Goal: Task Accomplishment & Management: Complete application form

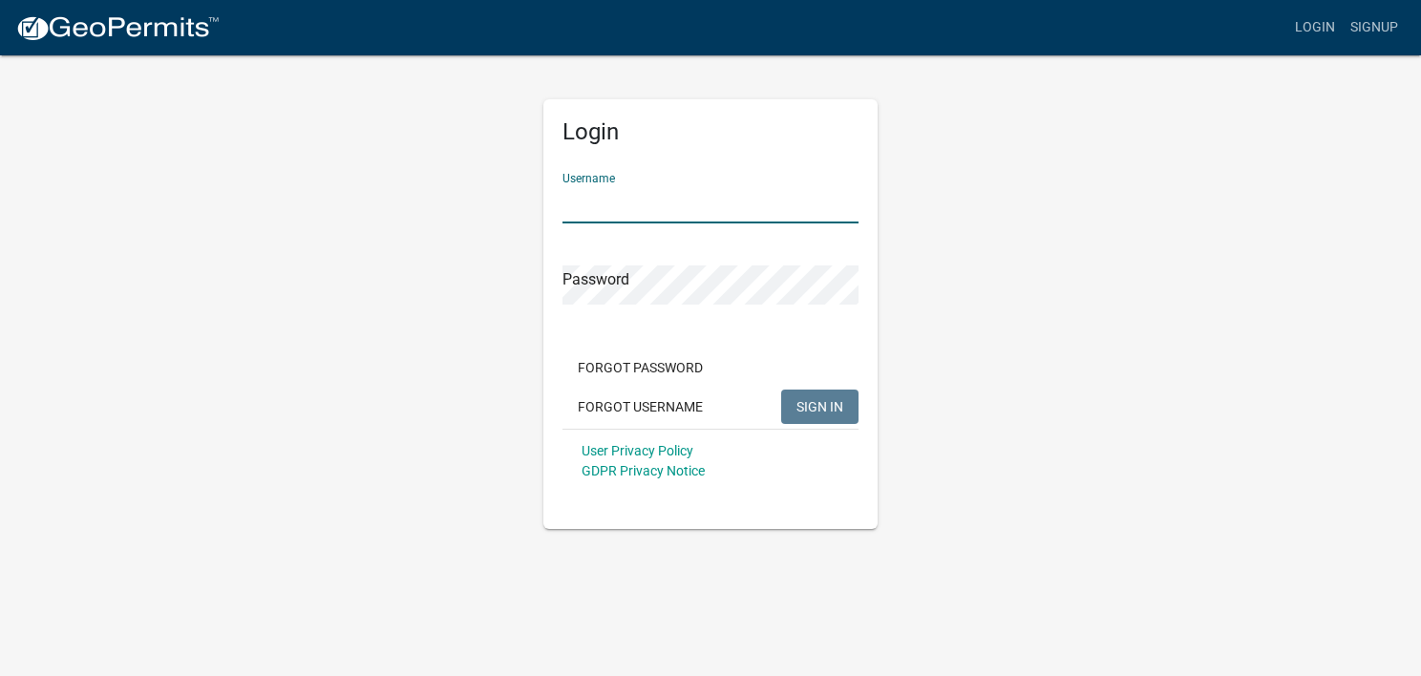
click at [665, 206] on input "Username" at bounding box center [710, 203] width 296 height 39
type input "a"
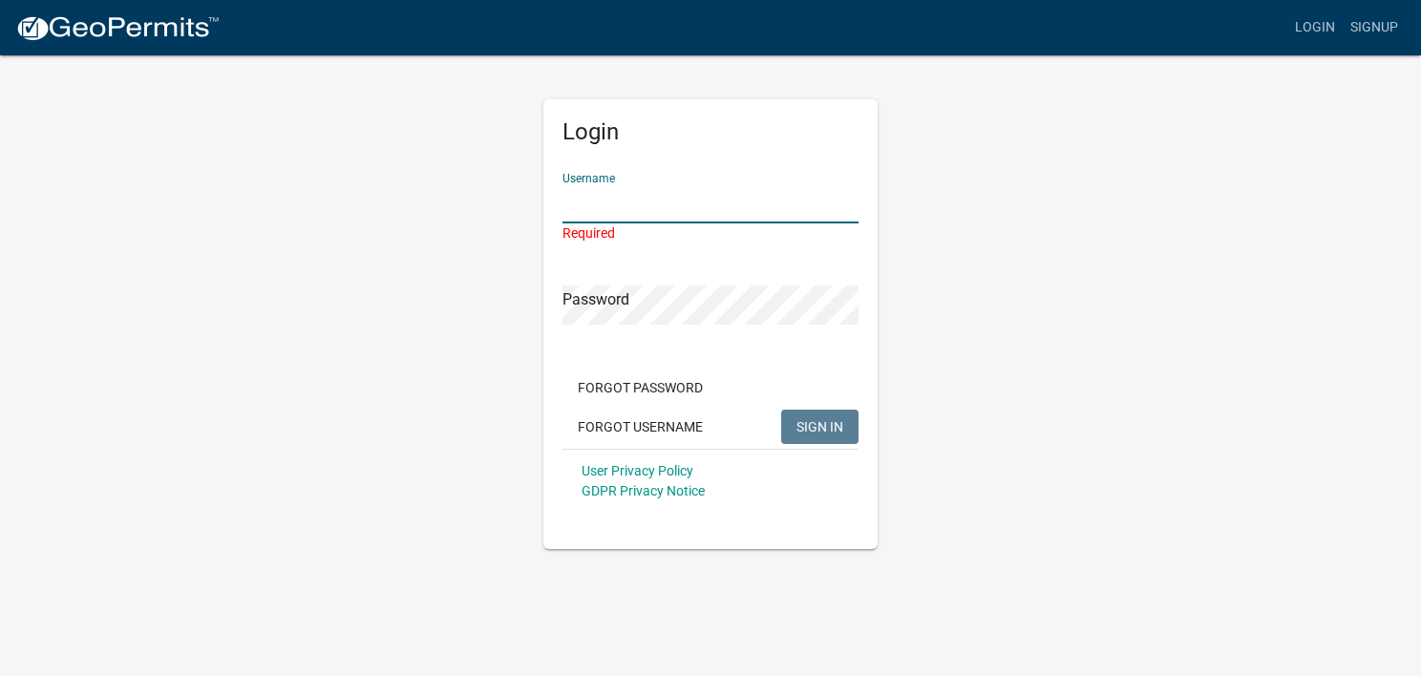
type input "A"
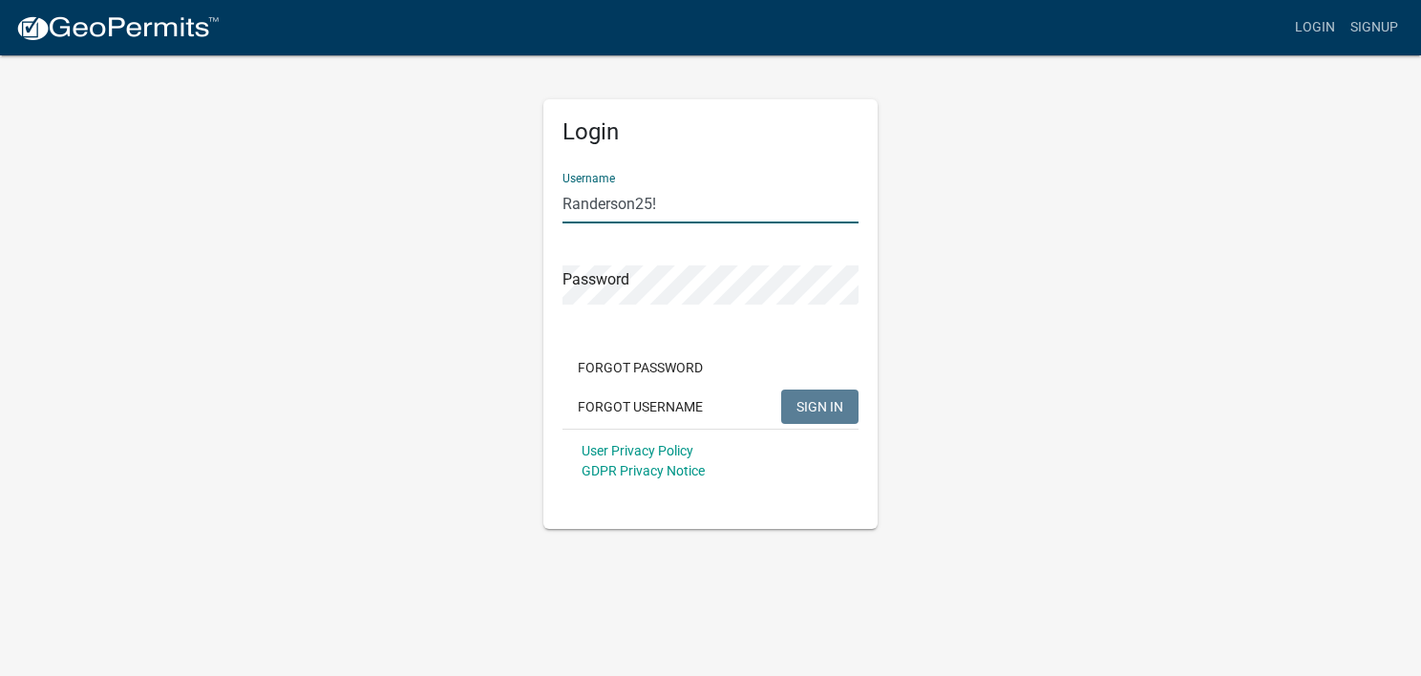
type input "Randerson25!"
click at [792, 412] on button "SIGN IN" at bounding box center [819, 407] width 77 height 34
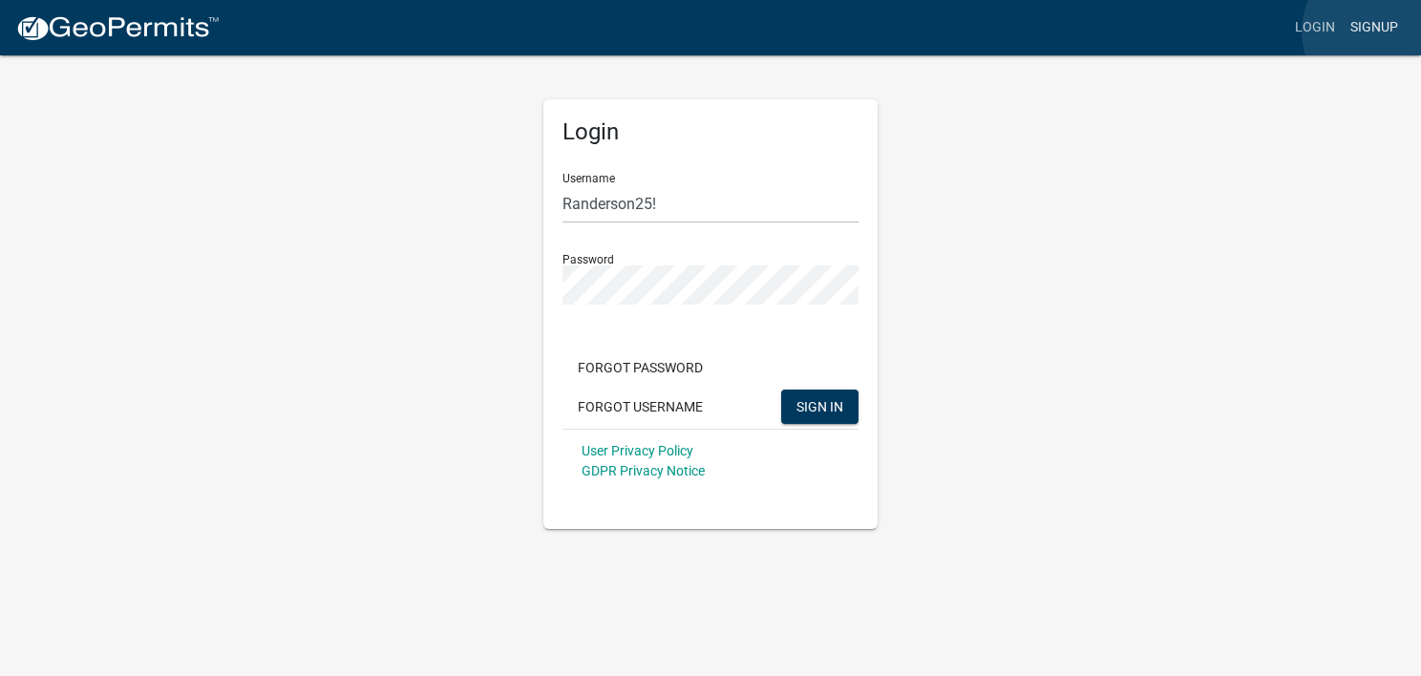
click at [1380, 32] on link "Signup" at bounding box center [1373, 28] width 63 height 36
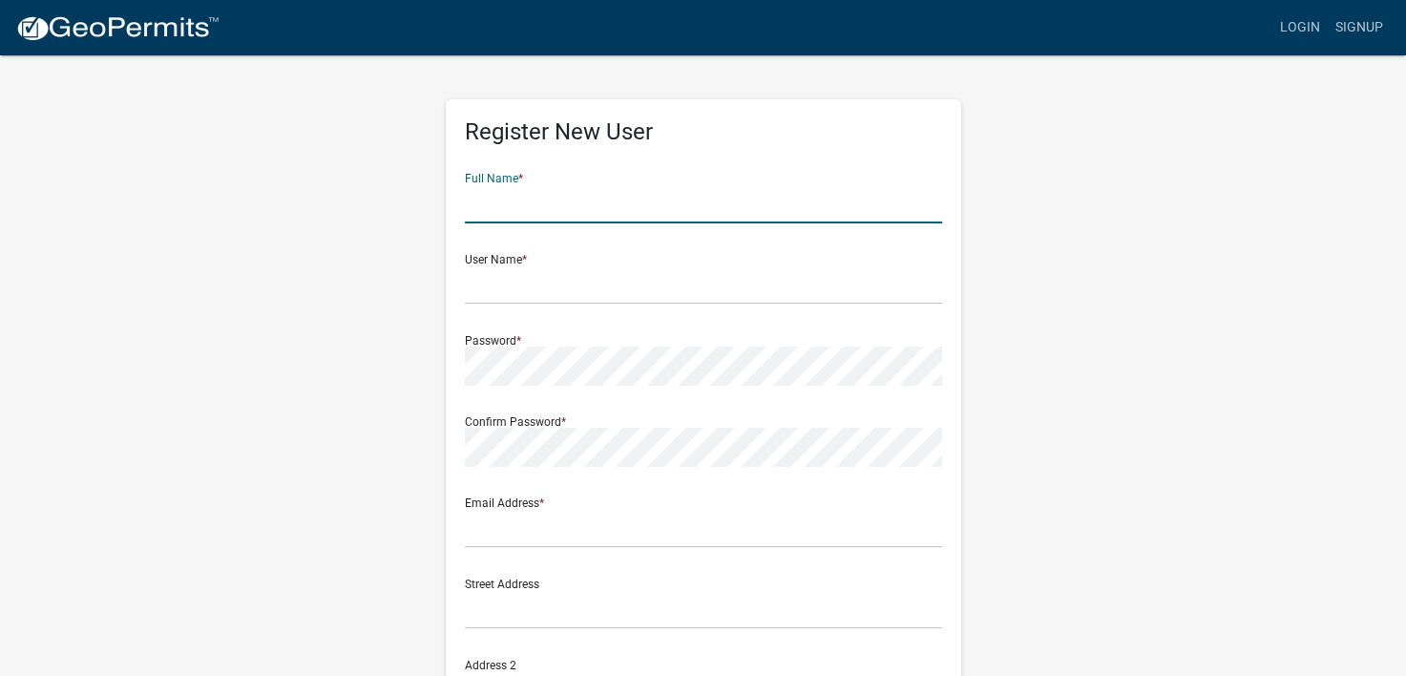
click at [483, 200] on input "text" at bounding box center [703, 203] width 477 height 39
type input "[PERSON_NAME]"
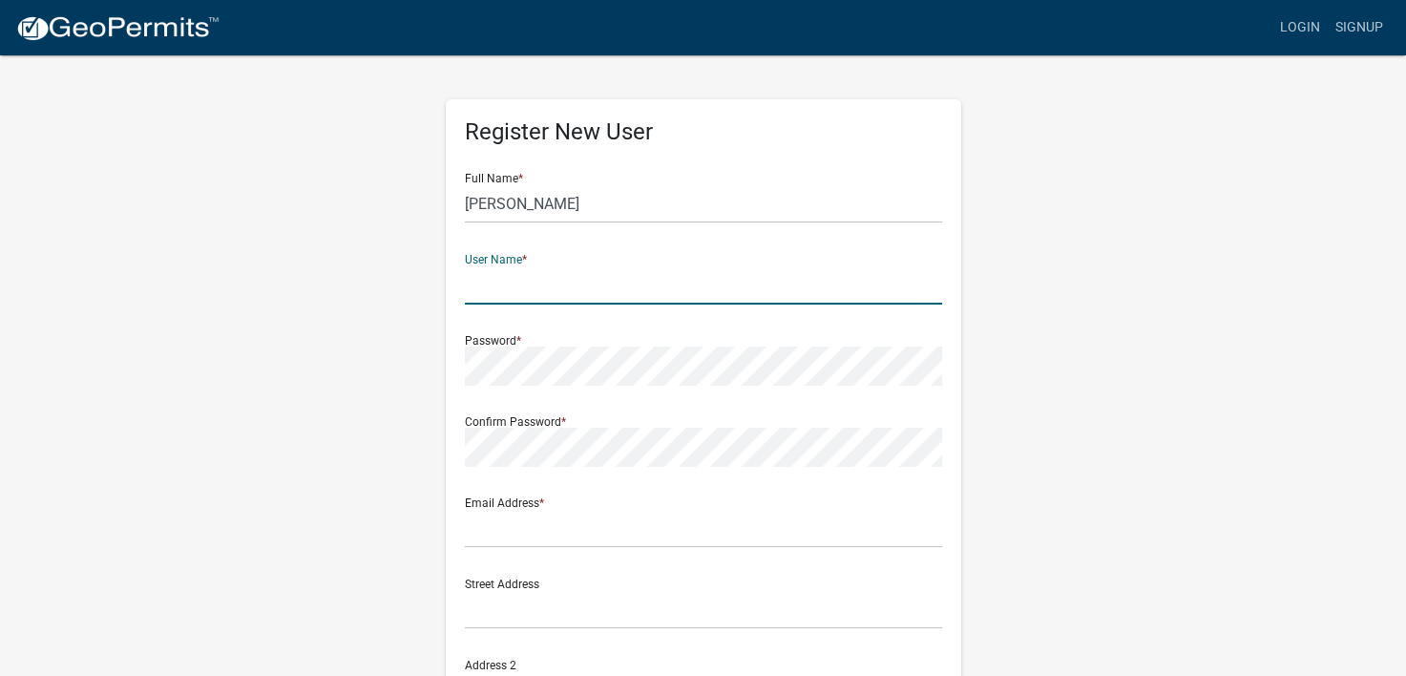
click at [526, 278] on input "text" at bounding box center [703, 284] width 477 height 39
type input "Randerson25!"
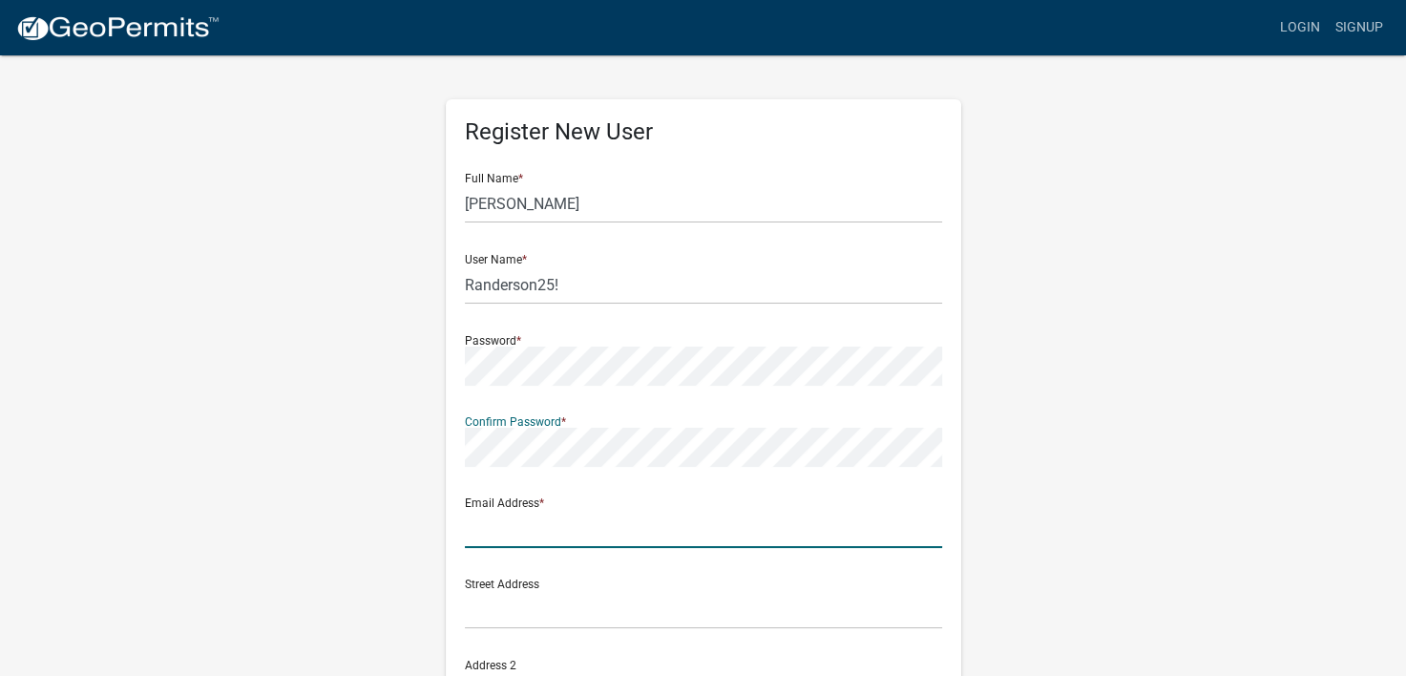
click at [535, 530] on input "text" at bounding box center [703, 528] width 477 height 39
click at [475, 525] on input "[EMAIL_ADDRESS][DOMAIN_NAME]" at bounding box center [703, 528] width 477 height 39
click at [672, 545] on input "[EMAIL_ADDRESS][DOMAIN_NAME]" at bounding box center [703, 528] width 477 height 39
type input "[EMAIL_ADDRESS][DOMAIN_NAME]"
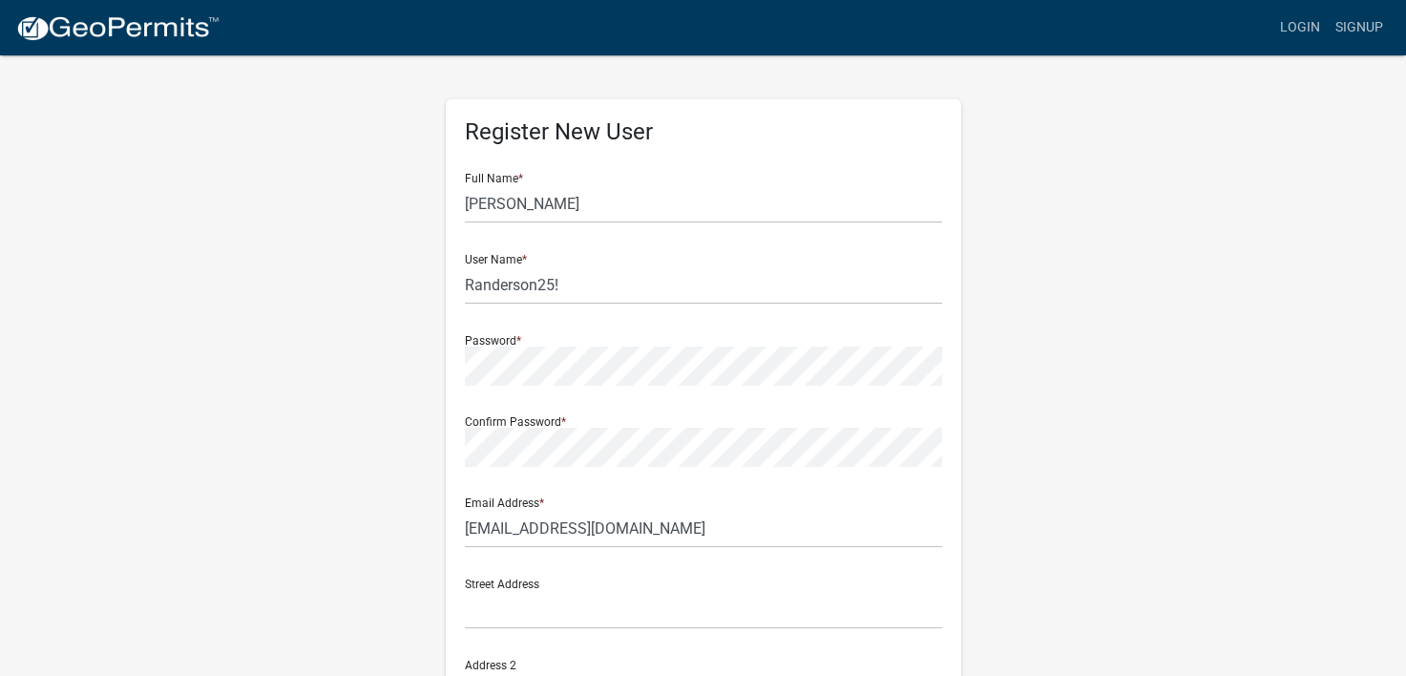
drag, startPoint x: 1403, startPoint y: 506, endPoint x: 1415, endPoint y: 508, distance: 12.6
click at [1406, 508] on html "Internet Explorer does NOT work with GeoPermits. Get a new browser for more sec…" at bounding box center [703, 338] width 1406 height 676
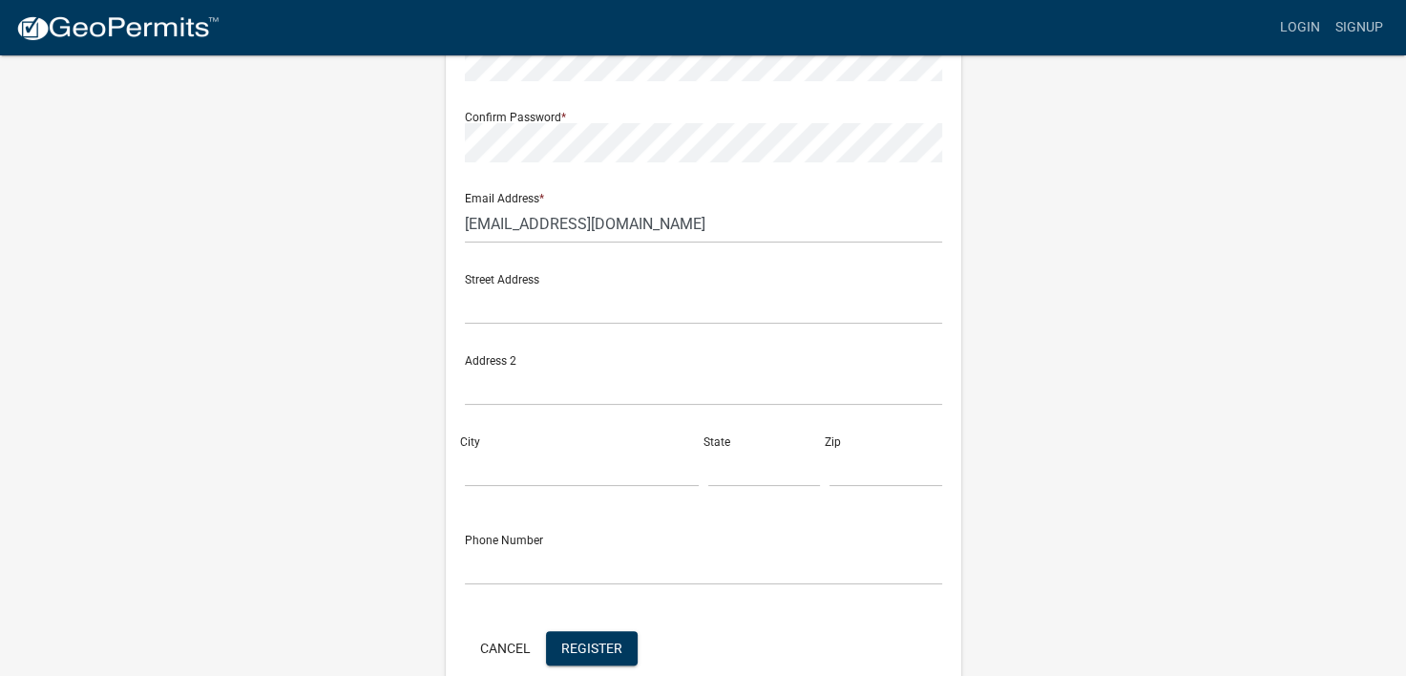
scroll to position [306, 0]
click at [590, 633] on button "Register" at bounding box center [592, 647] width 92 height 34
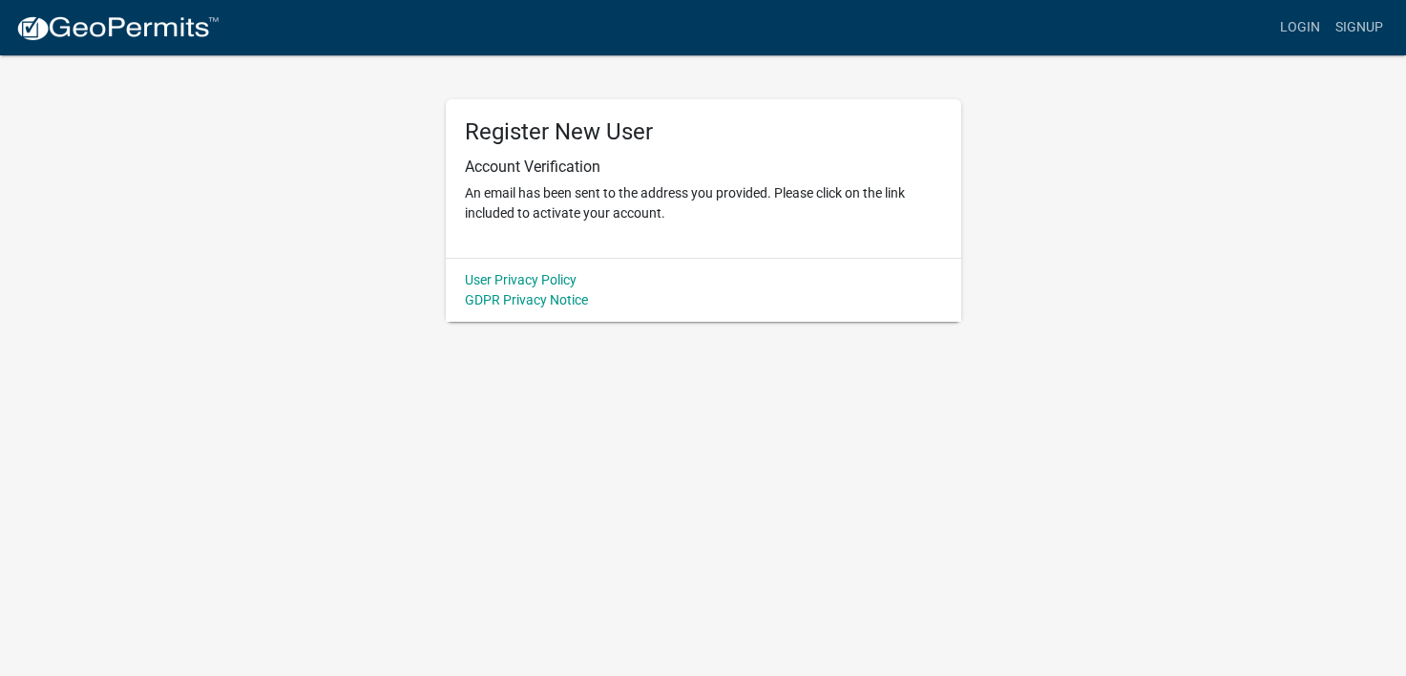
scroll to position [0, 0]
click at [1325, 25] on link "Login" at bounding box center [1314, 28] width 55 height 36
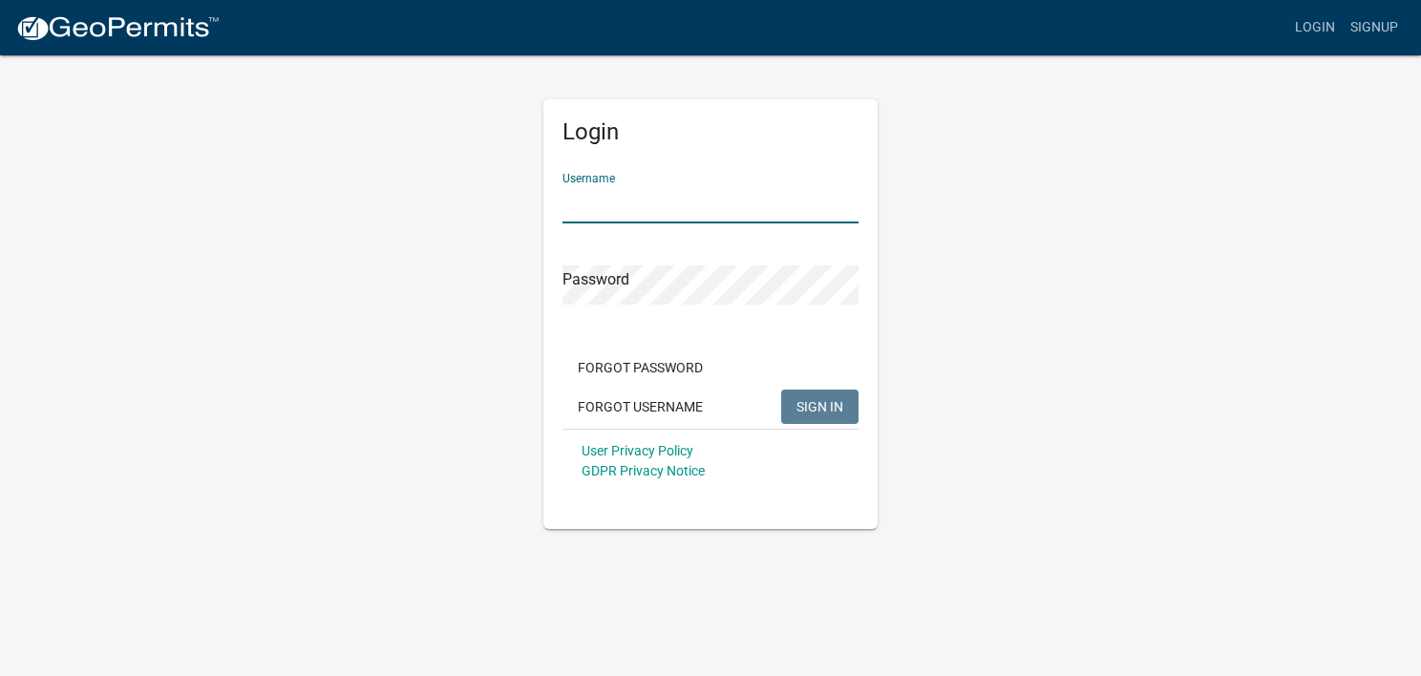
click at [656, 213] on input "Username" at bounding box center [710, 203] width 296 height 39
type input "Randerson25!"
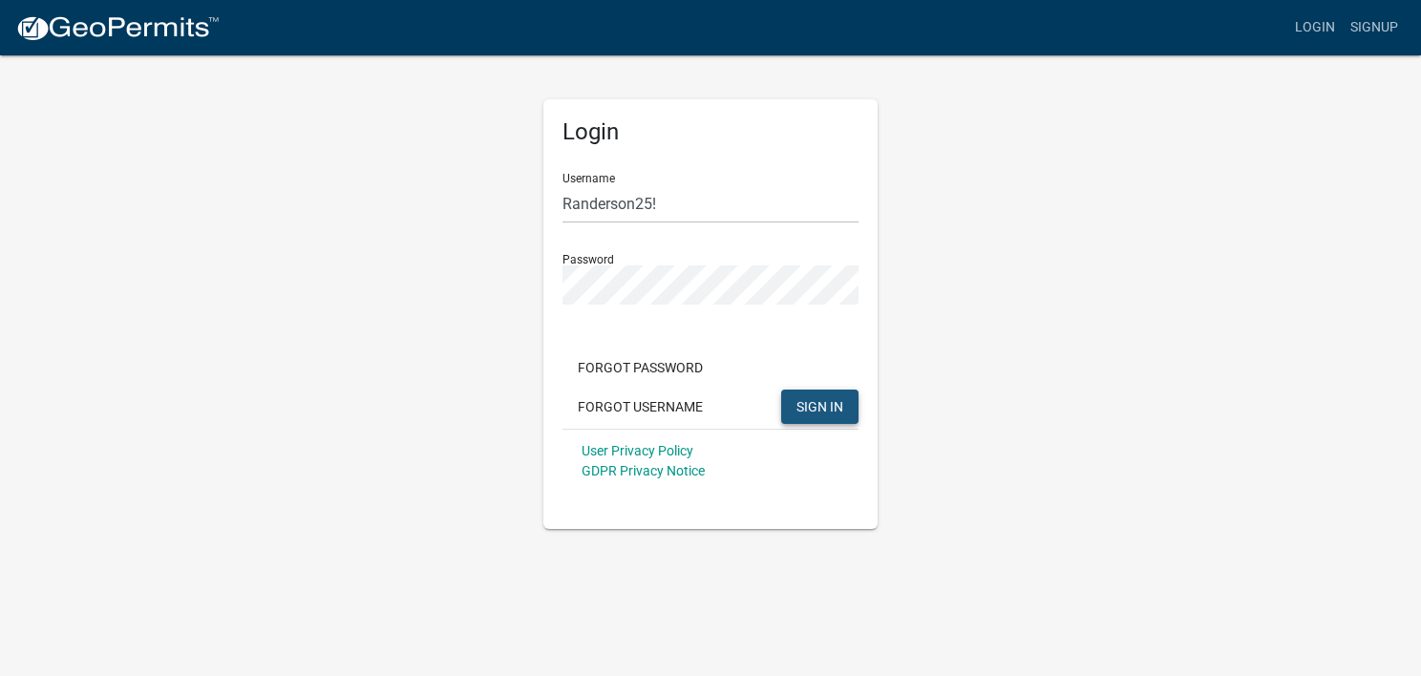
click at [799, 413] on span "SIGN IN" at bounding box center [819, 405] width 47 height 15
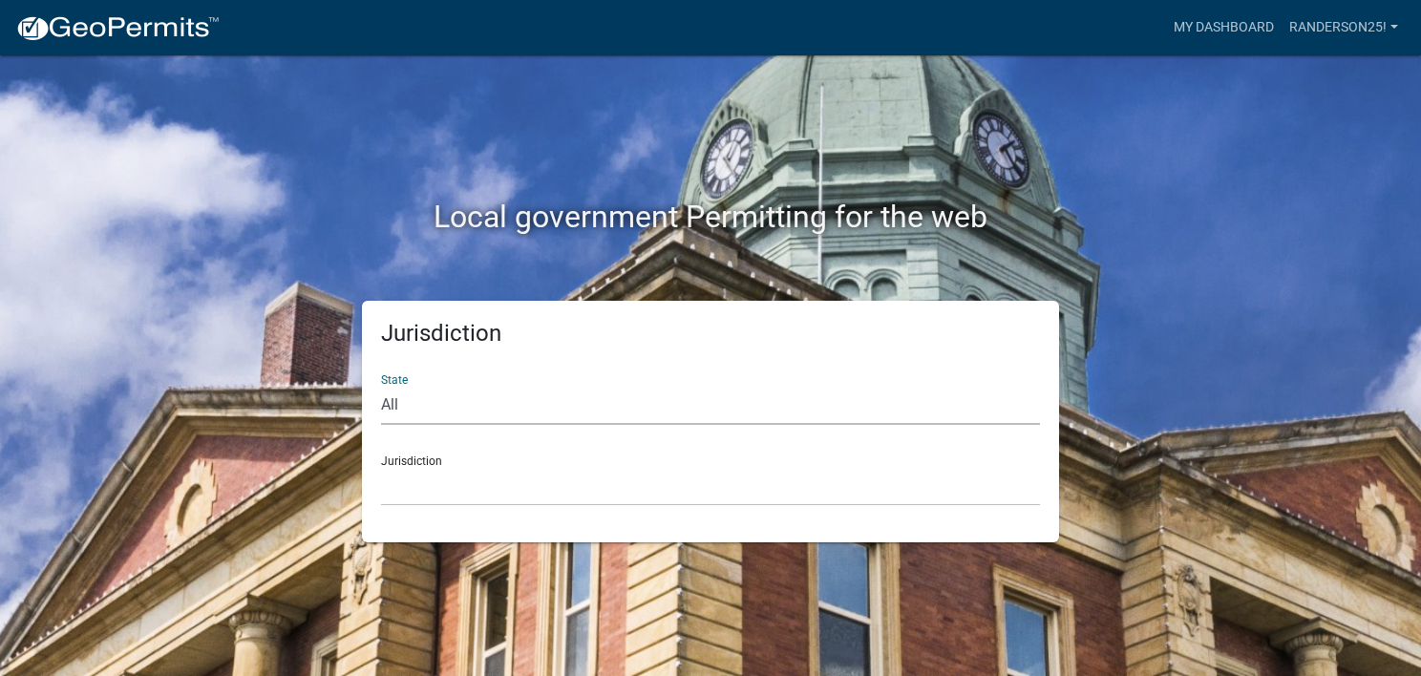
click at [390, 401] on select "All [US_STATE] [US_STATE] [US_STATE] [US_STATE] [US_STATE] [US_STATE] [US_STATE…" at bounding box center [710, 405] width 659 height 39
select select "[US_STATE]"
click at [381, 386] on select "All [US_STATE] [US_STATE] [US_STATE] [US_STATE] [US_STATE] [US_STATE] [US_STATE…" at bounding box center [710, 405] width 659 height 39
click at [404, 483] on select "[GEOGRAPHIC_DATA], [US_STATE] [GEOGRAPHIC_DATA], [US_STATE] [GEOGRAPHIC_DATA], …" at bounding box center [710, 486] width 659 height 39
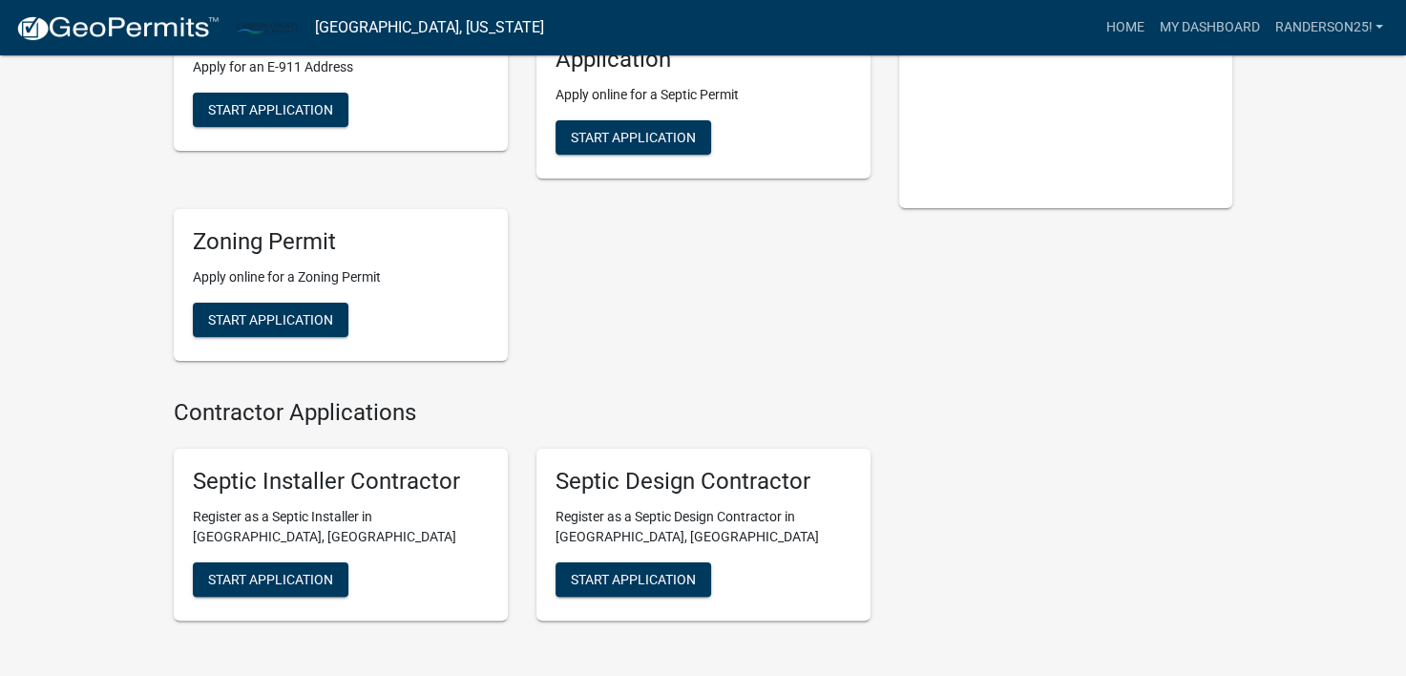
scroll to position [306, 0]
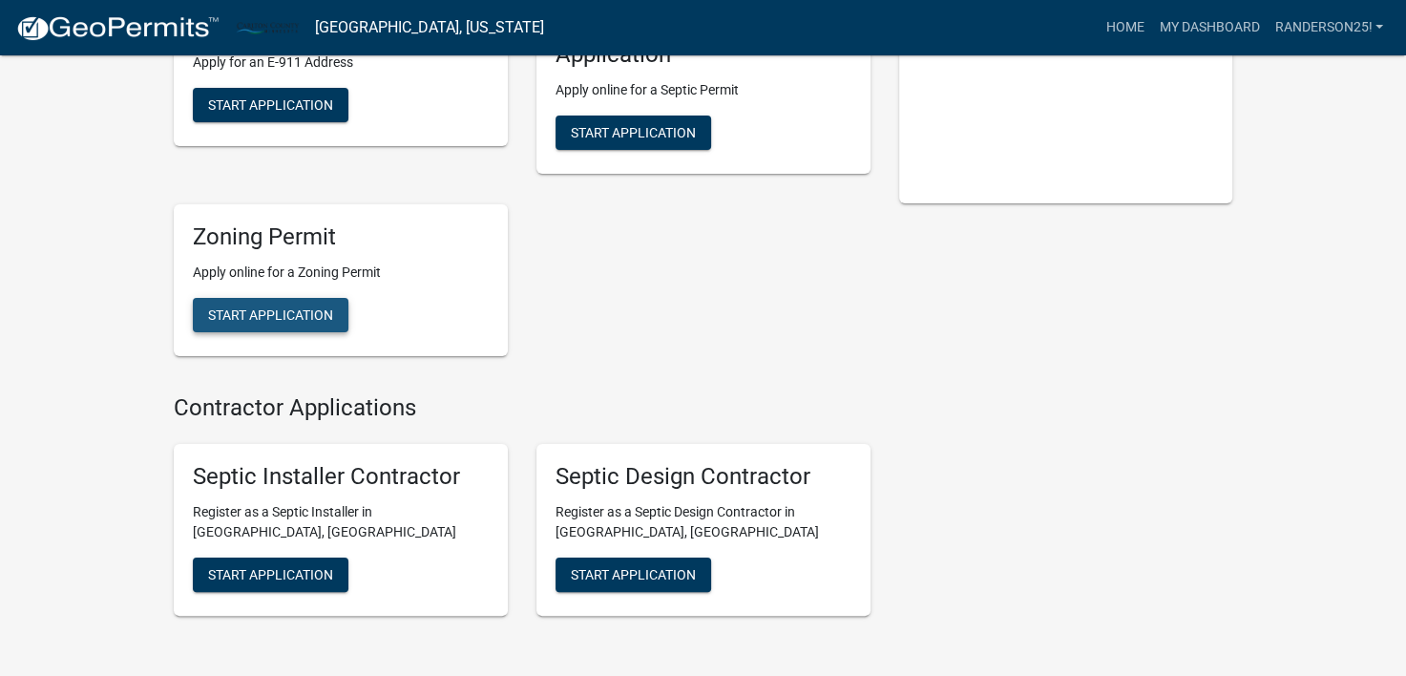
click at [327, 321] on span "Start Application" at bounding box center [270, 313] width 125 height 15
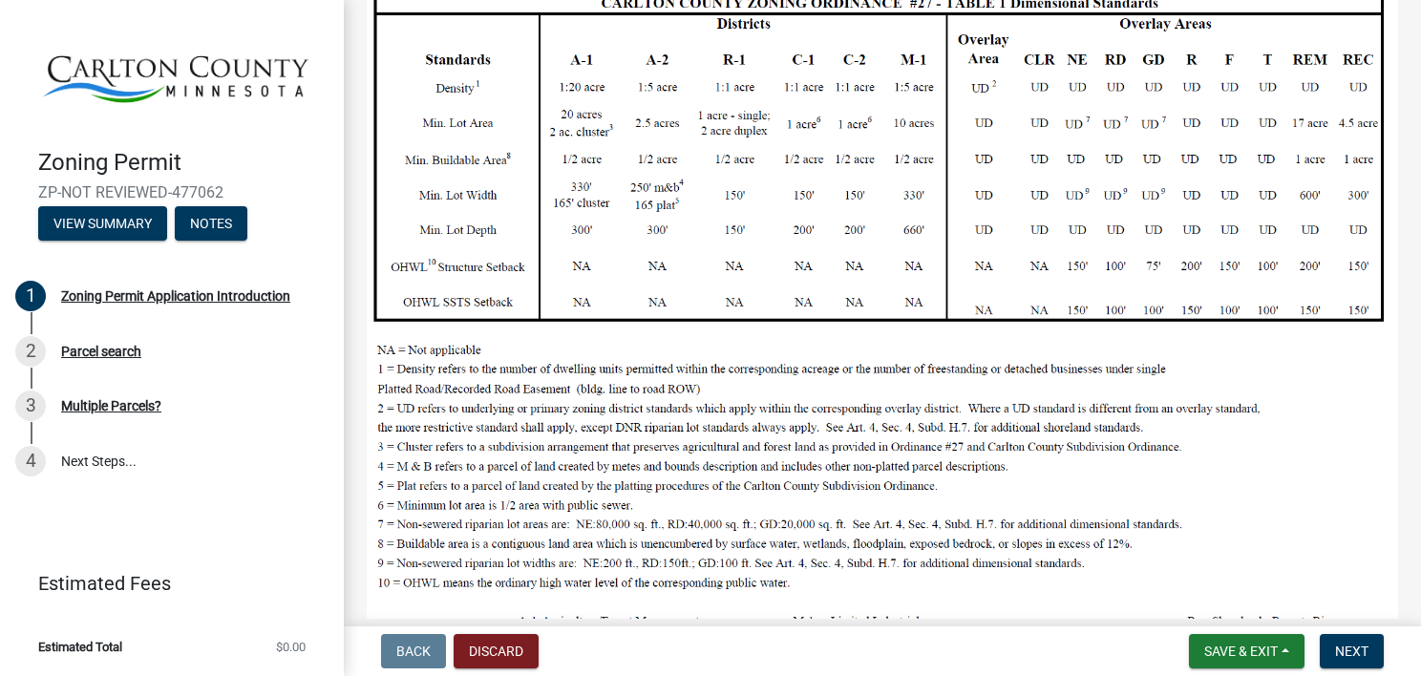
scroll to position [535, 0]
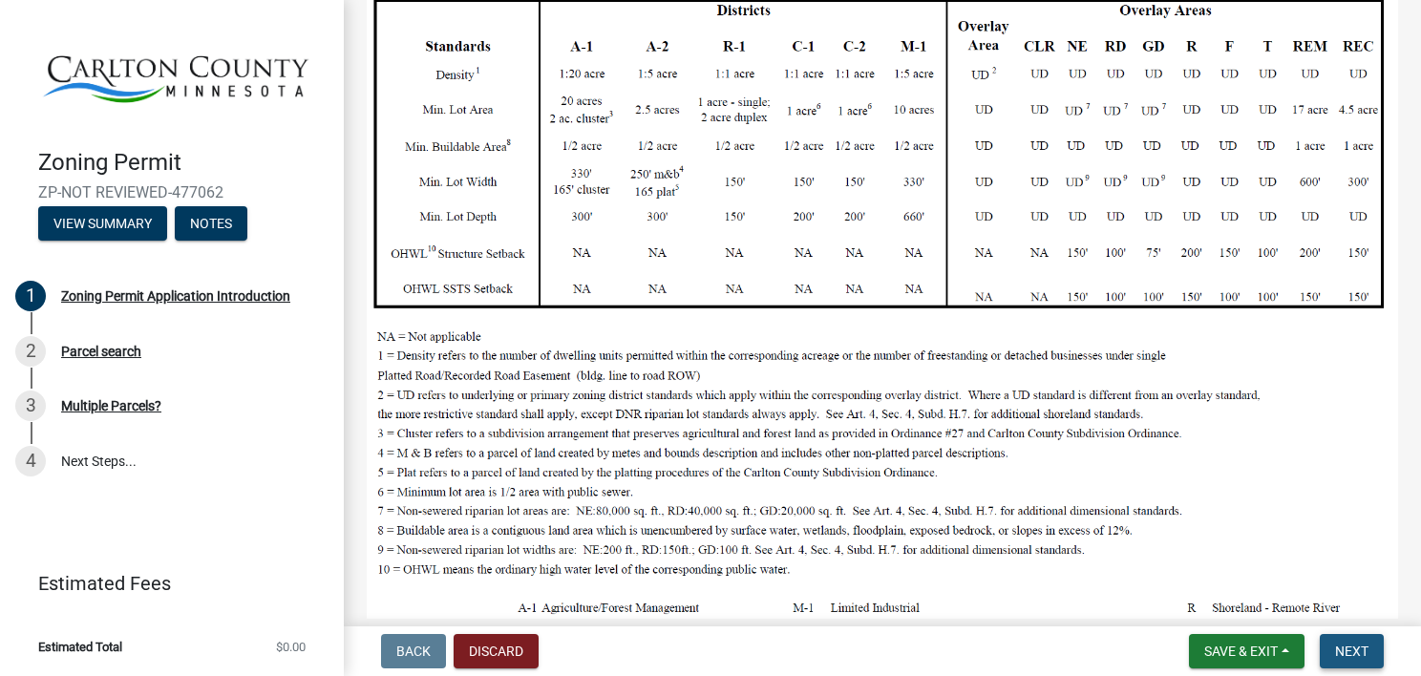
click at [1363, 659] on button "Next" at bounding box center [1351, 651] width 64 height 34
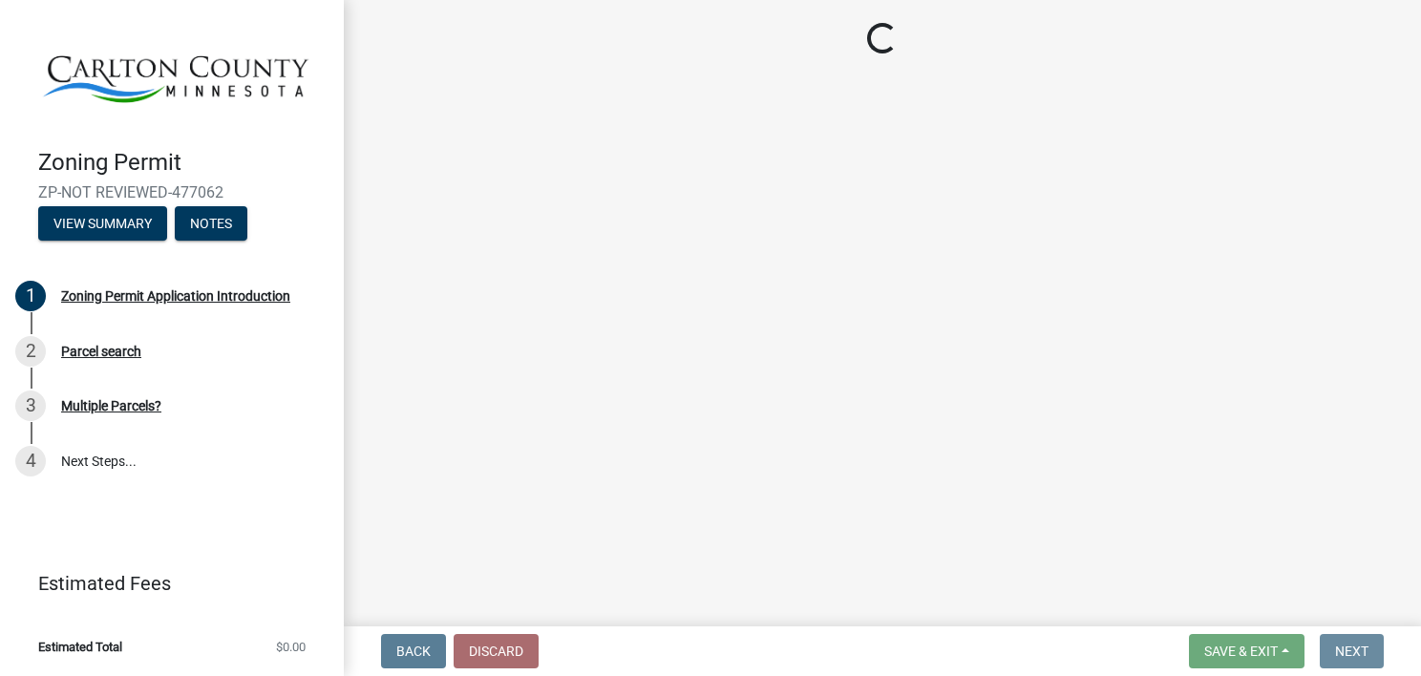
scroll to position [0, 0]
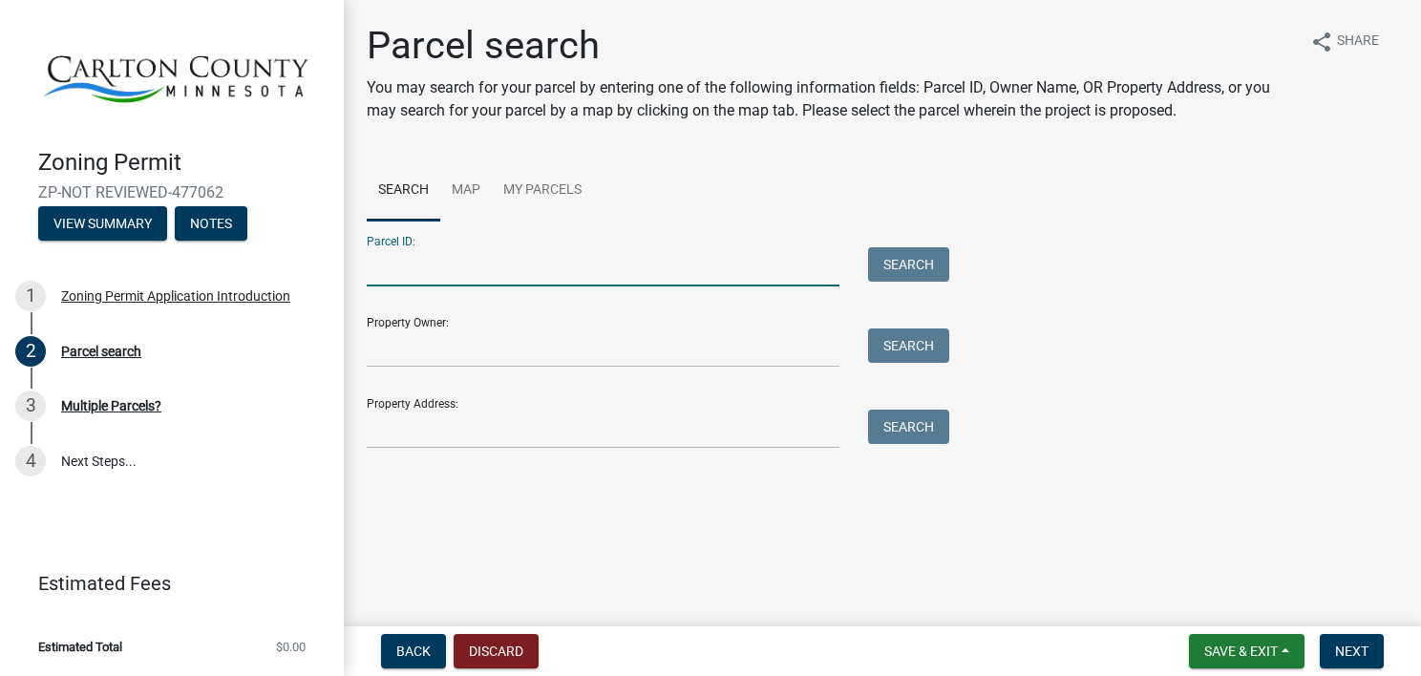
click at [390, 264] on input "Parcel ID:" at bounding box center [603, 266] width 473 height 39
type input "390200490"
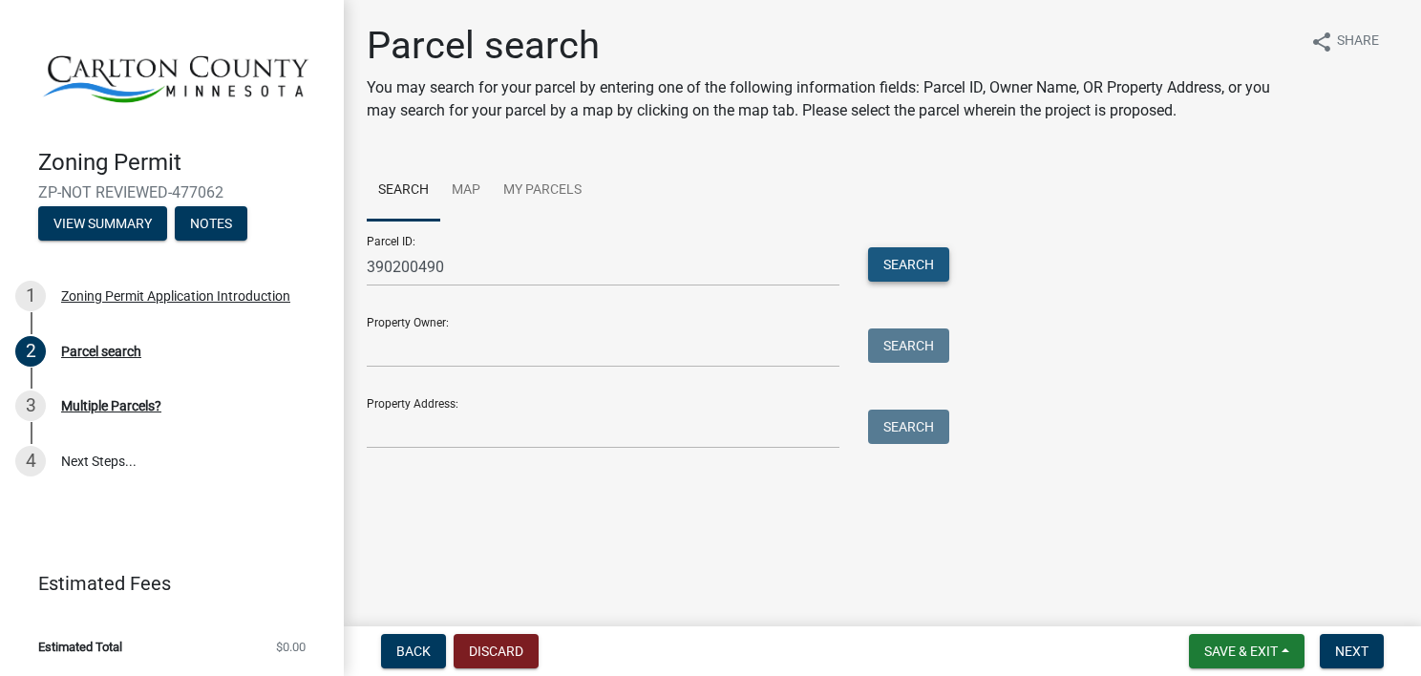
click at [882, 265] on button "Search" at bounding box center [908, 264] width 81 height 34
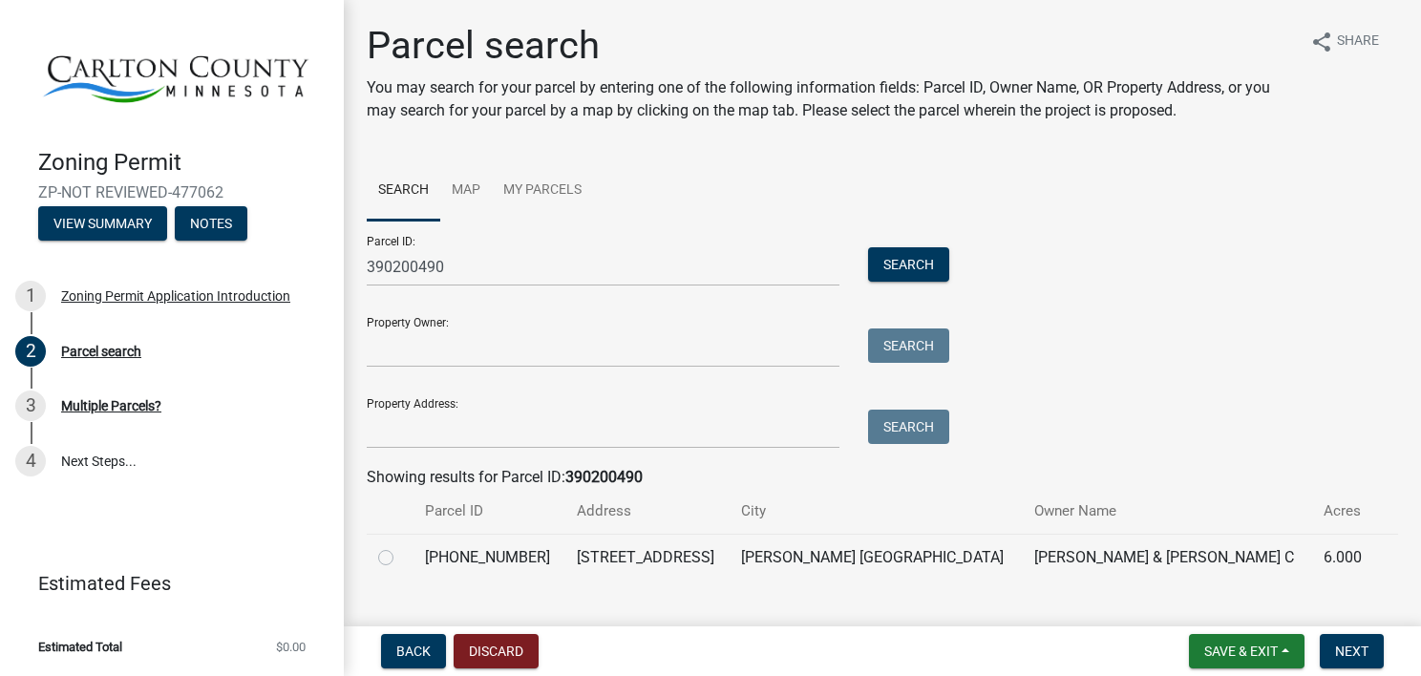
click at [401, 546] on label at bounding box center [401, 546] width 0 height 0
click at [401, 558] on input "radio" at bounding box center [407, 552] width 12 height 12
radio input "true"
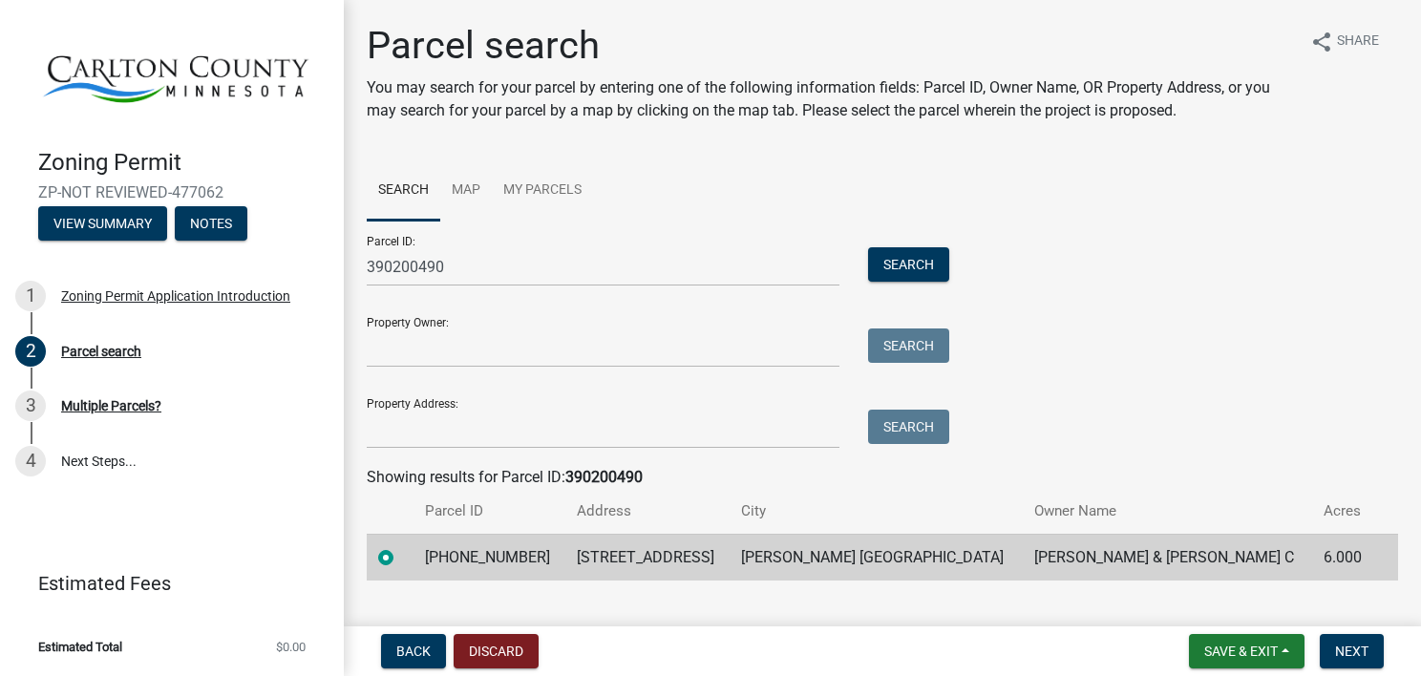
scroll to position [35, 0]
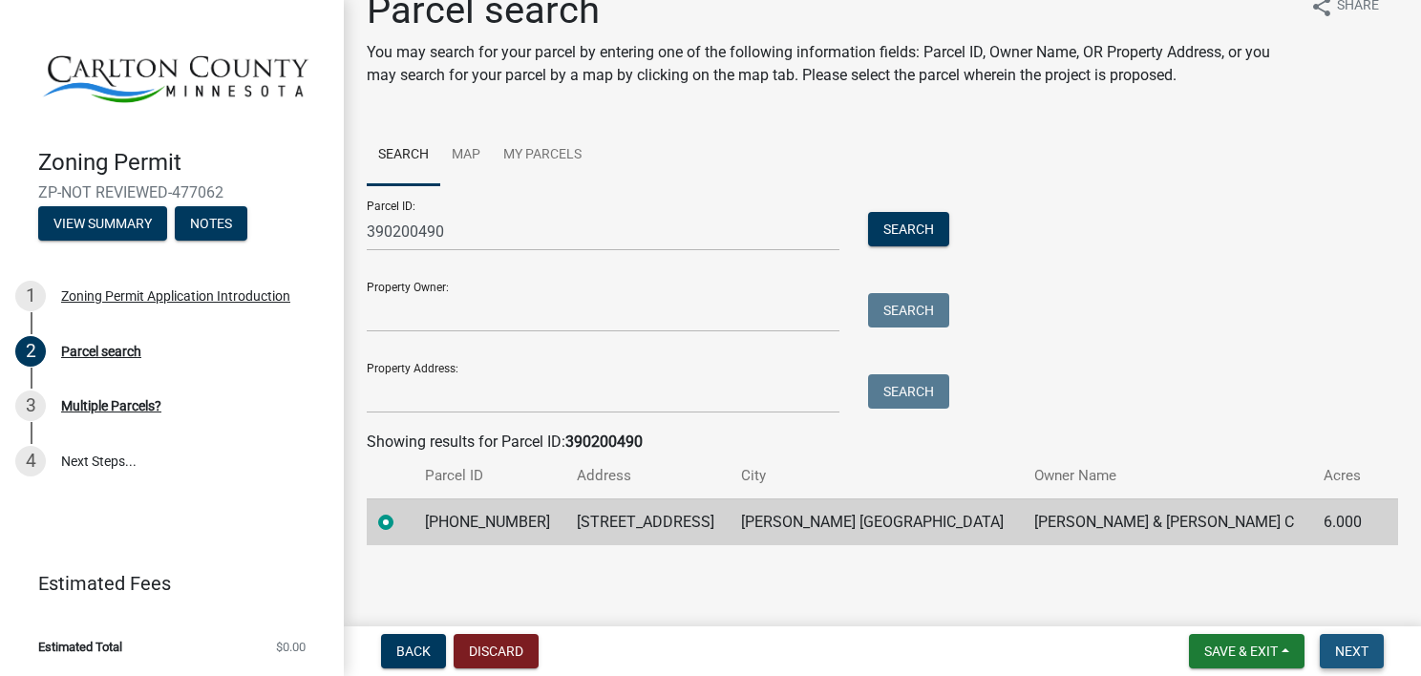
click at [1329, 639] on button "Next" at bounding box center [1351, 651] width 64 height 34
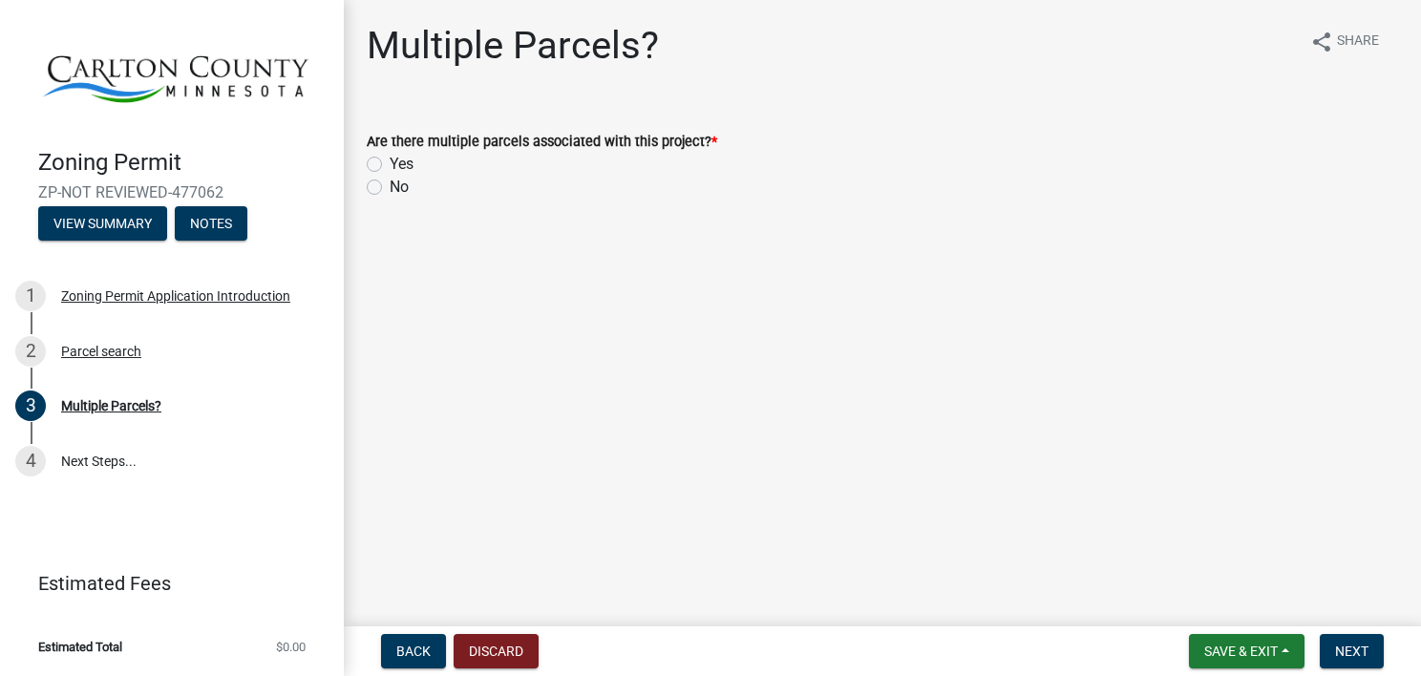
click at [390, 183] on label "No" at bounding box center [399, 187] width 19 height 23
click at [390, 183] on input "No" at bounding box center [396, 182] width 12 height 12
radio input "true"
click at [1338, 645] on span "Next" at bounding box center [1351, 651] width 33 height 15
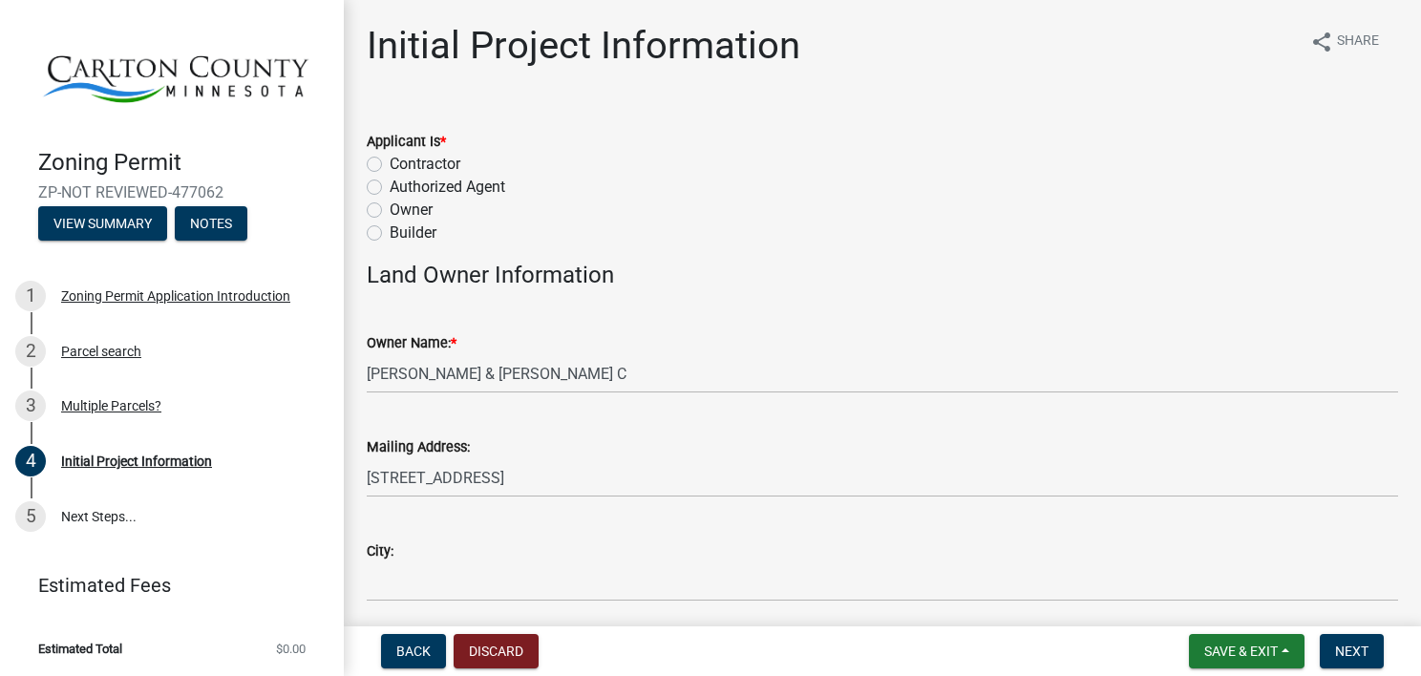
click at [390, 208] on label "Owner" at bounding box center [411, 210] width 43 height 23
click at [390, 208] on input "Owner" at bounding box center [396, 205] width 12 height 12
radio input "true"
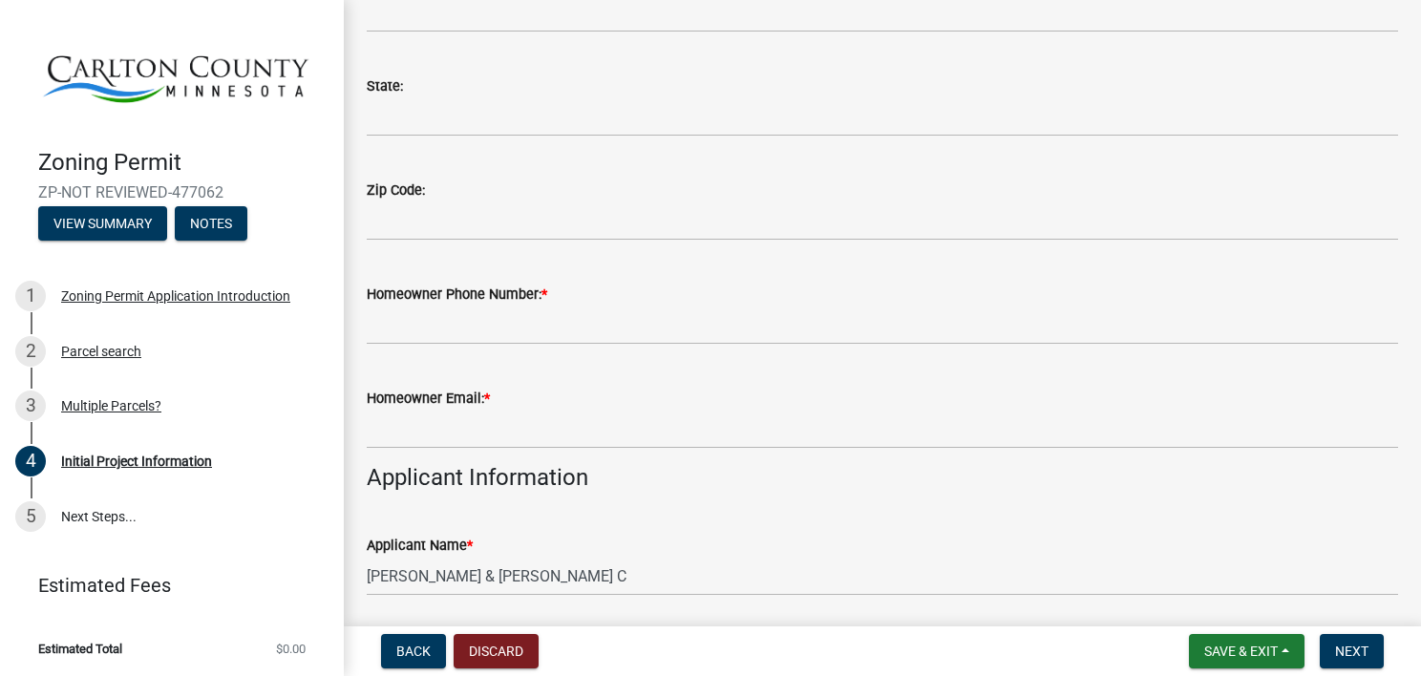
scroll to position [573, 0]
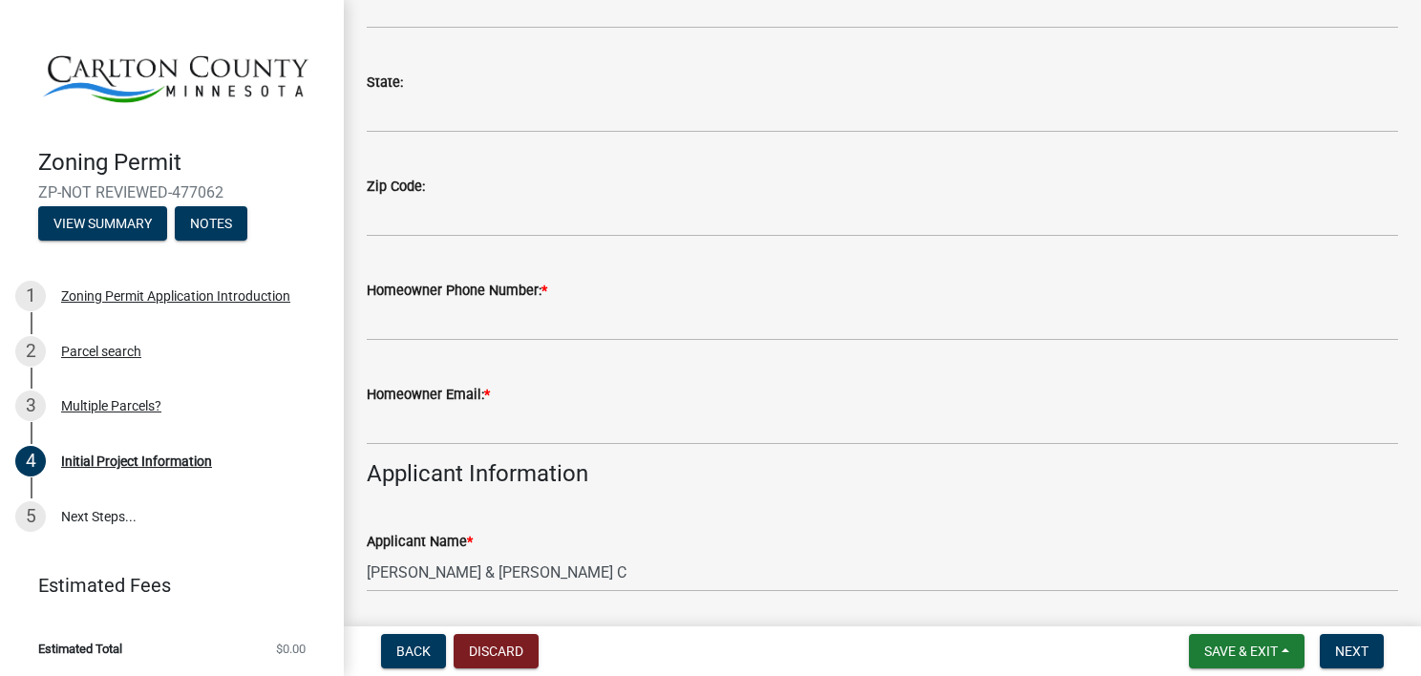
click at [665, 297] on div "Homeowner Phone Number: *" at bounding box center [882, 290] width 1031 height 23
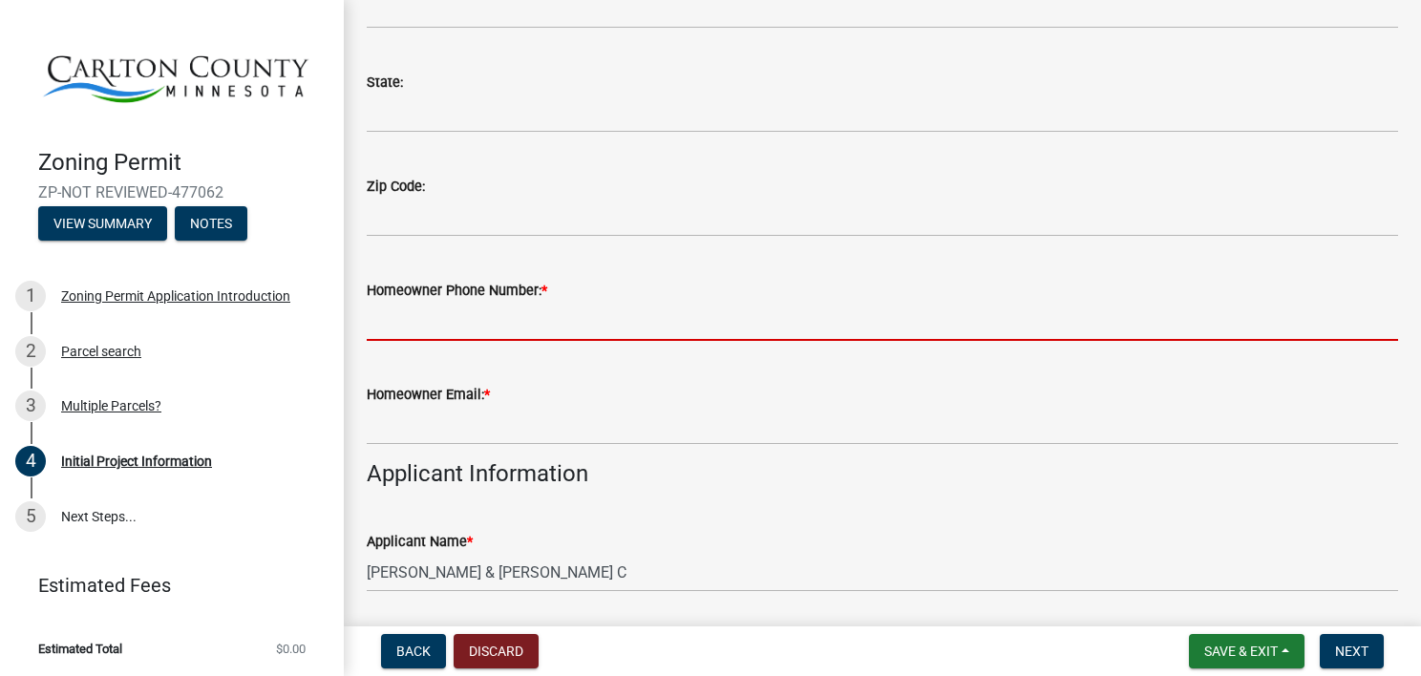
click at [559, 338] on input "Homeowner Phone Number: *" at bounding box center [882, 321] width 1031 height 39
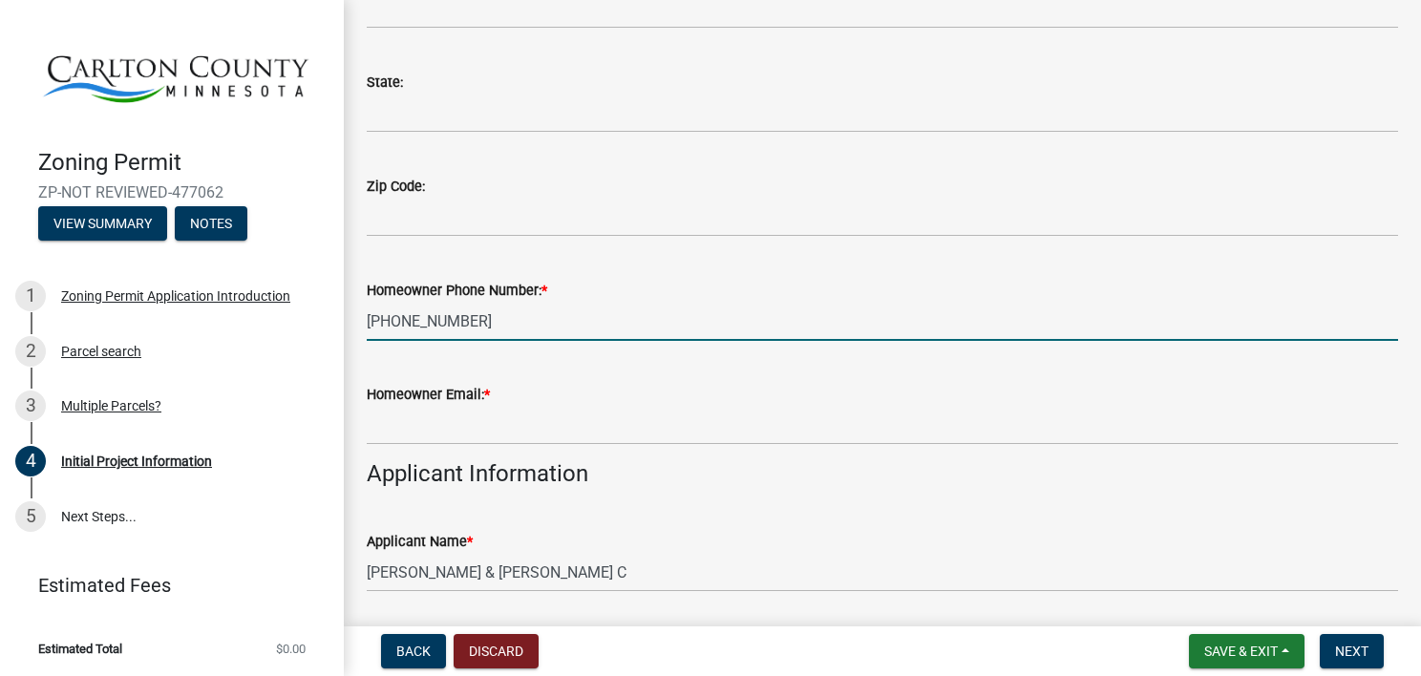
type input "[PHONE_NUMBER]"
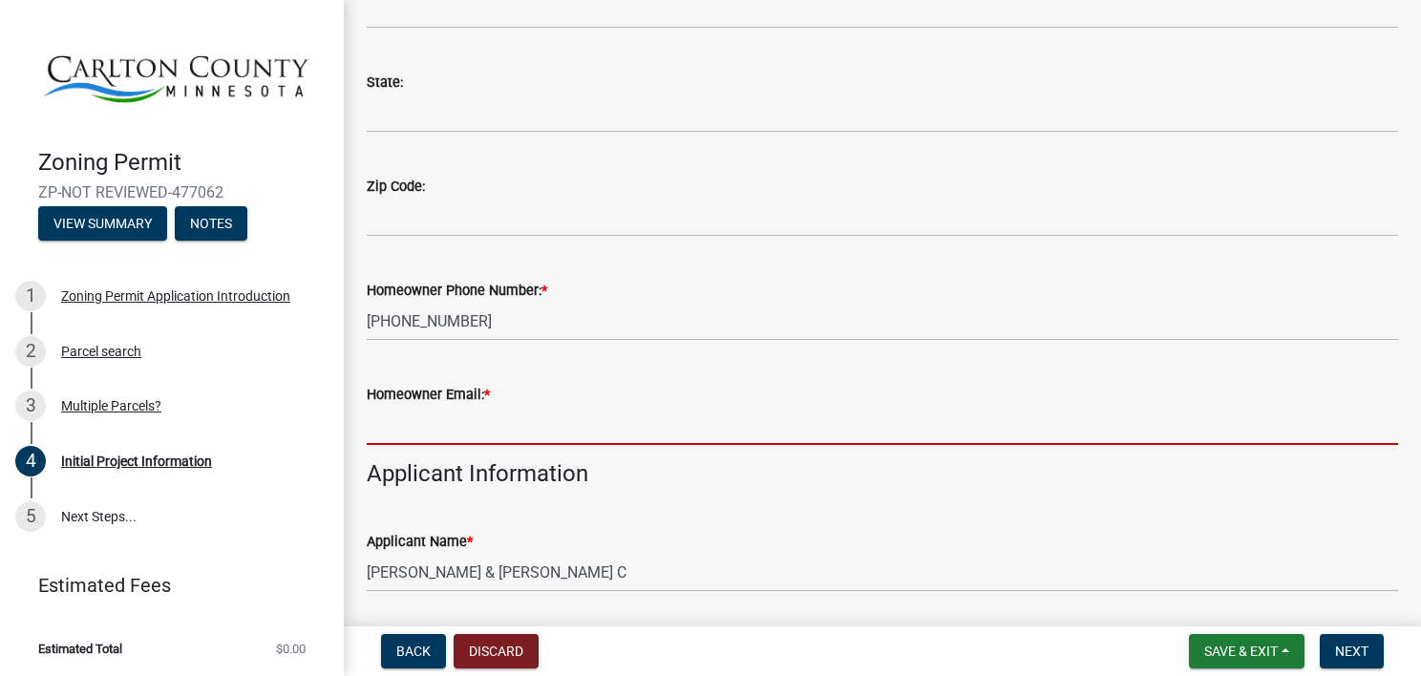
click at [523, 409] on input "Homeowner Email: *" at bounding box center [882, 425] width 1031 height 39
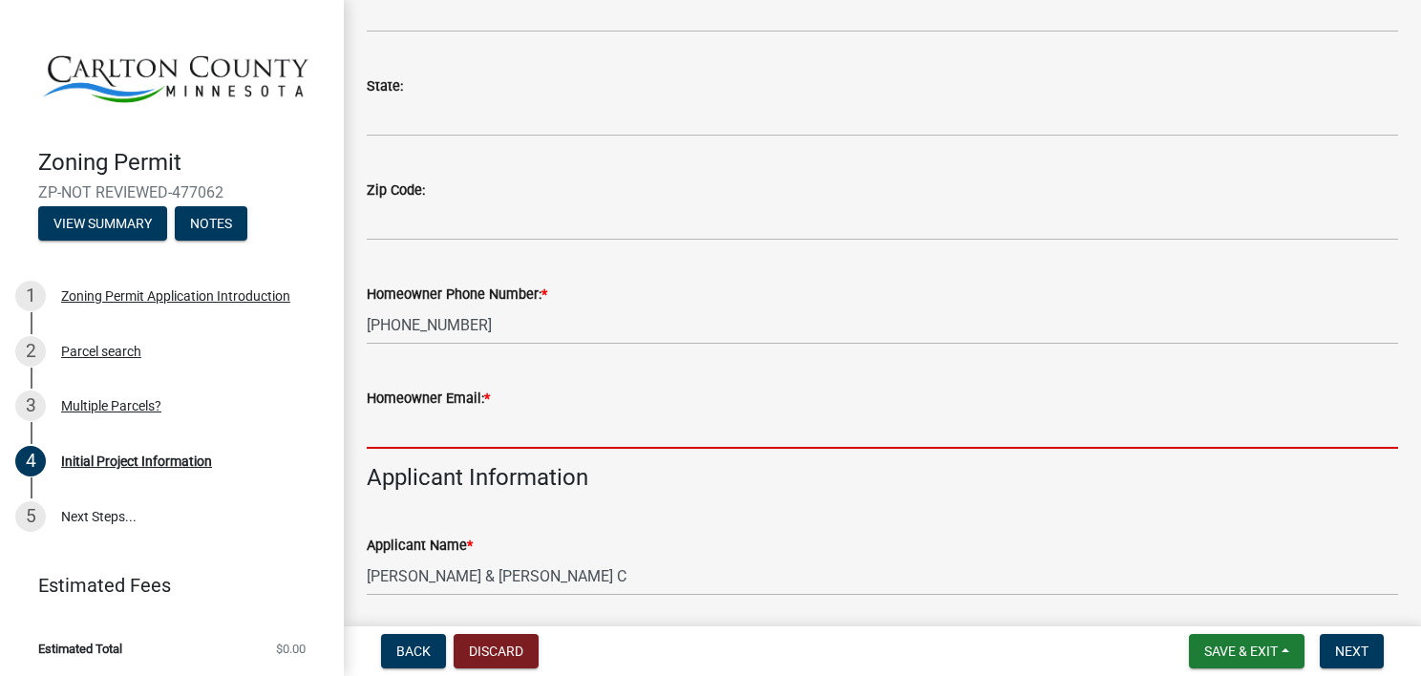
type input "[EMAIL_ADDRESS][DOMAIN_NAME]"
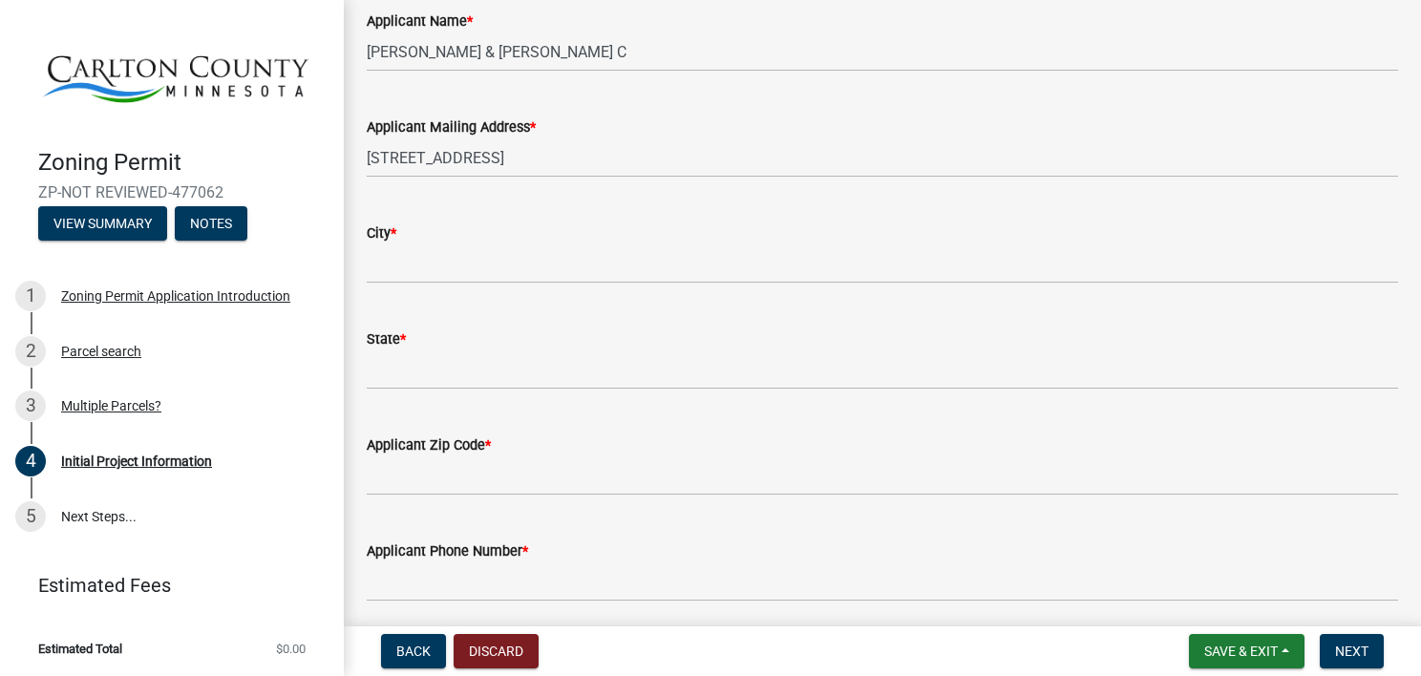
scroll to position [1104, 0]
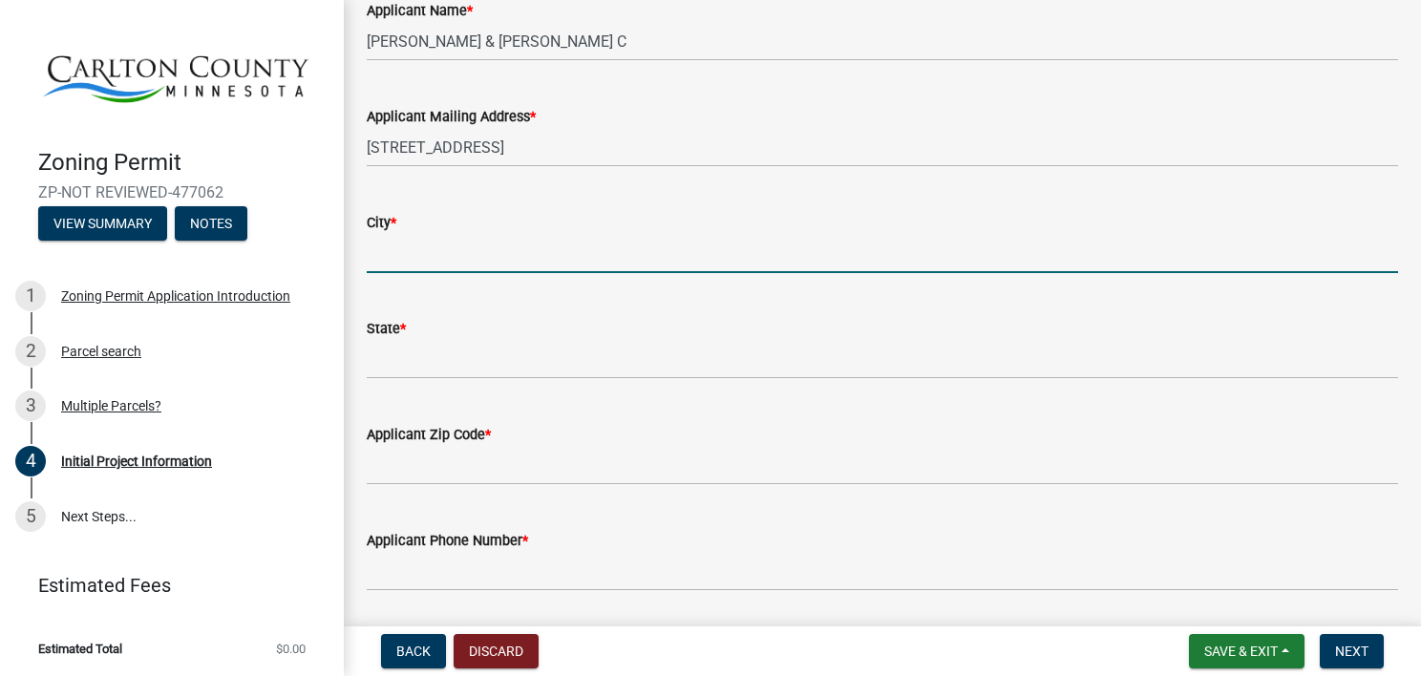
click at [548, 240] on input "City *" at bounding box center [882, 253] width 1031 height 39
type input "[PERSON_NAME]"
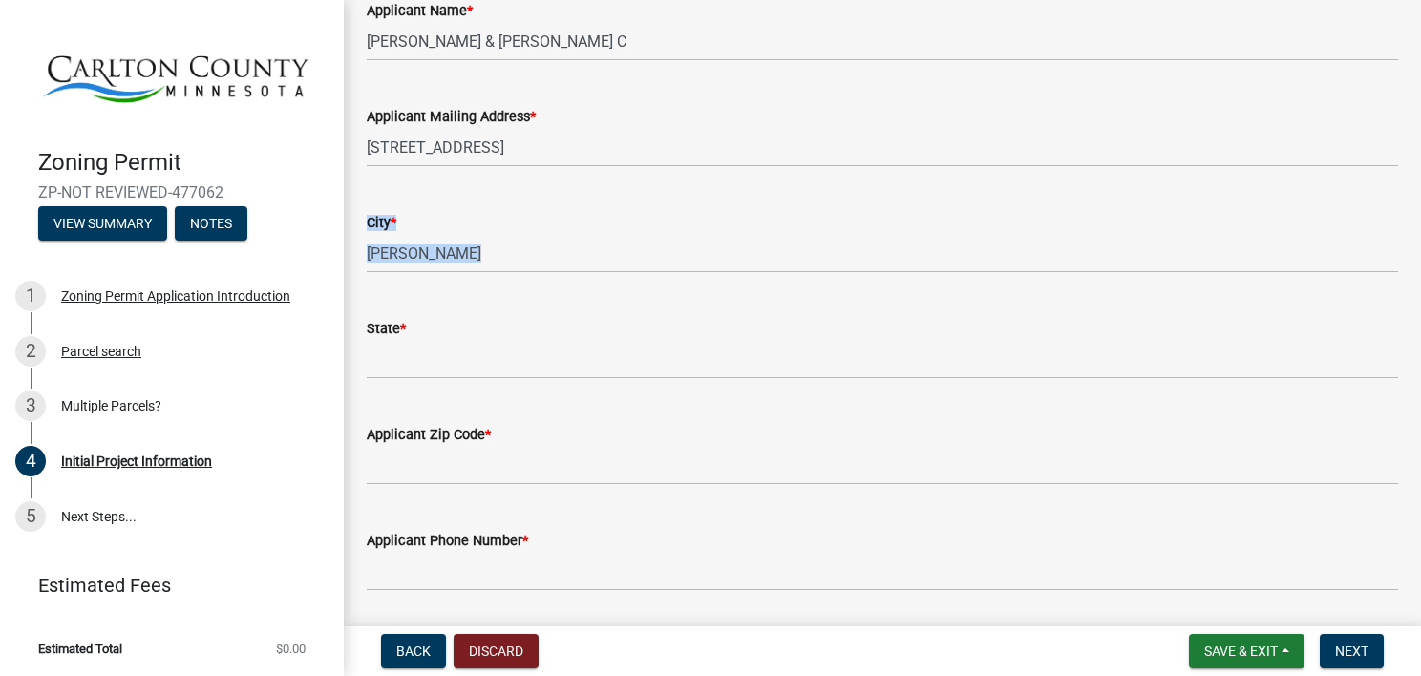
drag, startPoint x: 397, startPoint y: 271, endPoint x: 407, endPoint y: 346, distance: 75.1
click at [407, 346] on wm-data-entity-input-list "Applicant Is * Contractor Authorized Agent Owner Builder Land Owner Information…" at bounding box center [882, 542] width 1031 height 3079
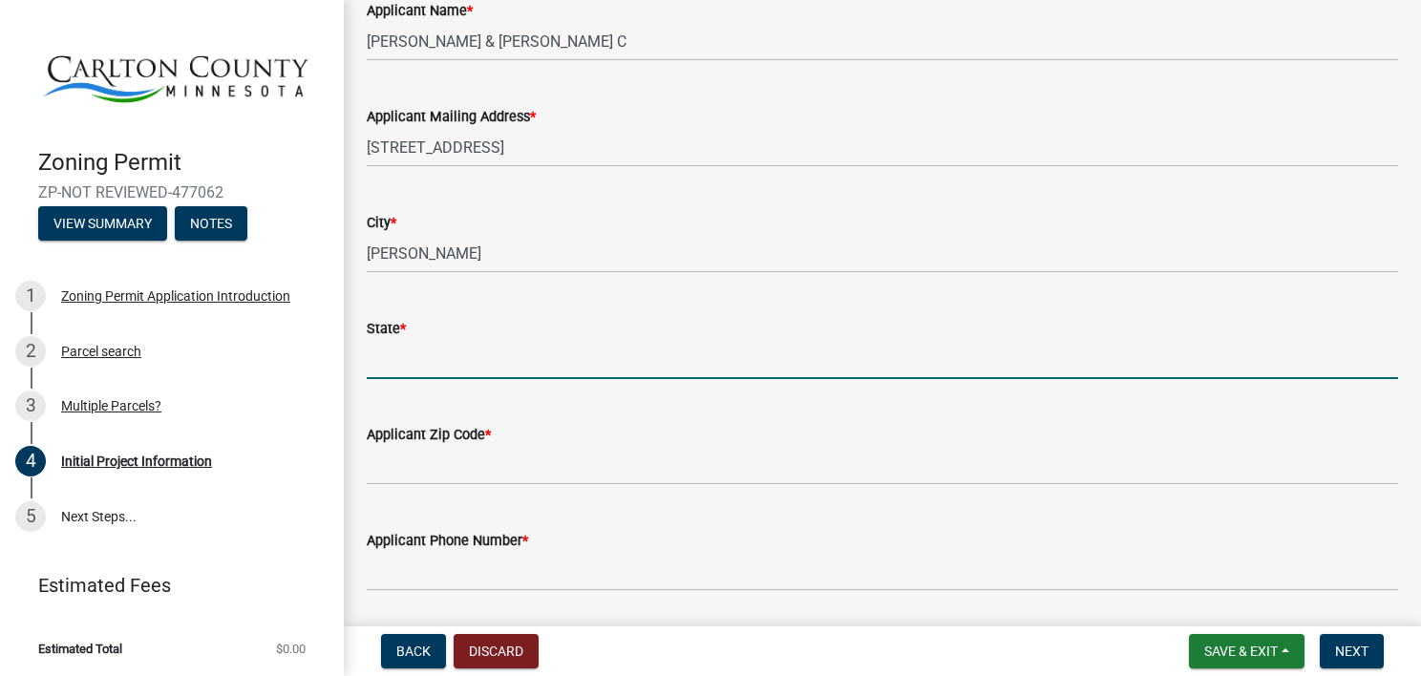
click at [407, 346] on input "State *" at bounding box center [882, 359] width 1031 height 39
type input "MN"
type input "Carlton"
type input "MN"
type input "55718"
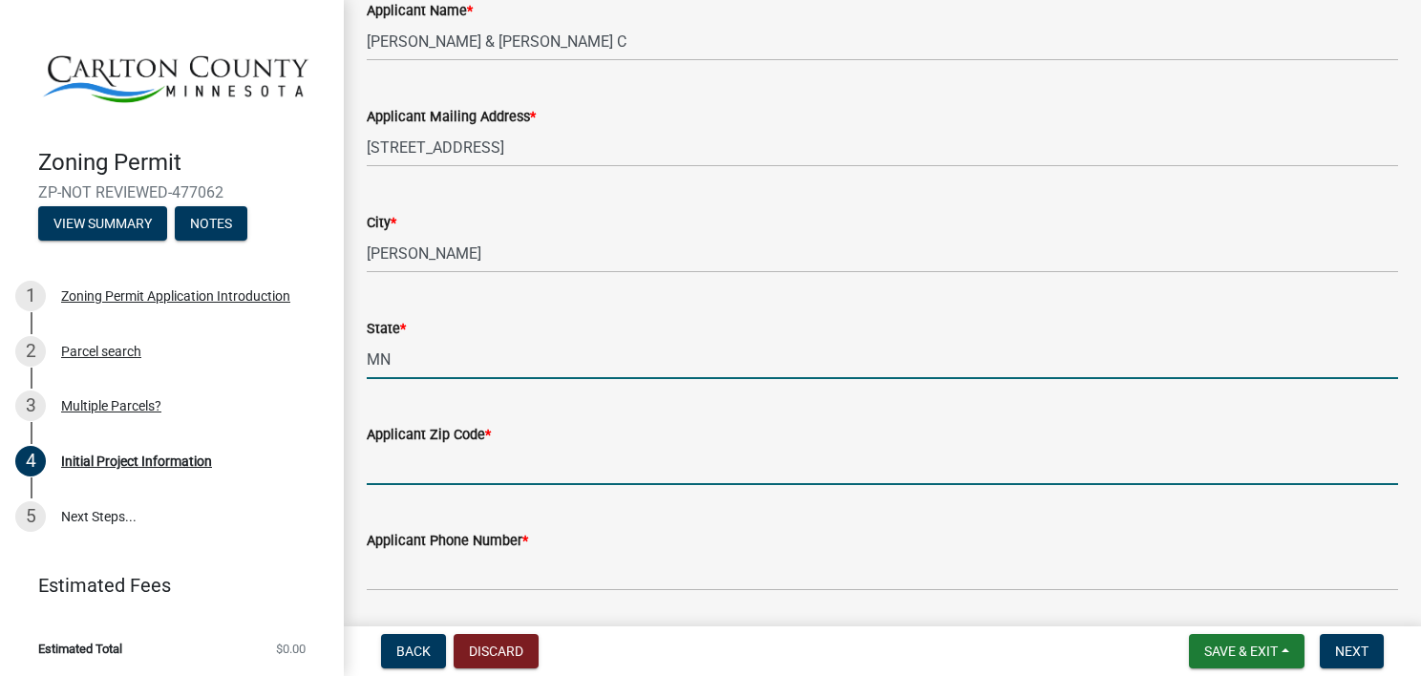
type input "55718"
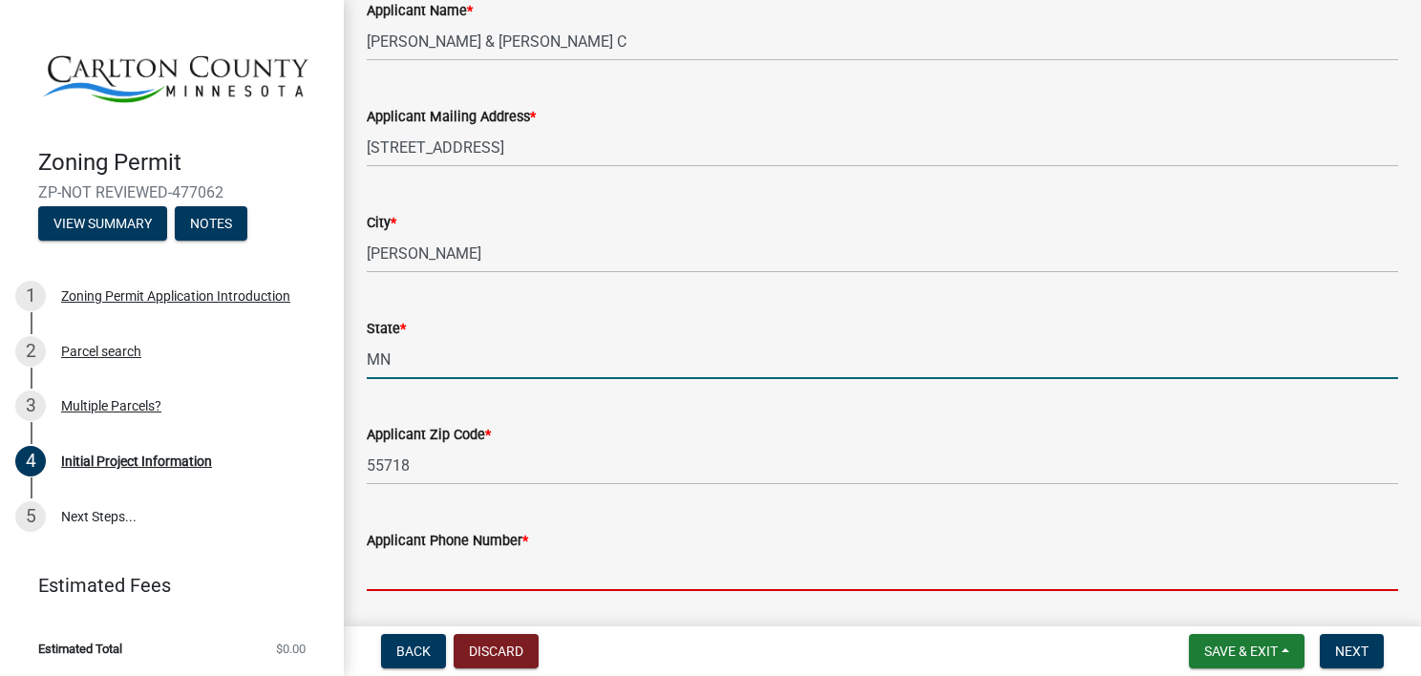
type input "2183410070"
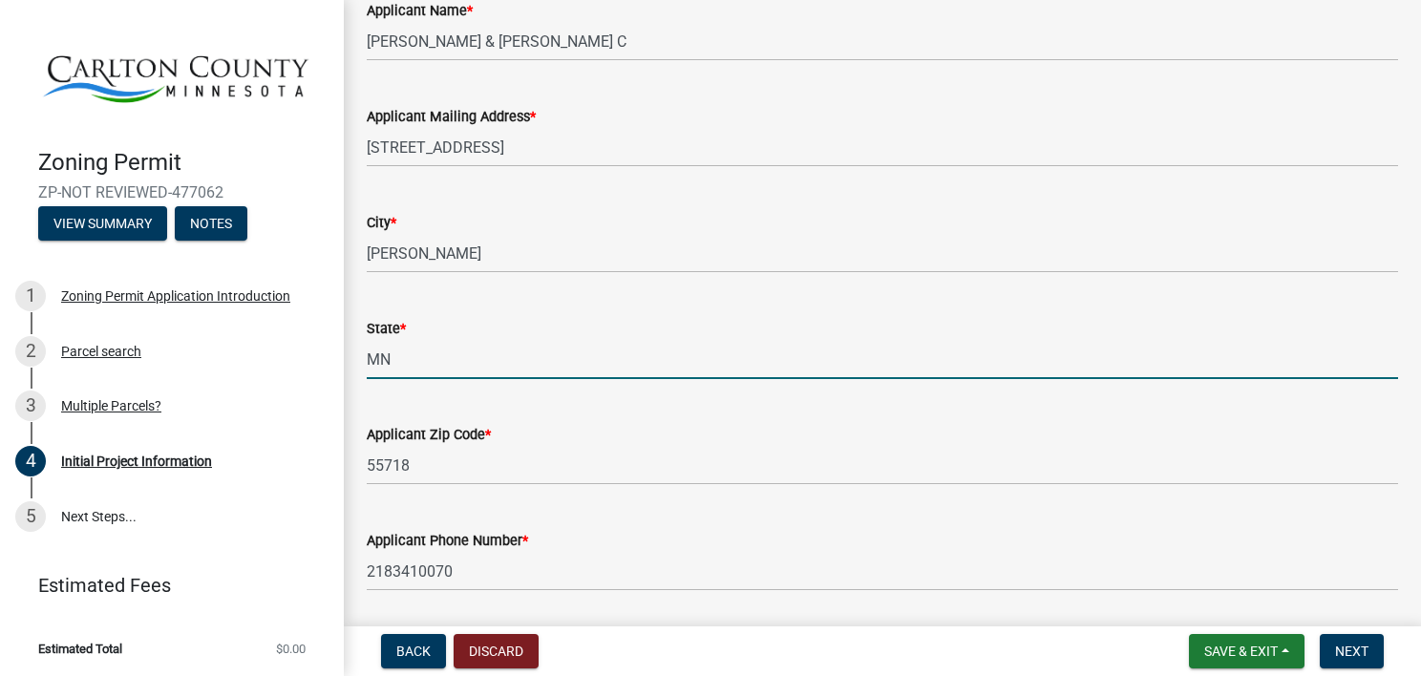
type input "[EMAIL_ADDRESS][DOMAIN_NAME]"
type input "55718"
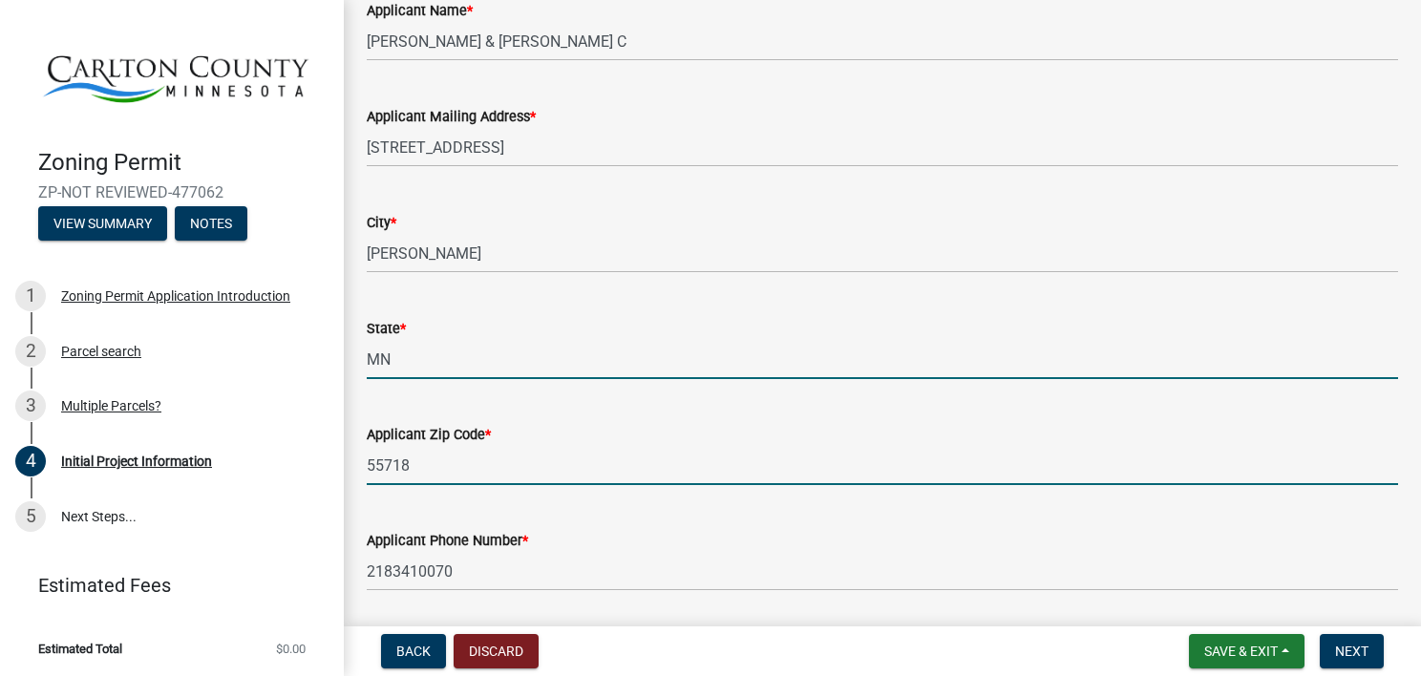
click at [465, 466] on input "55718" at bounding box center [882, 465] width 1031 height 39
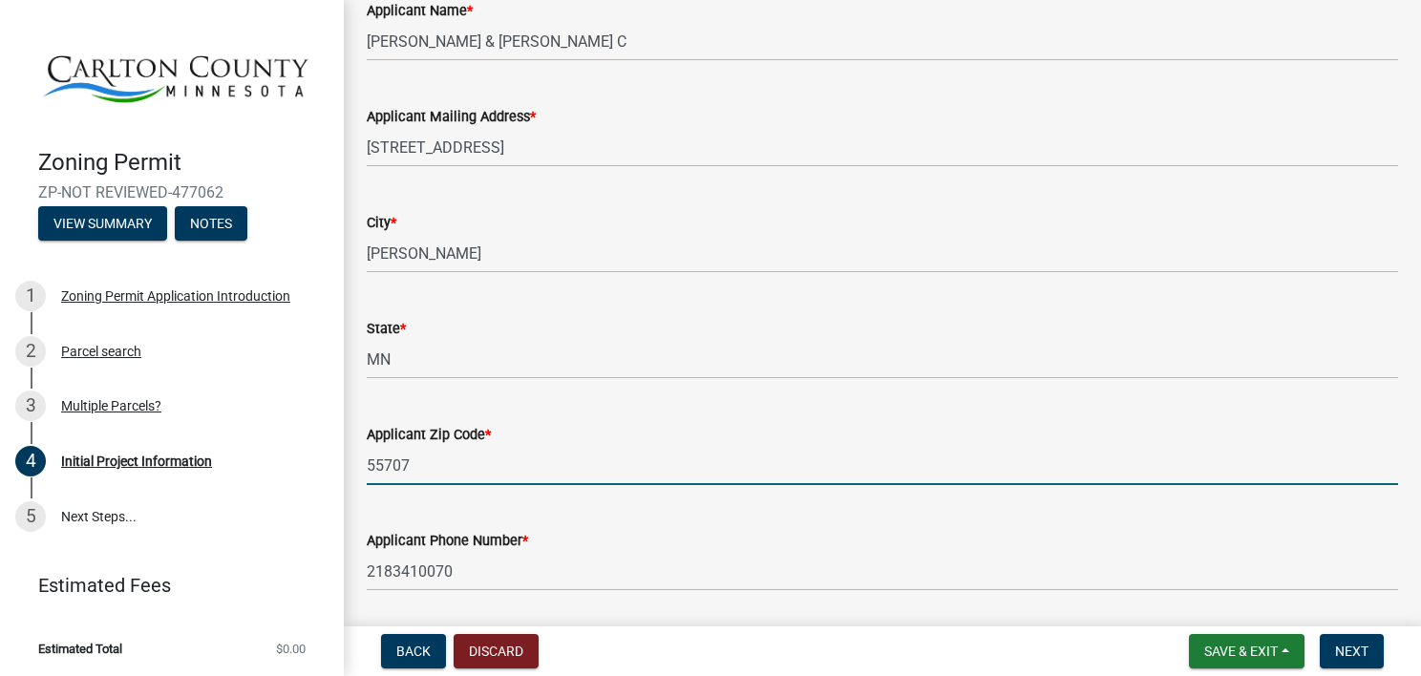
type input "55707"
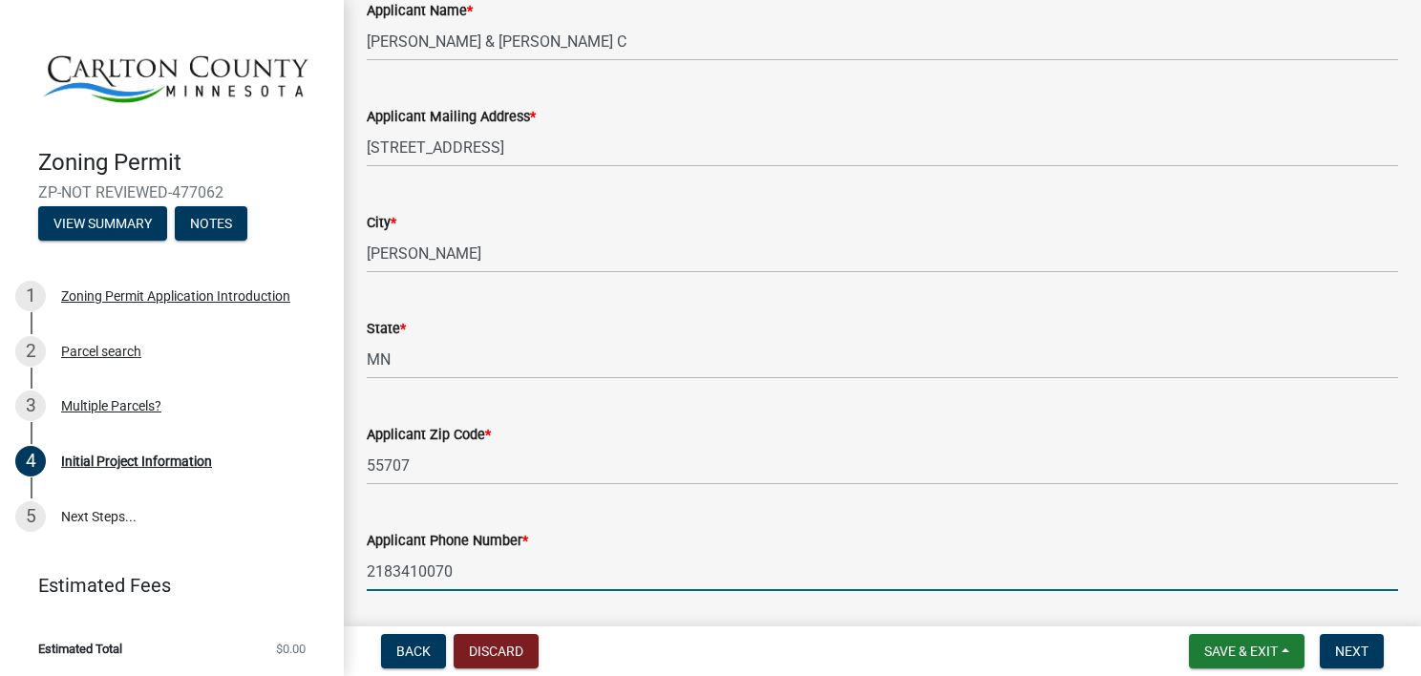
click at [619, 574] on input "2183410070" at bounding box center [882, 571] width 1031 height 39
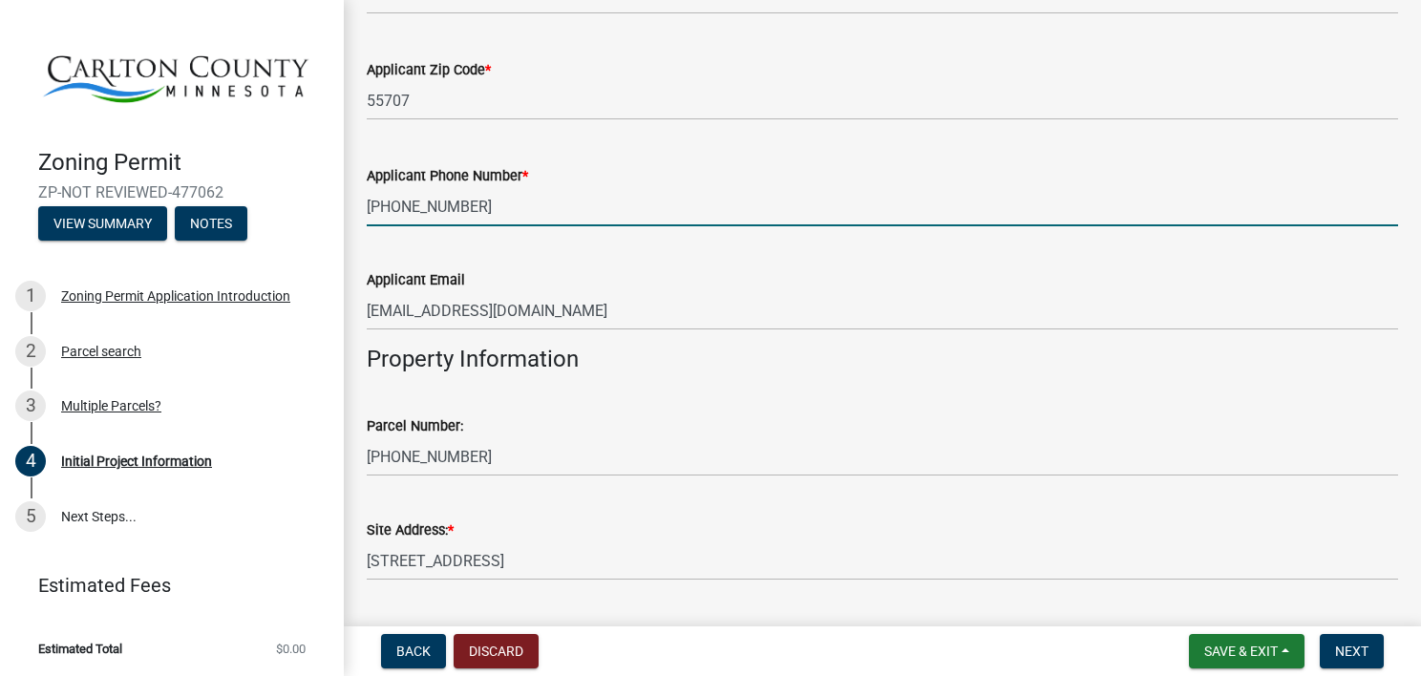
scroll to position [1486, 0]
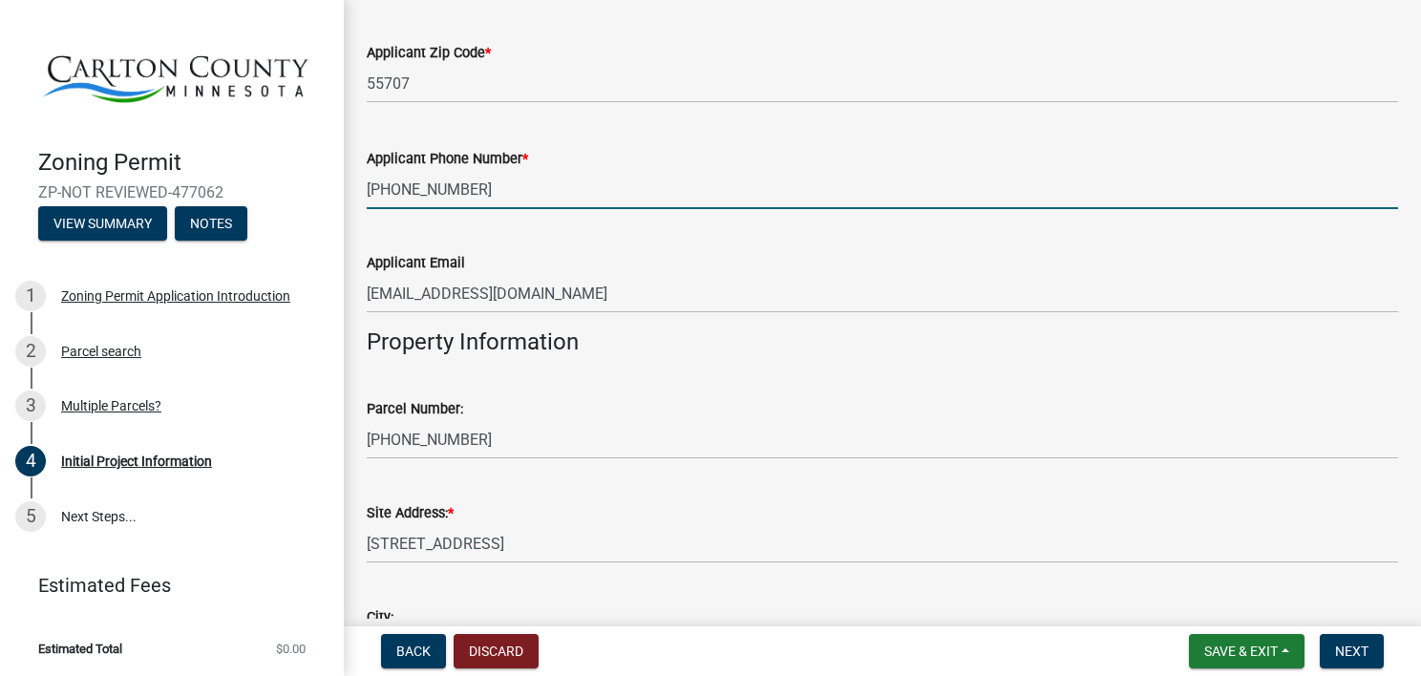
type input "[PHONE_NUMBER]"
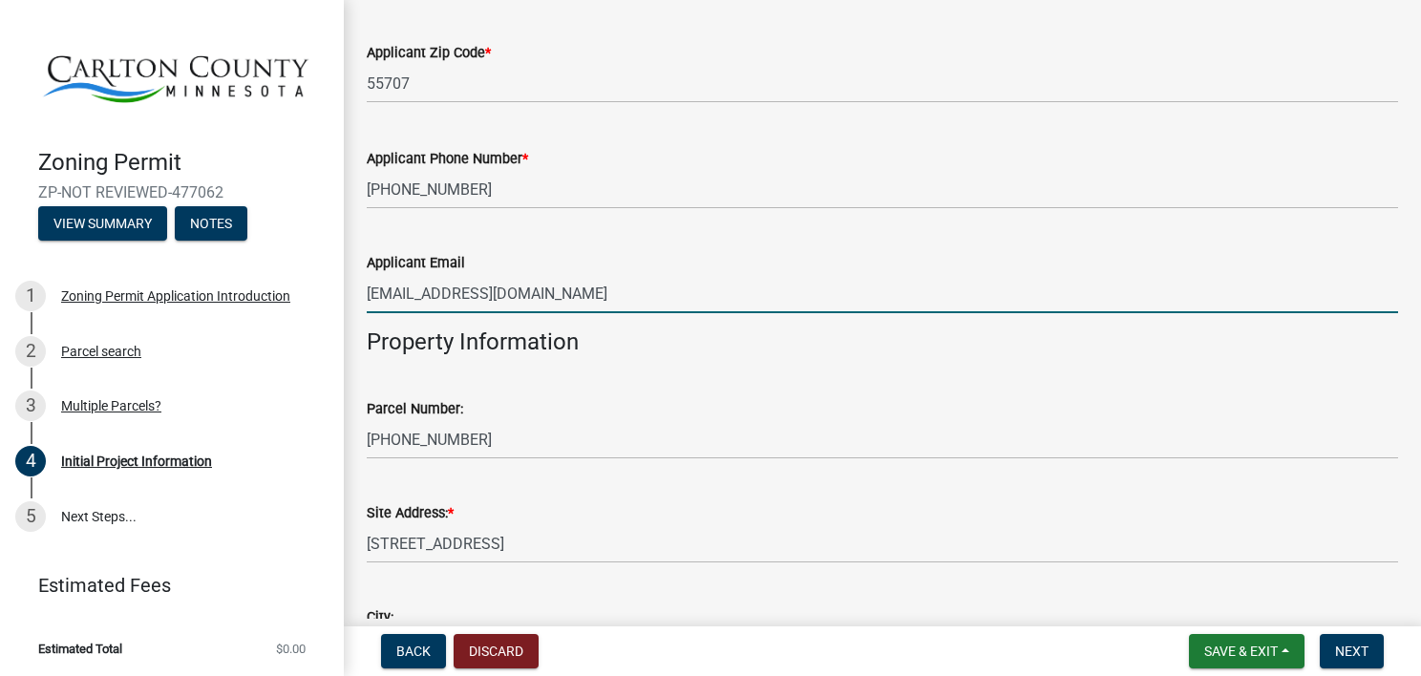
click at [605, 288] on input "[EMAIL_ADDRESS][DOMAIN_NAME]" at bounding box center [882, 293] width 1031 height 39
type input "j"
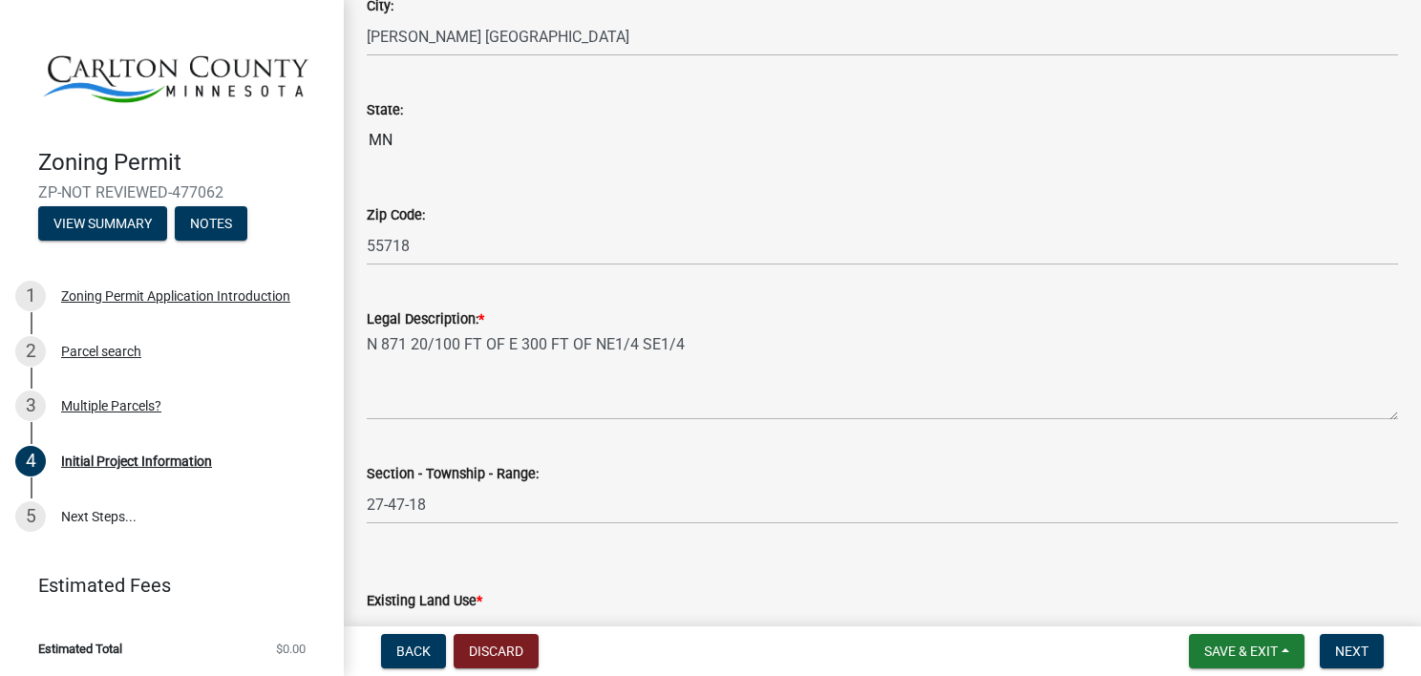
scroll to position [2097, 0]
type input "[EMAIL_ADDRESS][DOMAIN_NAME]"
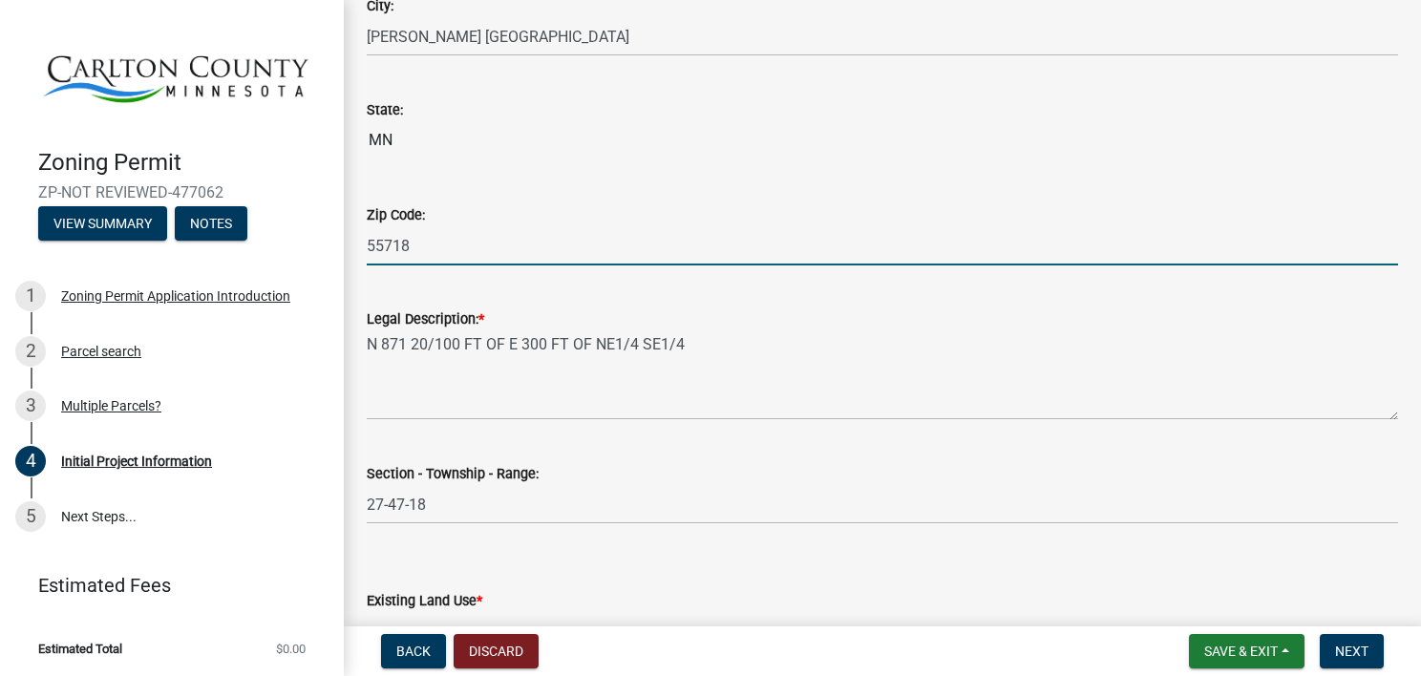
click at [417, 252] on input "55718" at bounding box center [882, 245] width 1031 height 39
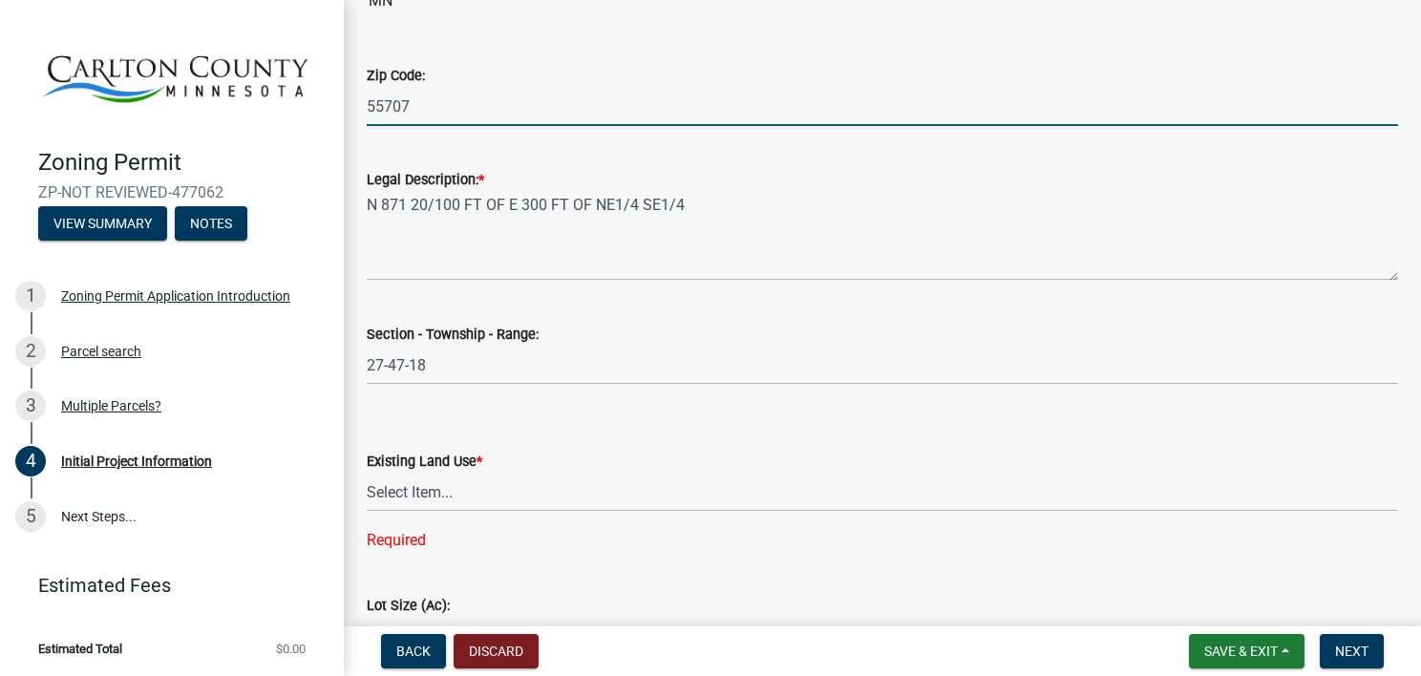
scroll to position [2249, 0]
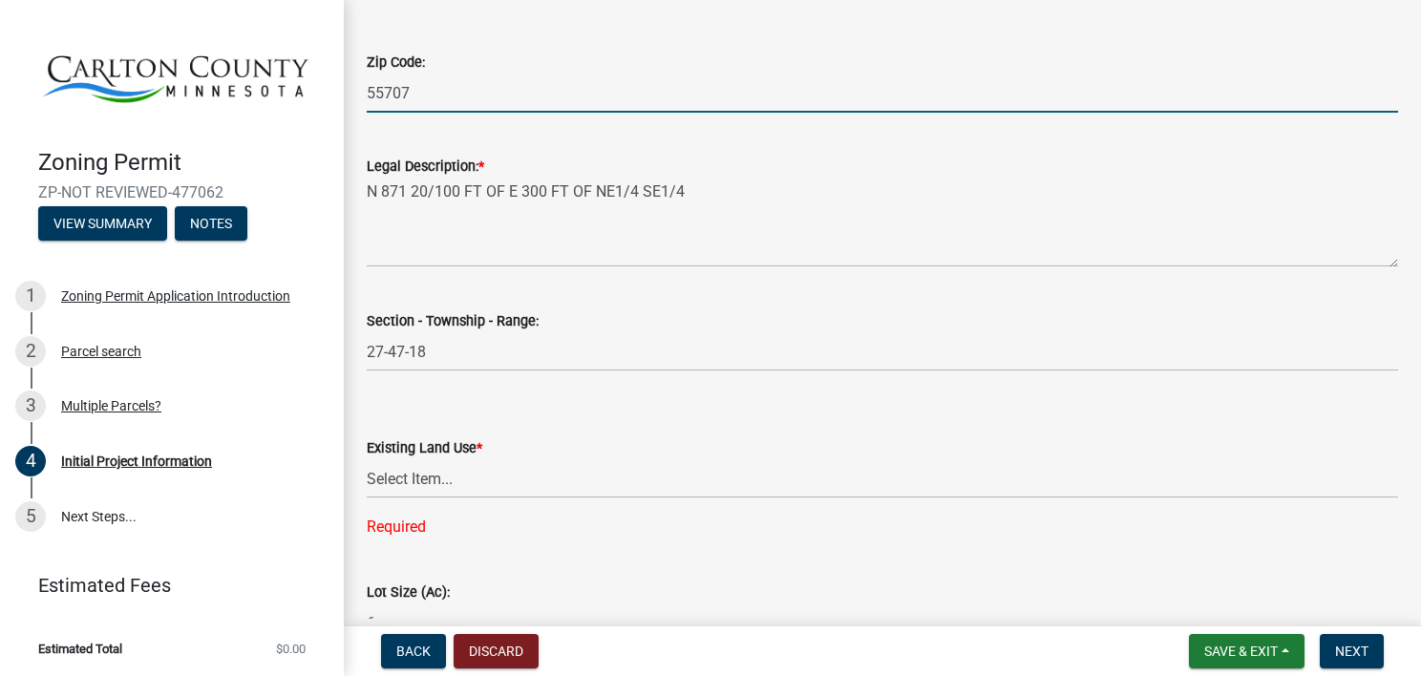
type input "55707"
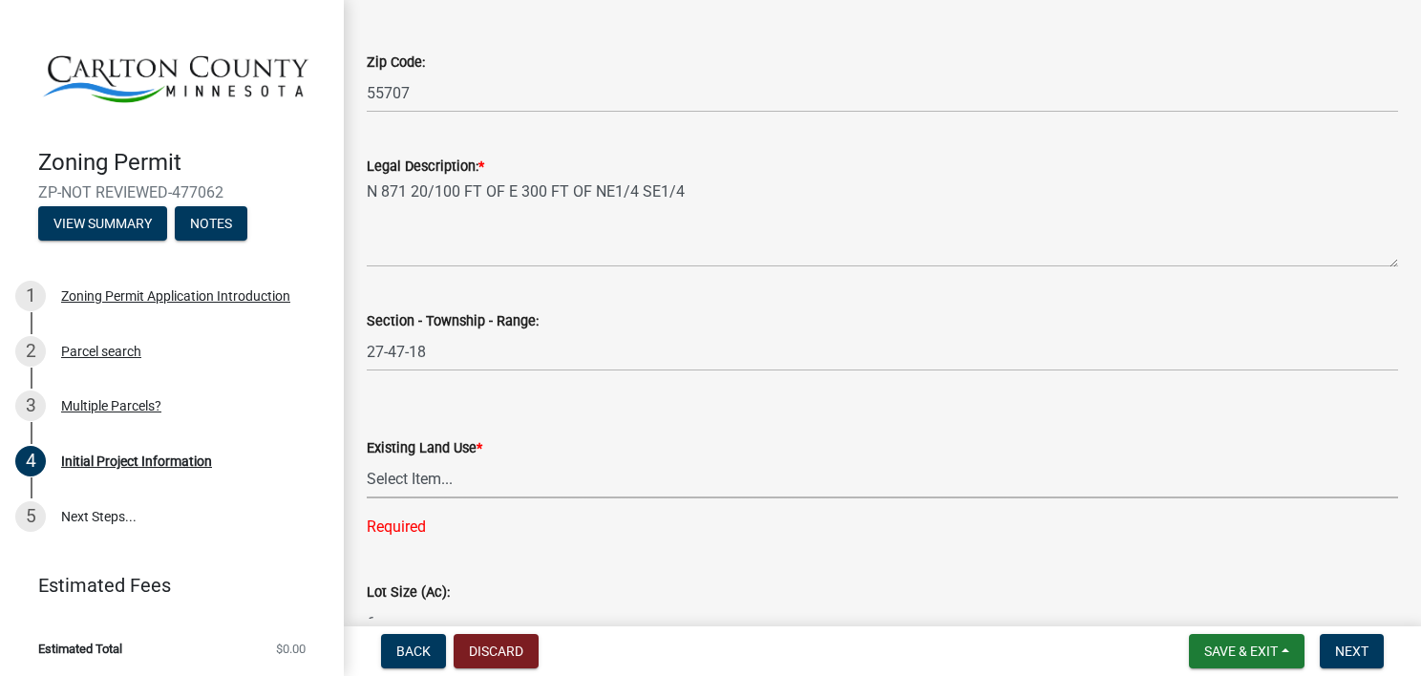
click at [389, 474] on select "Select Item... Residential Commercial Recreational/hunting Agricultural" at bounding box center [882, 478] width 1031 height 39
click at [367, 459] on select "Select Item... Residential Commercial Recreational/hunting Agricultural" at bounding box center [882, 478] width 1031 height 39
select select "33d21d3a-ebb3-419e-8315-ef7213d04586"
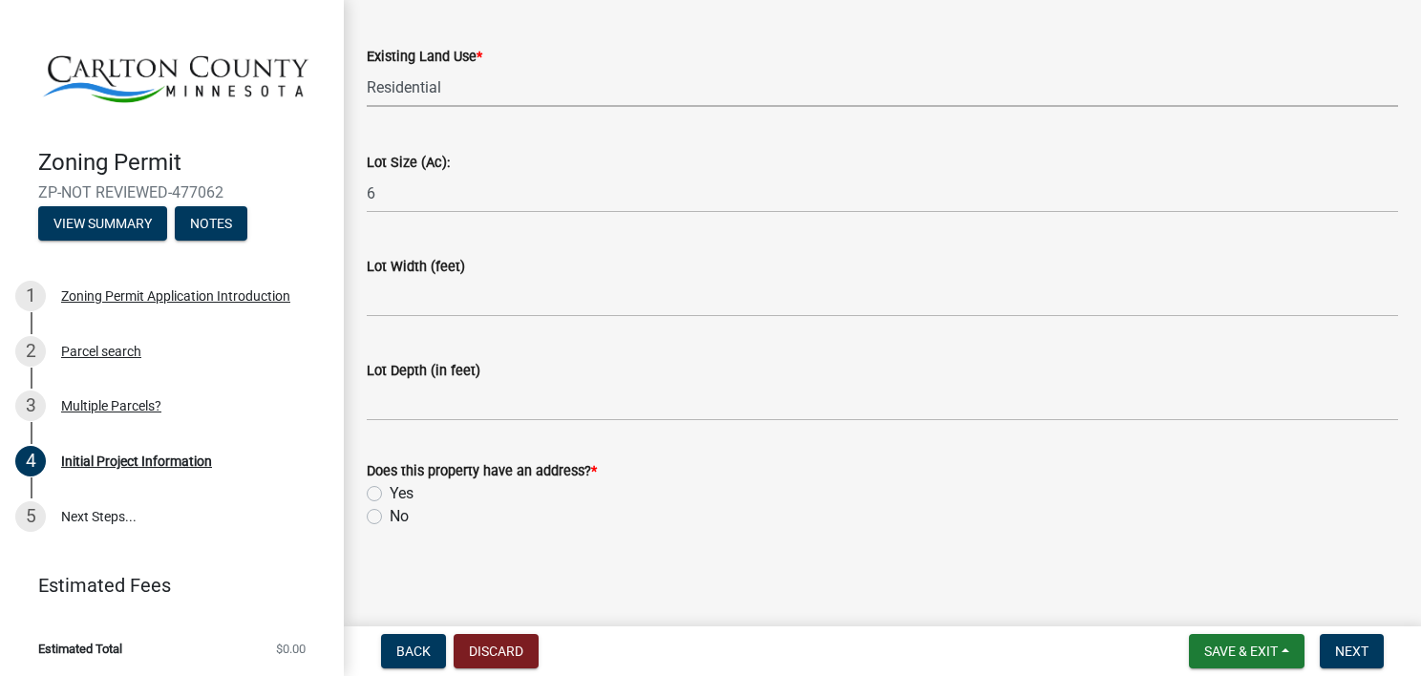
scroll to position [2642, 0]
click at [390, 496] on label "Yes" at bounding box center [402, 492] width 24 height 23
click at [390, 494] on input "Yes" at bounding box center [396, 487] width 12 height 12
radio input "true"
click at [1369, 644] on button "Next" at bounding box center [1351, 651] width 64 height 34
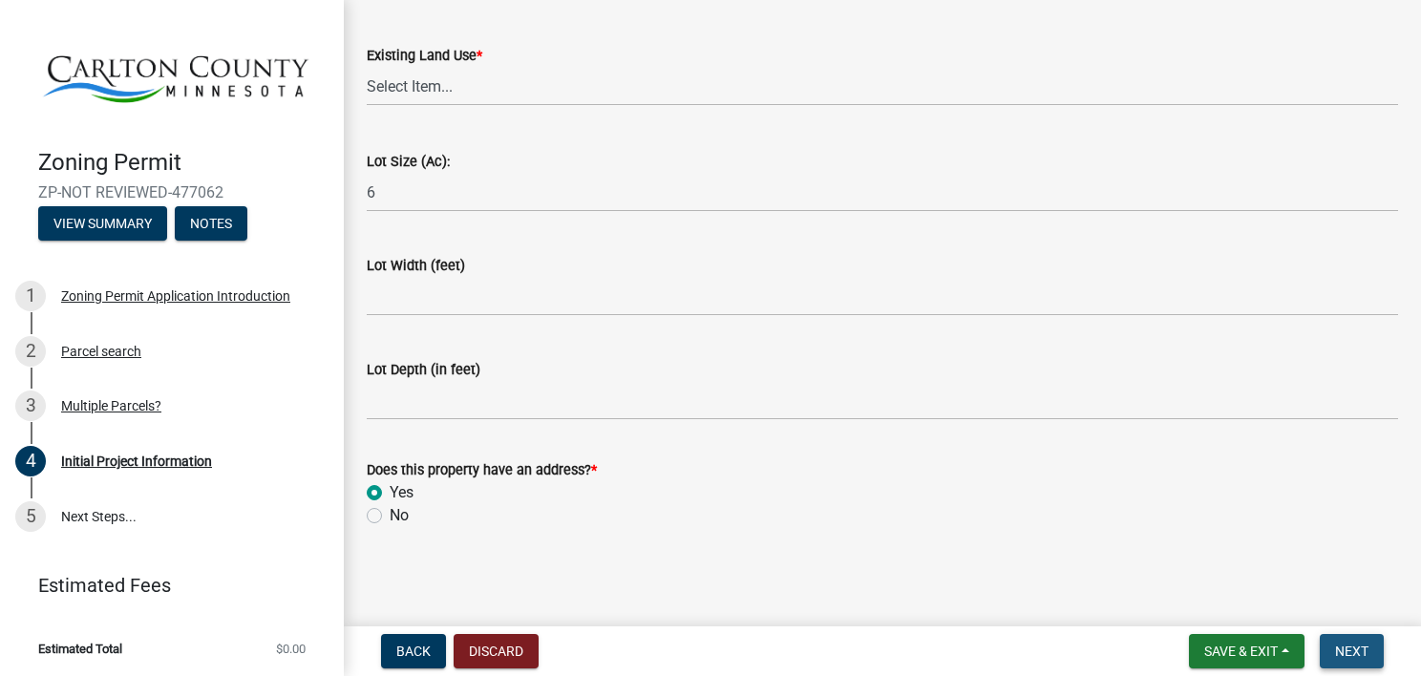
scroll to position [0, 0]
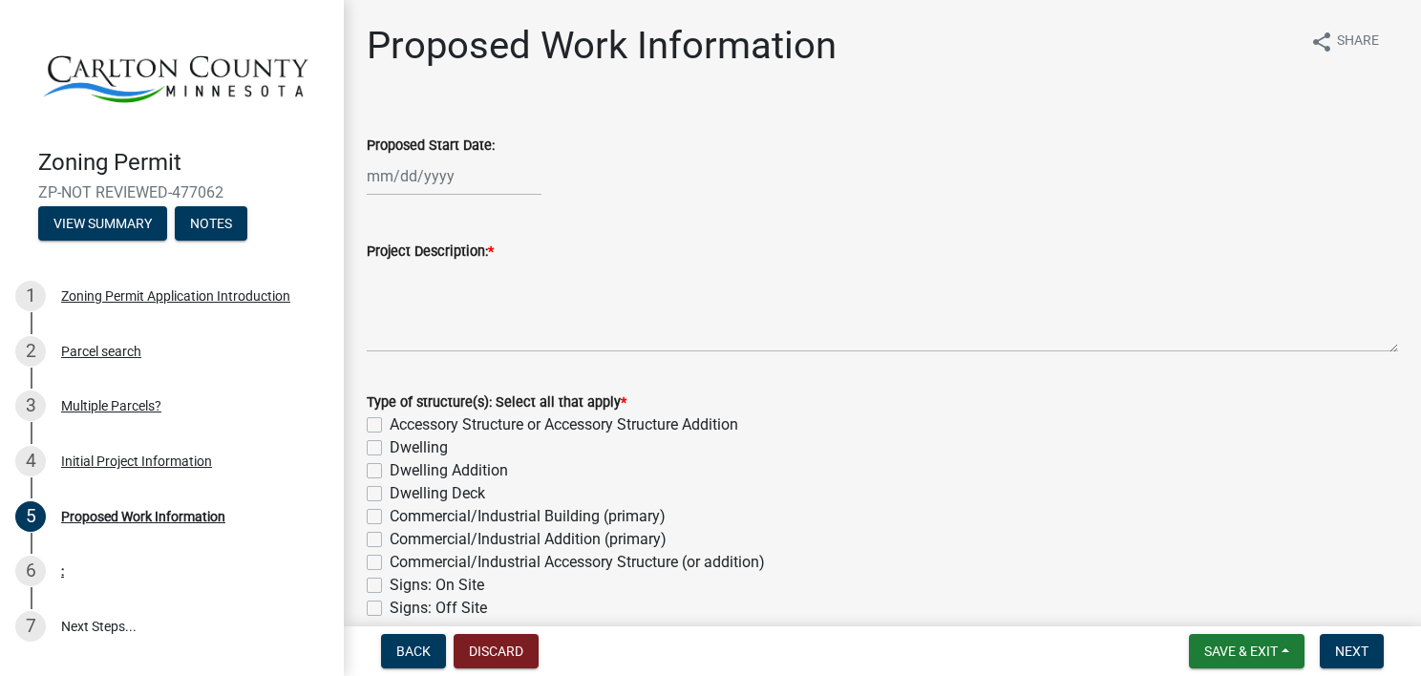
click at [364, 335] on div "Project Description: *" at bounding box center [882, 282] width 1060 height 139
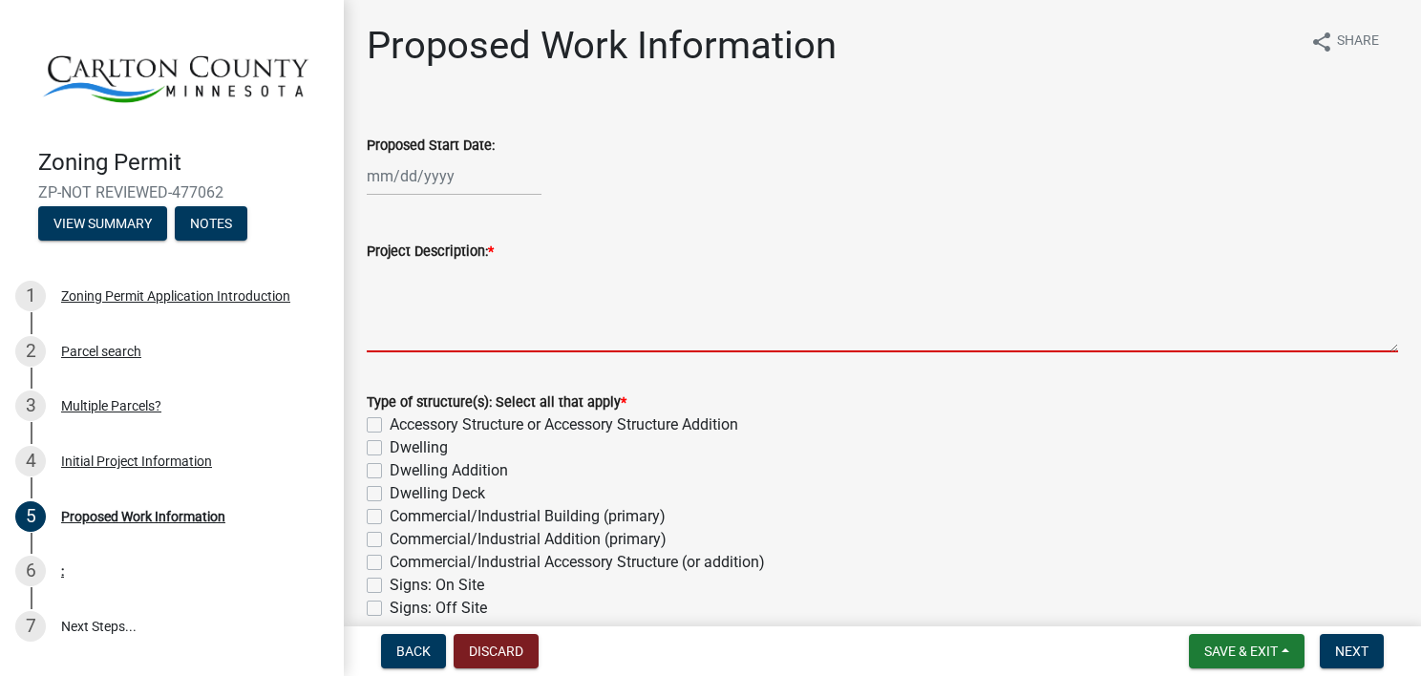
click at [408, 322] on textarea "Project Description: *" at bounding box center [882, 308] width 1031 height 90
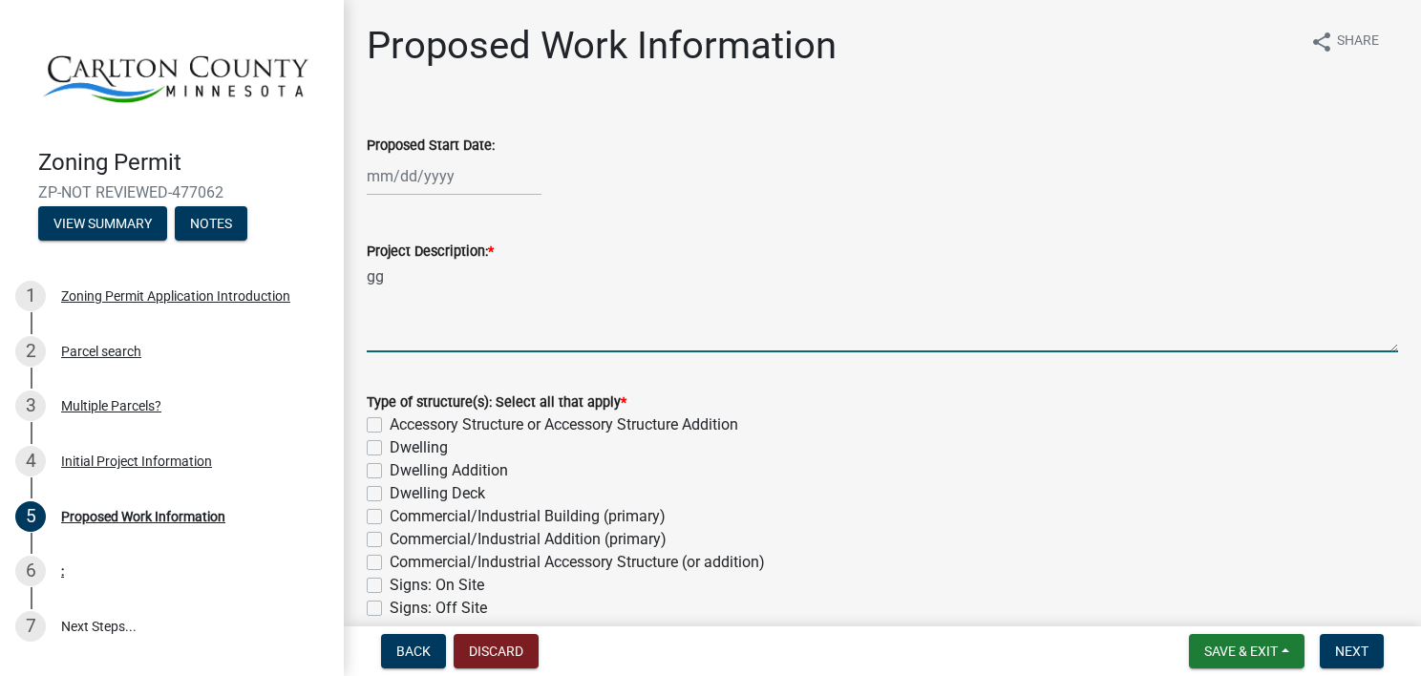
type textarea "g"
type textarea "garage"
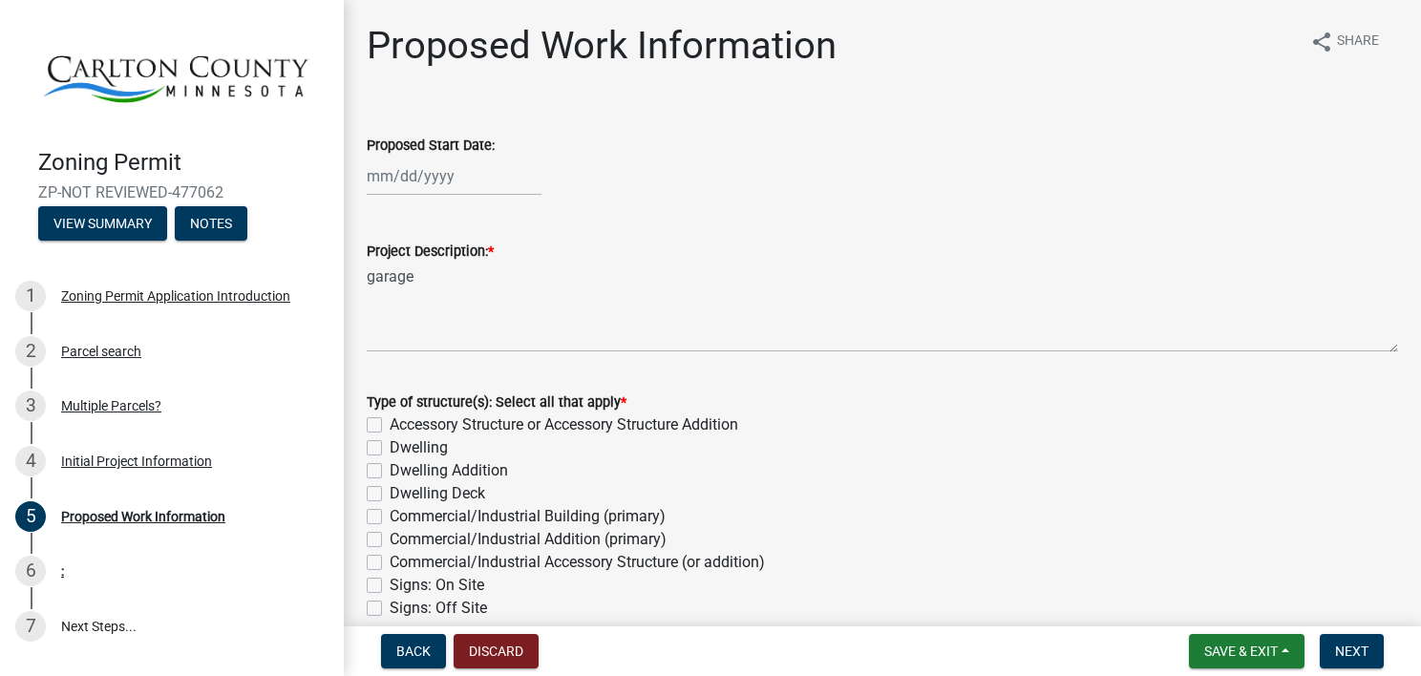
click at [390, 418] on label "Accessory Structure or Accessory Structure Addition" at bounding box center [564, 424] width 348 height 23
click at [390, 418] on input "Accessory Structure or Accessory Structure Addition" at bounding box center [396, 419] width 12 height 12
checkbox input "true"
checkbox input "false"
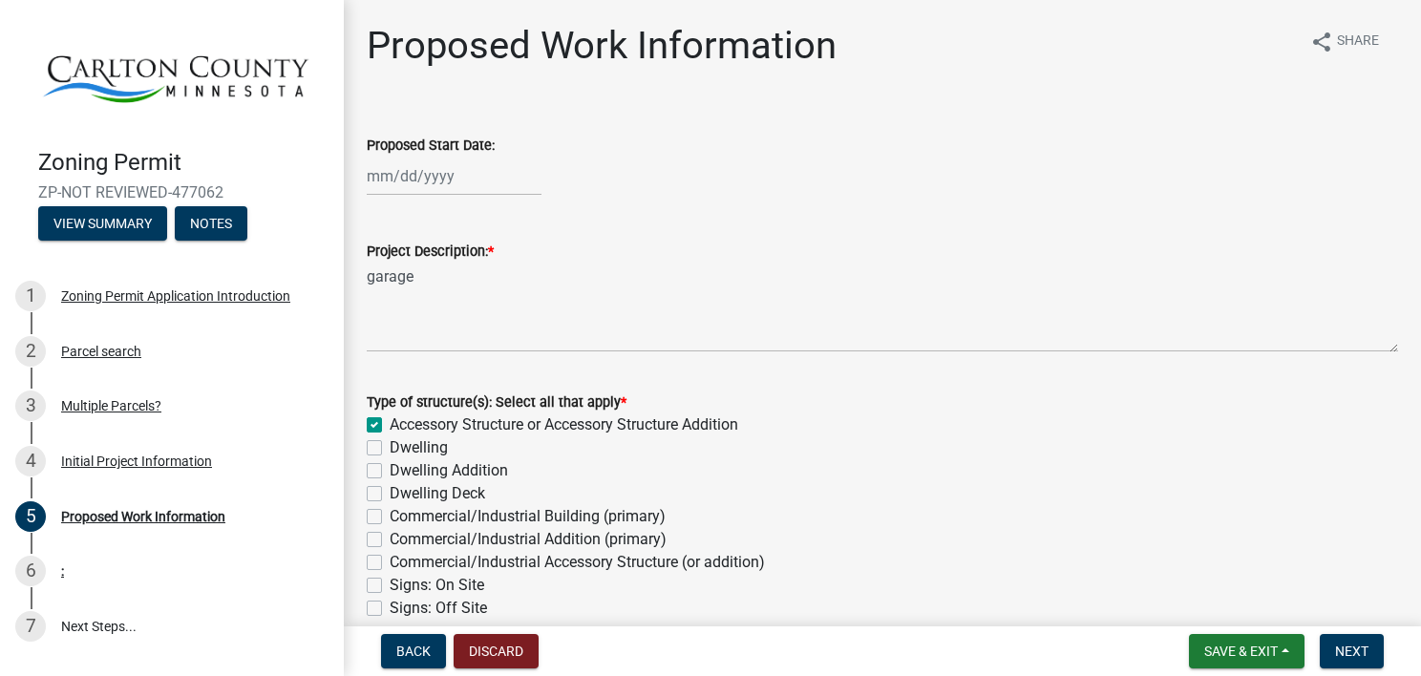
checkbox input "false"
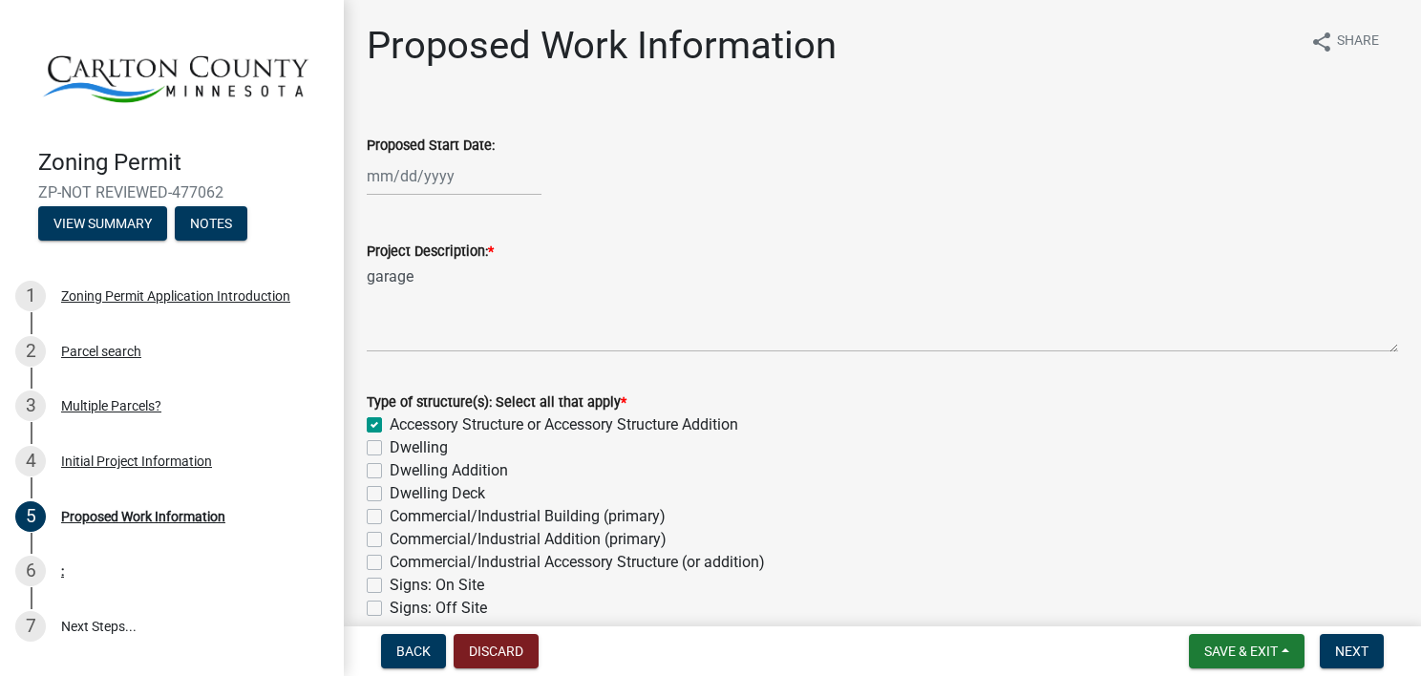
checkbox input "false"
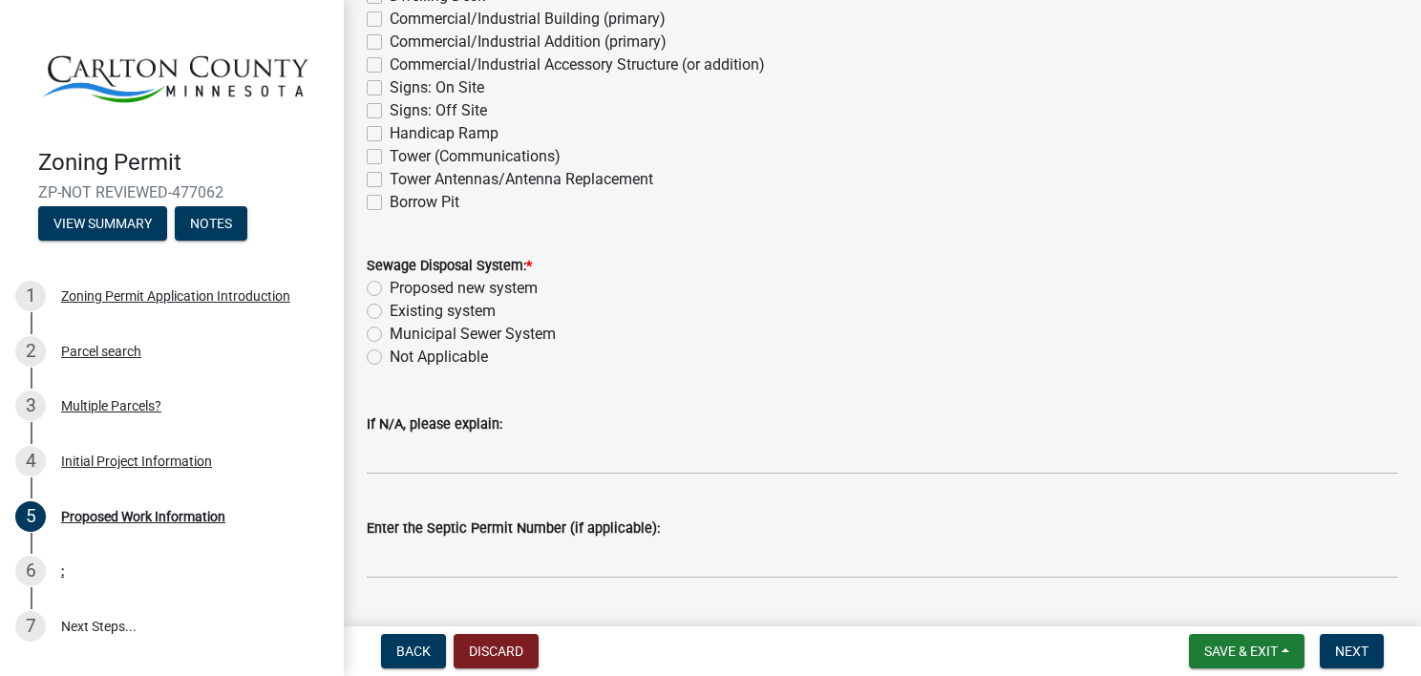
scroll to position [535, 0]
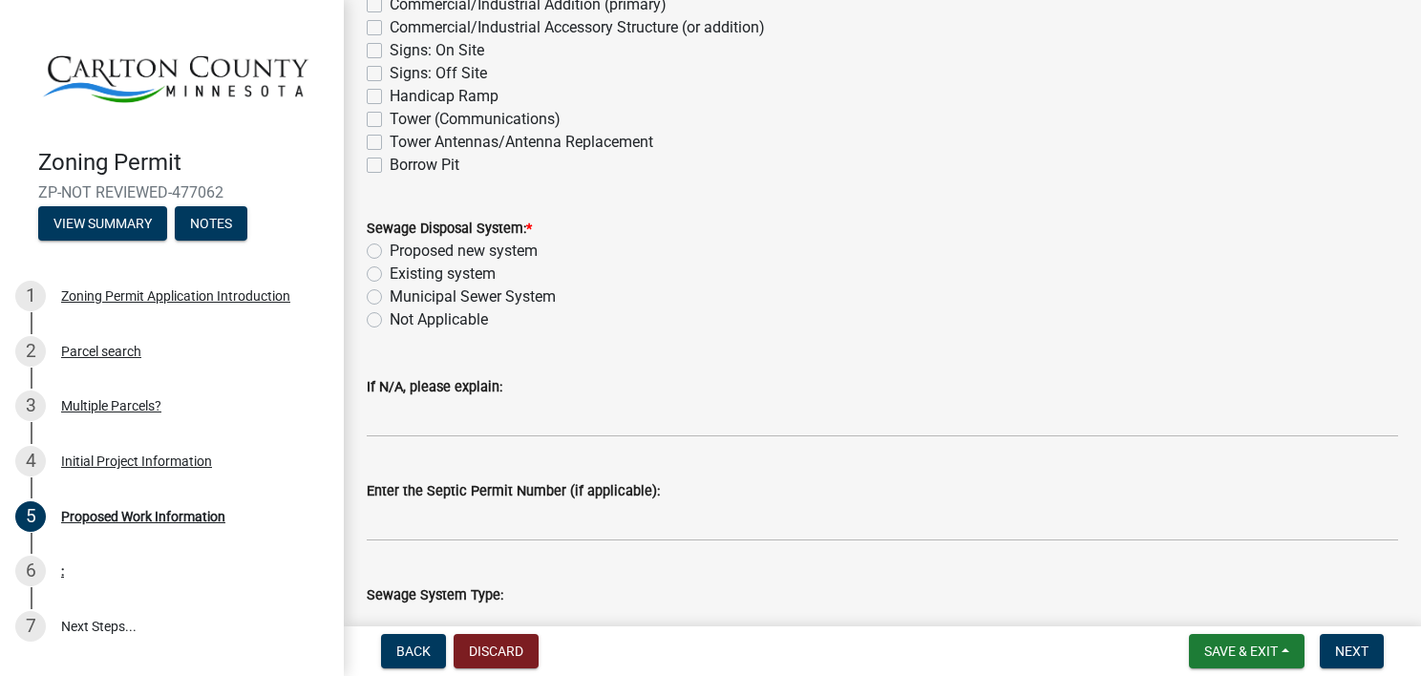
click at [390, 273] on label "Existing system" at bounding box center [443, 274] width 106 height 23
click at [390, 273] on input "Existing system" at bounding box center [396, 269] width 12 height 12
radio input "true"
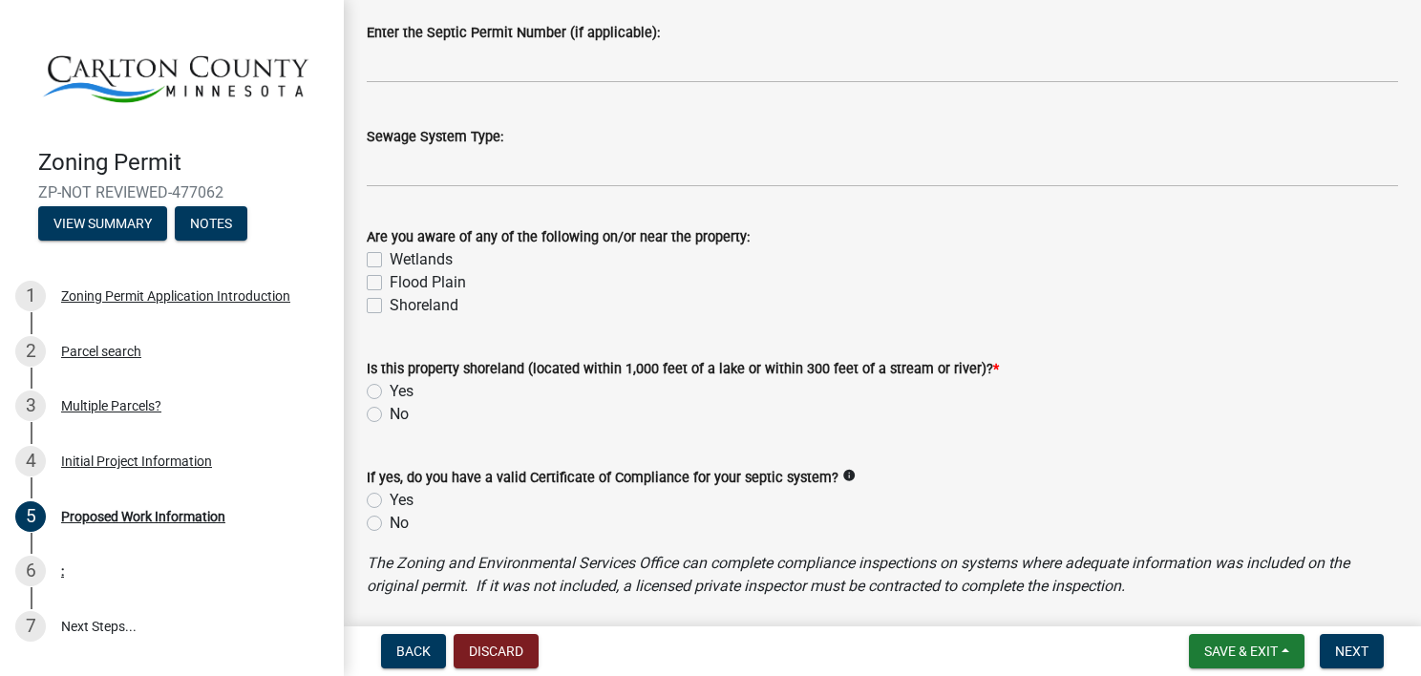
scroll to position [1031, 0]
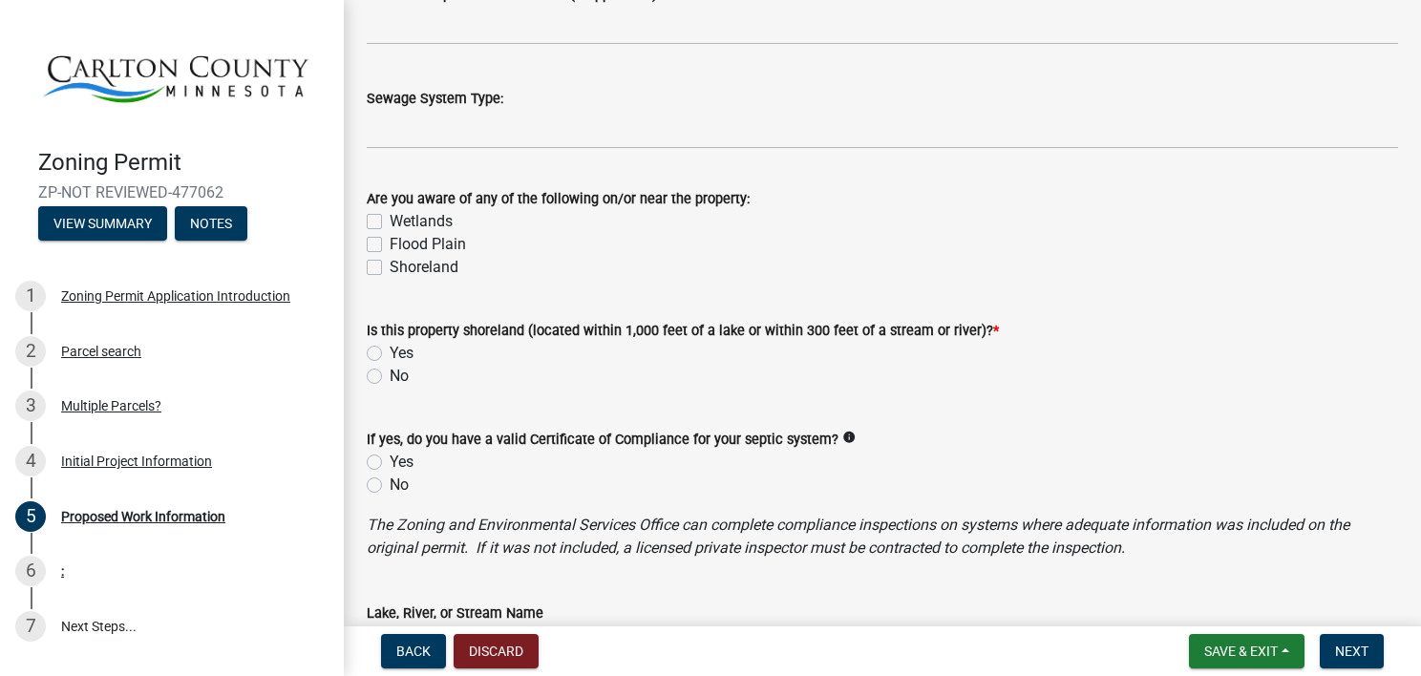
click at [390, 351] on label "Yes" at bounding box center [402, 353] width 24 height 23
click at [390, 351] on input "Yes" at bounding box center [396, 348] width 12 height 12
radio input "true"
click at [390, 462] on label "Yes" at bounding box center [402, 462] width 24 height 23
click at [390, 462] on input "Yes" at bounding box center [396, 457] width 12 height 12
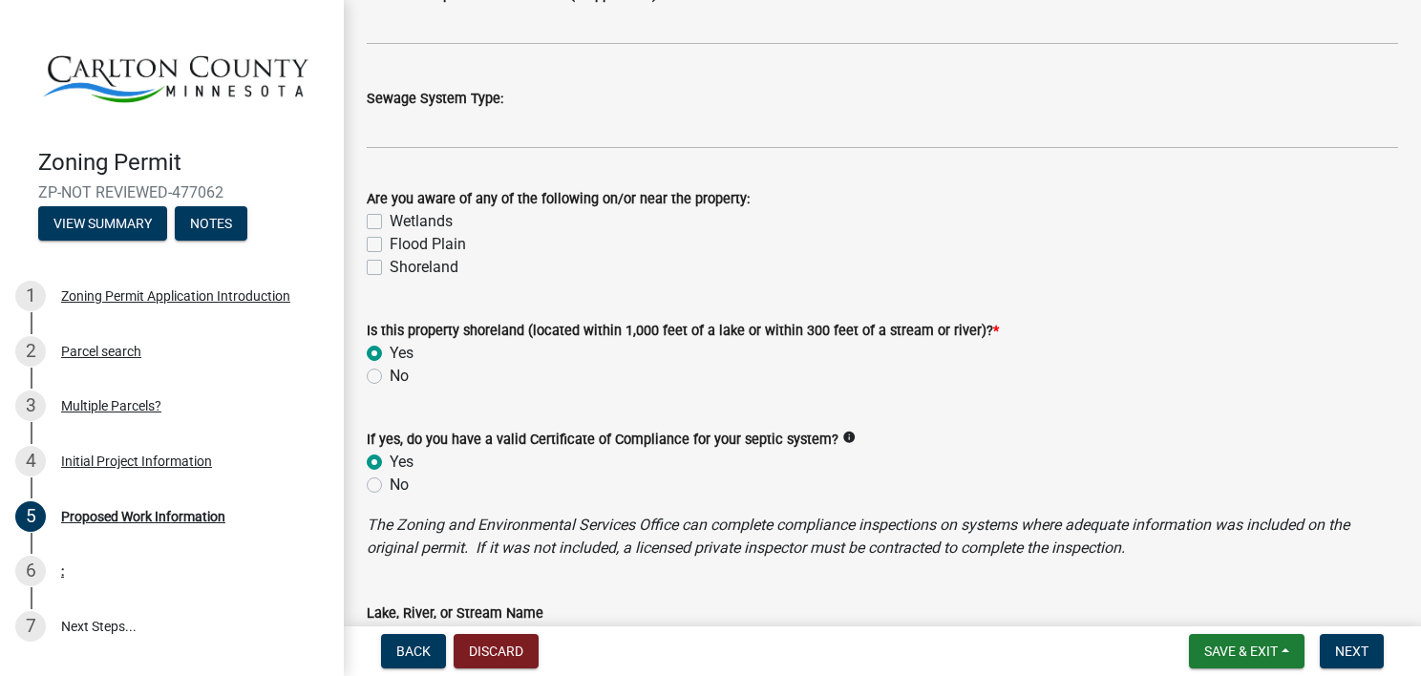
radio input "true"
click at [390, 485] on label "No" at bounding box center [399, 485] width 19 height 23
click at [390, 485] on input "No" at bounding box center [396, 480] width 12 height 12
radio input "true"
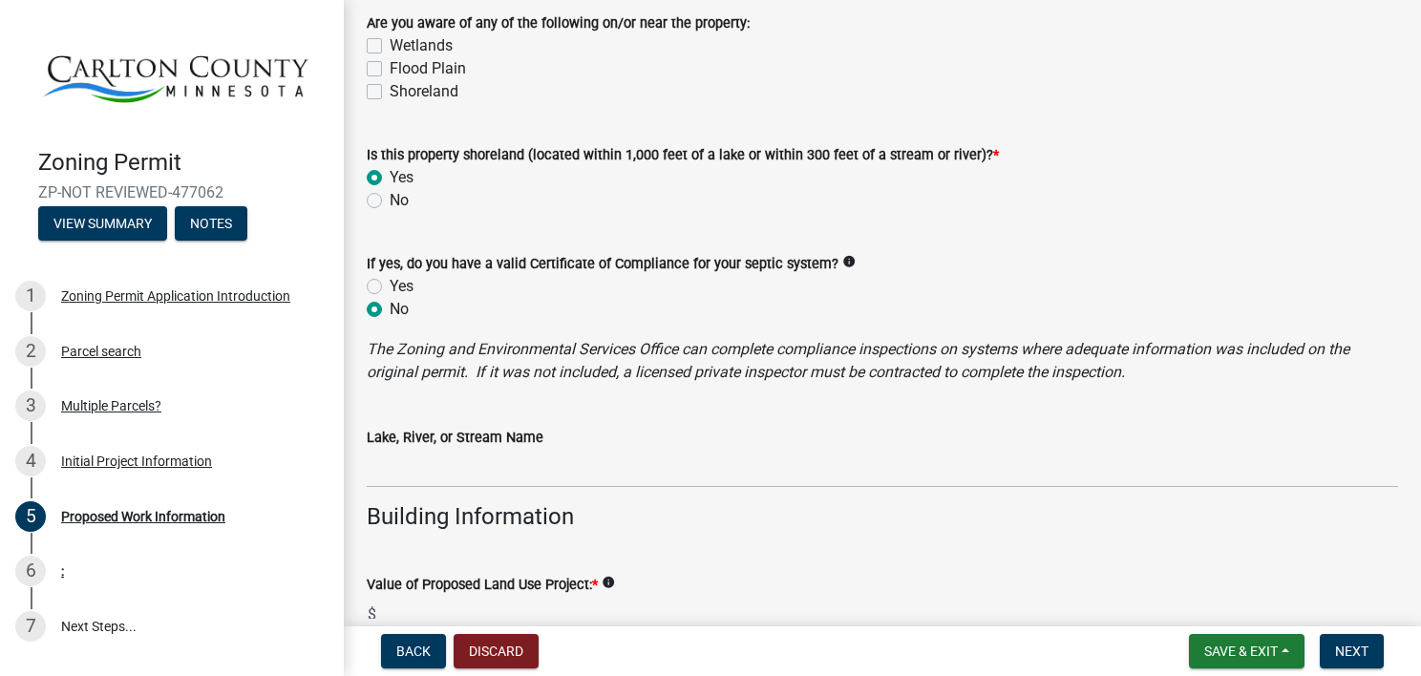
scroll to position [1222, 0]
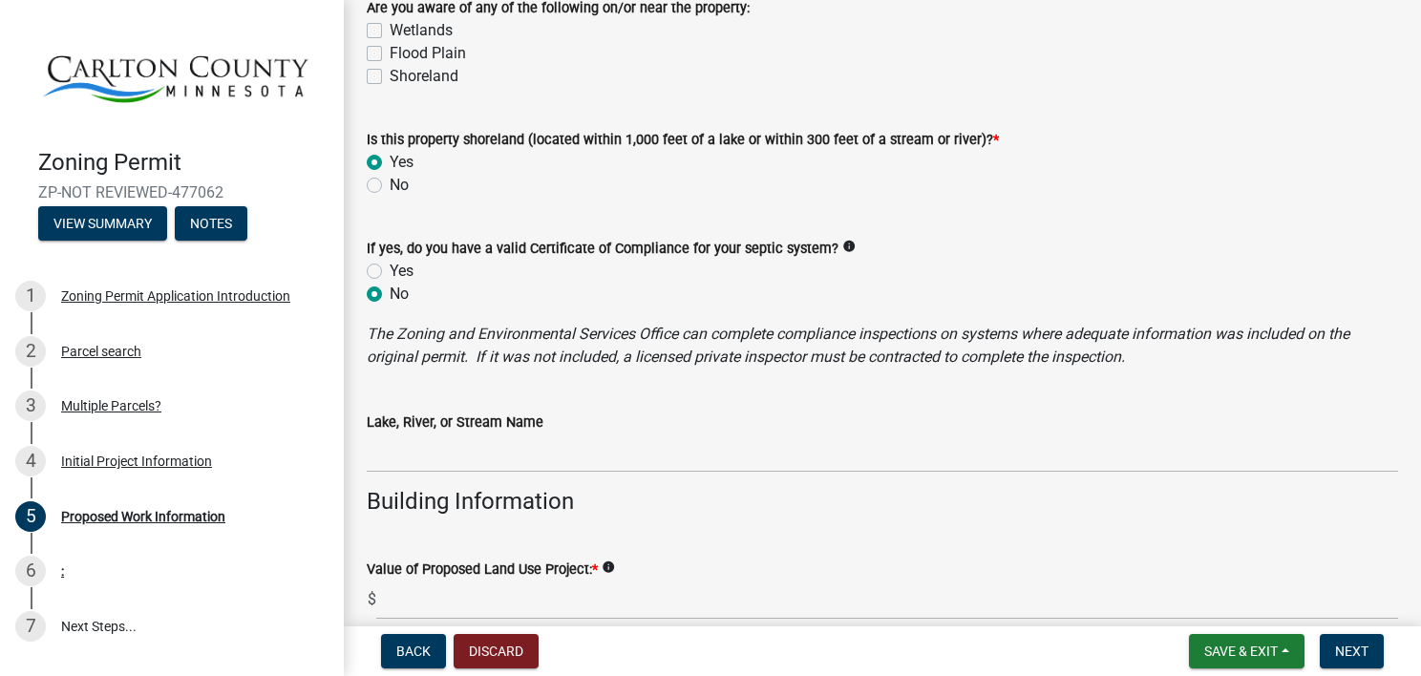
click at [390, 183] on label "No" at bounding box center [399, 185] width 19 height 23
click at [390, 183] on input "No" at bounding box center [396, 180] width 12 height 12
radio input "true"
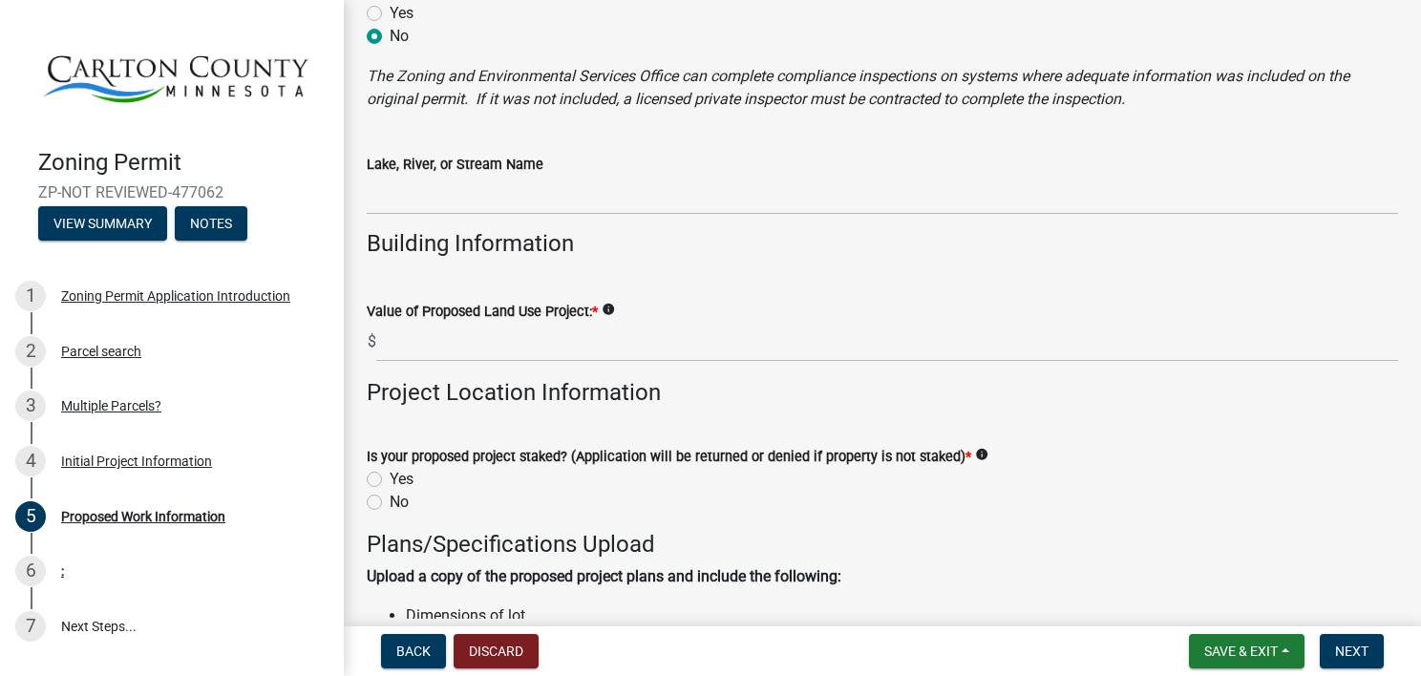
scroll to position [1489, 0]
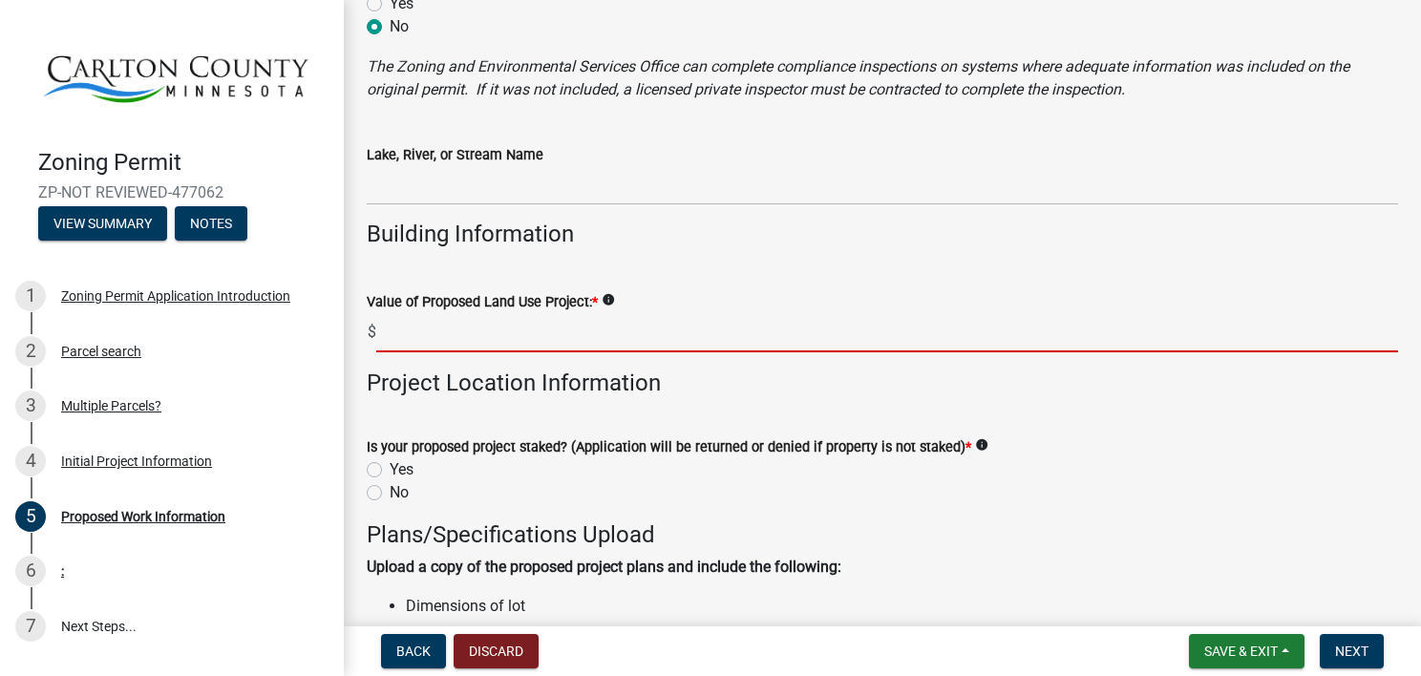
click at [403, 328] on input "text" at bounding box center [887, 332] width 1022 height 39
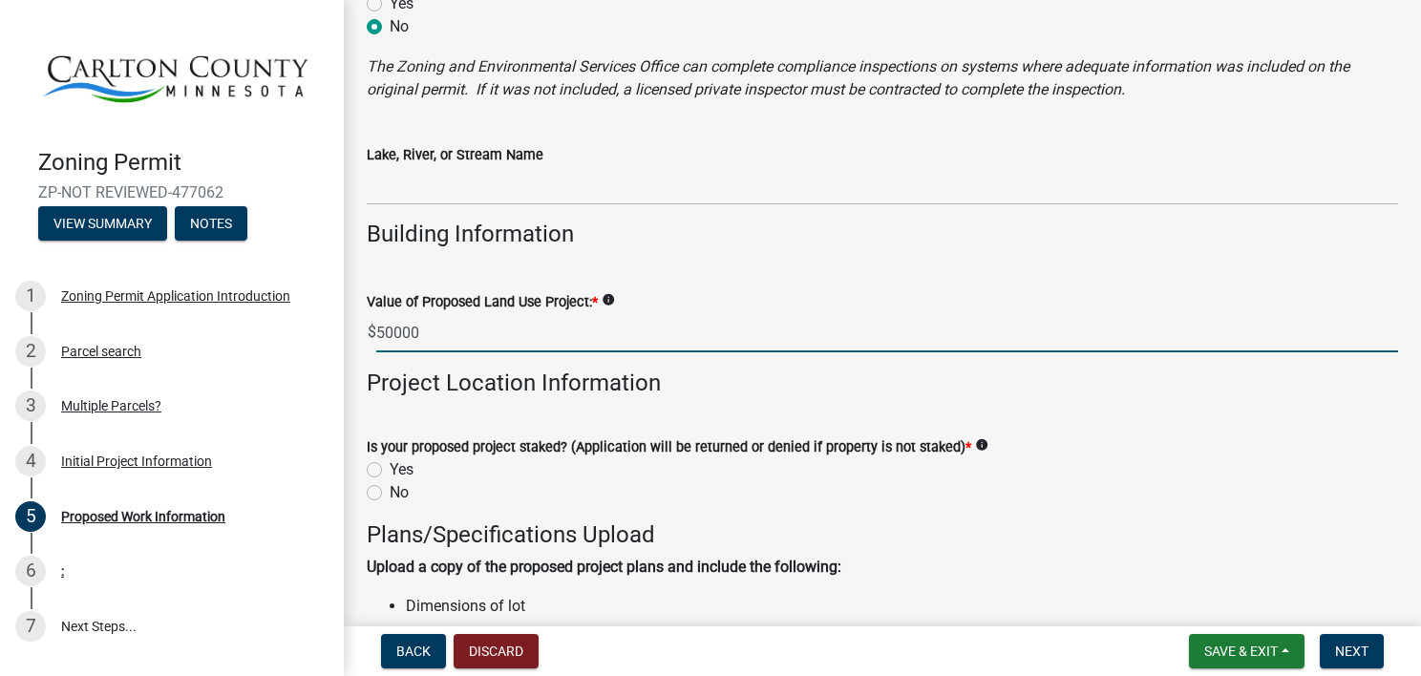
type input "50000"
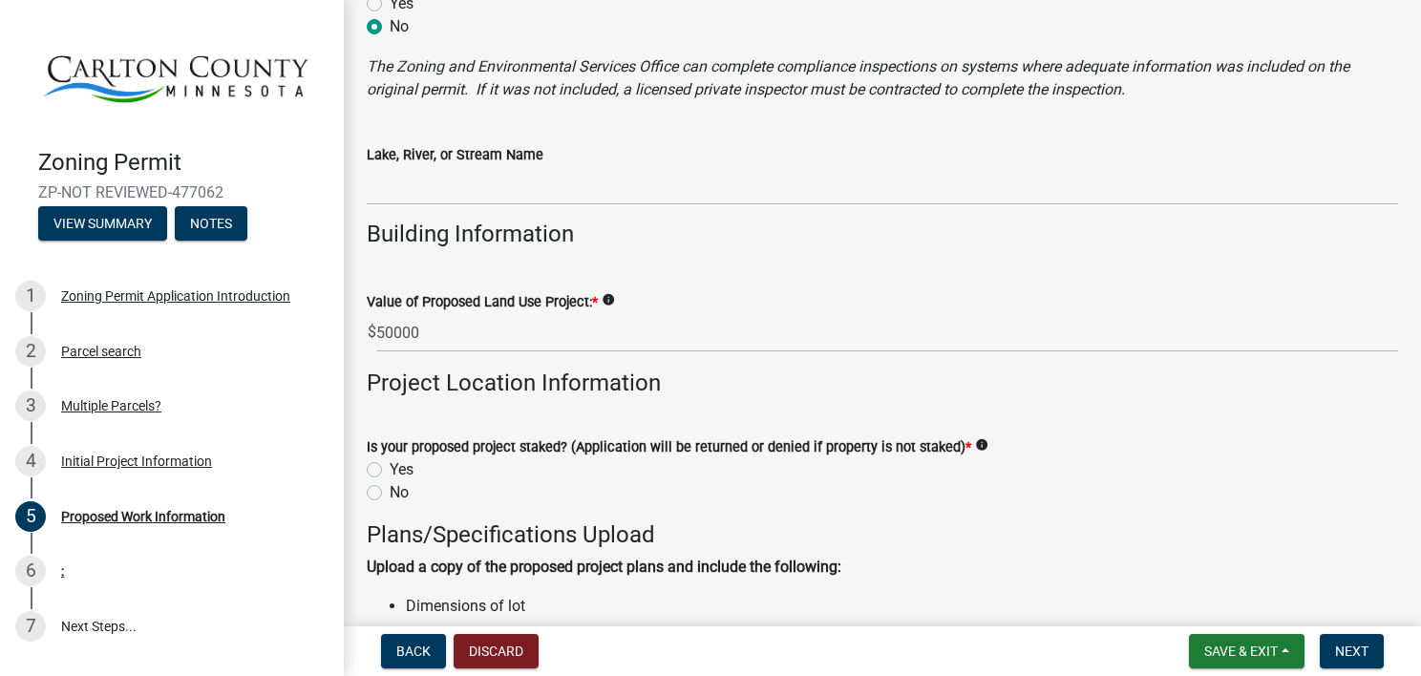
click at [390, 464] on label "Yes" at bounding box center [402, 469] width 24 height 23
click at [390, 464] on input "Yes" at bounding box center [396, 464] width 12 height 12
radio input "true"
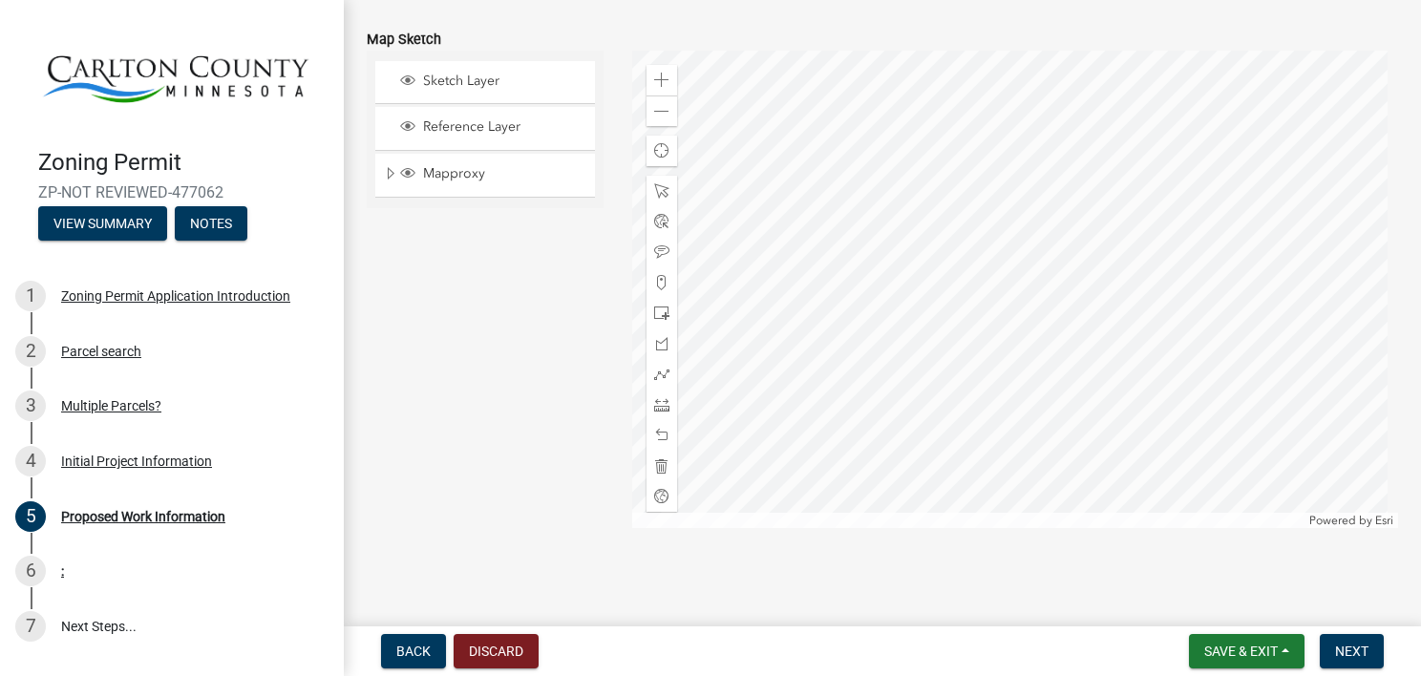
scroll to position [3939, 0]
click at [662, 275] on span at bounding box center [661, 281] width 15 height 15
click at [656, 275] on span at bounding box center [661, 281] width 15 height 15
click at [1003, 351] on div at bounding box center [1015, 288] width 767 height 477
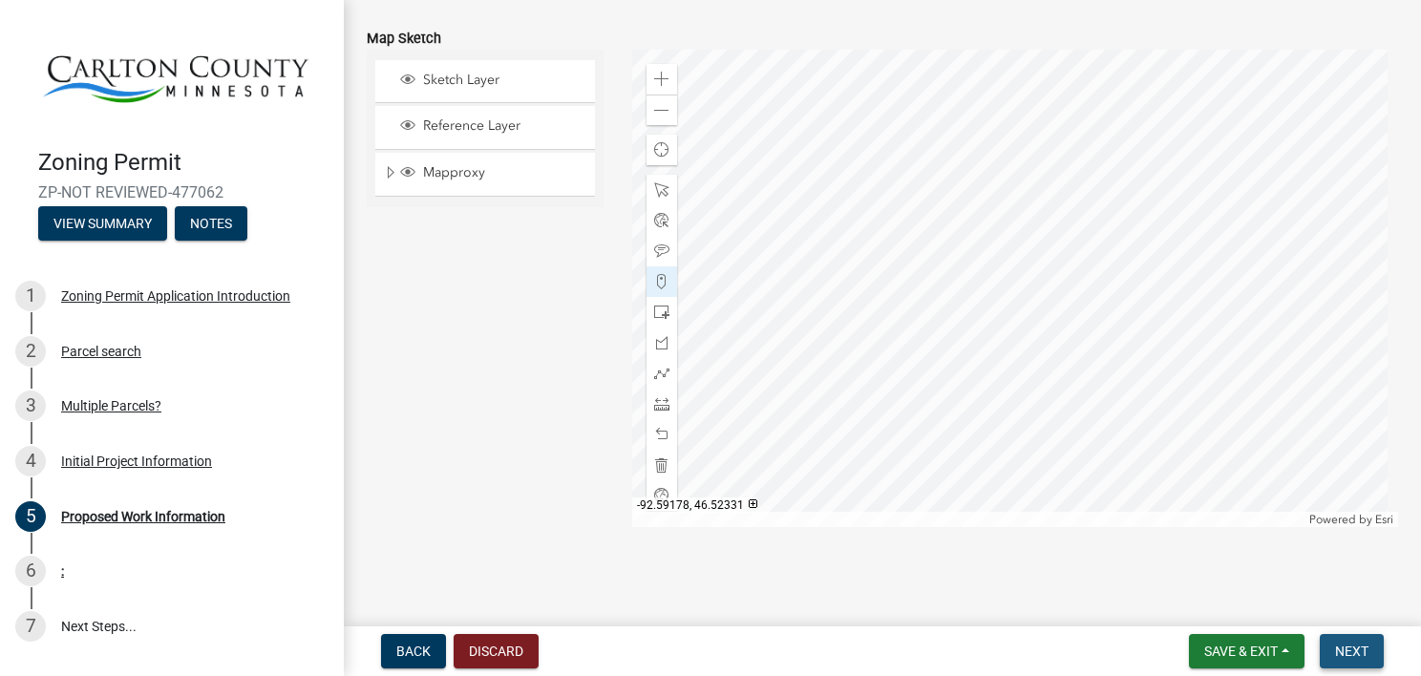
click at [1357, 636] on button "Next" at bounding box center [1351, 651] width 64 height 34
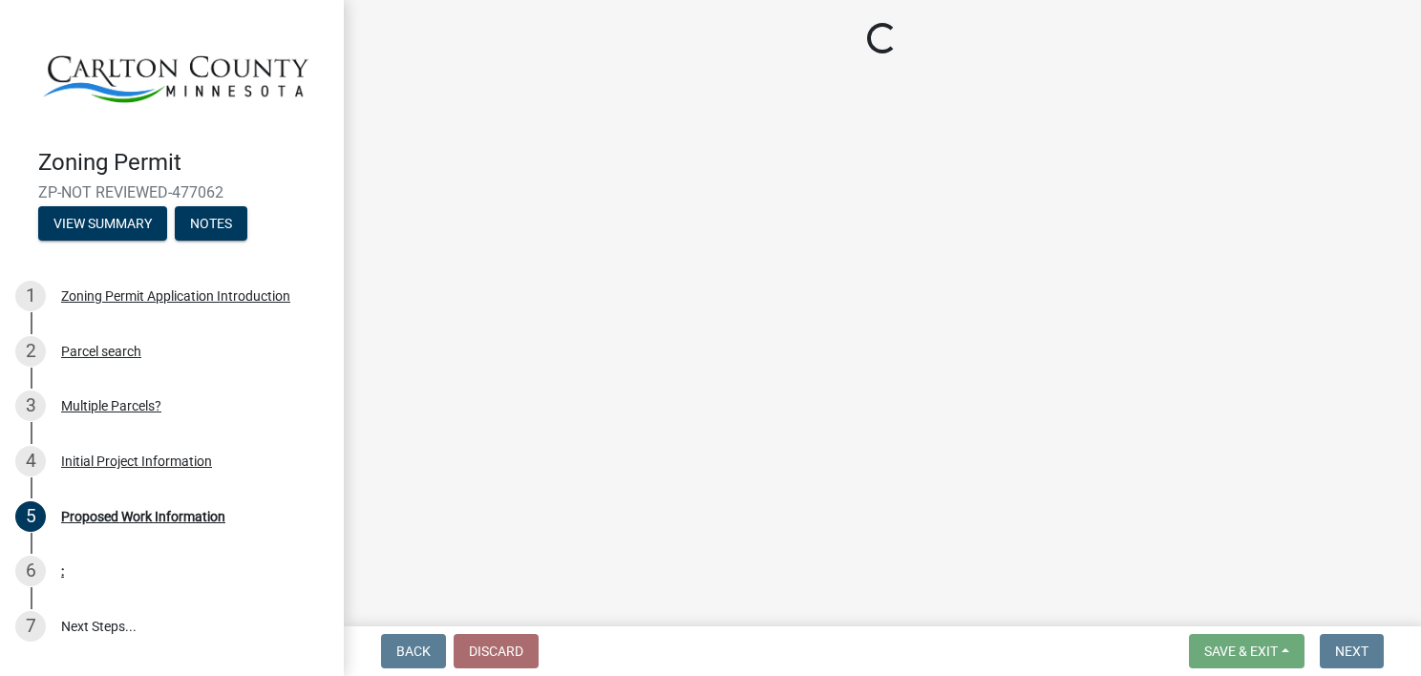
scroll to position [0, 0]
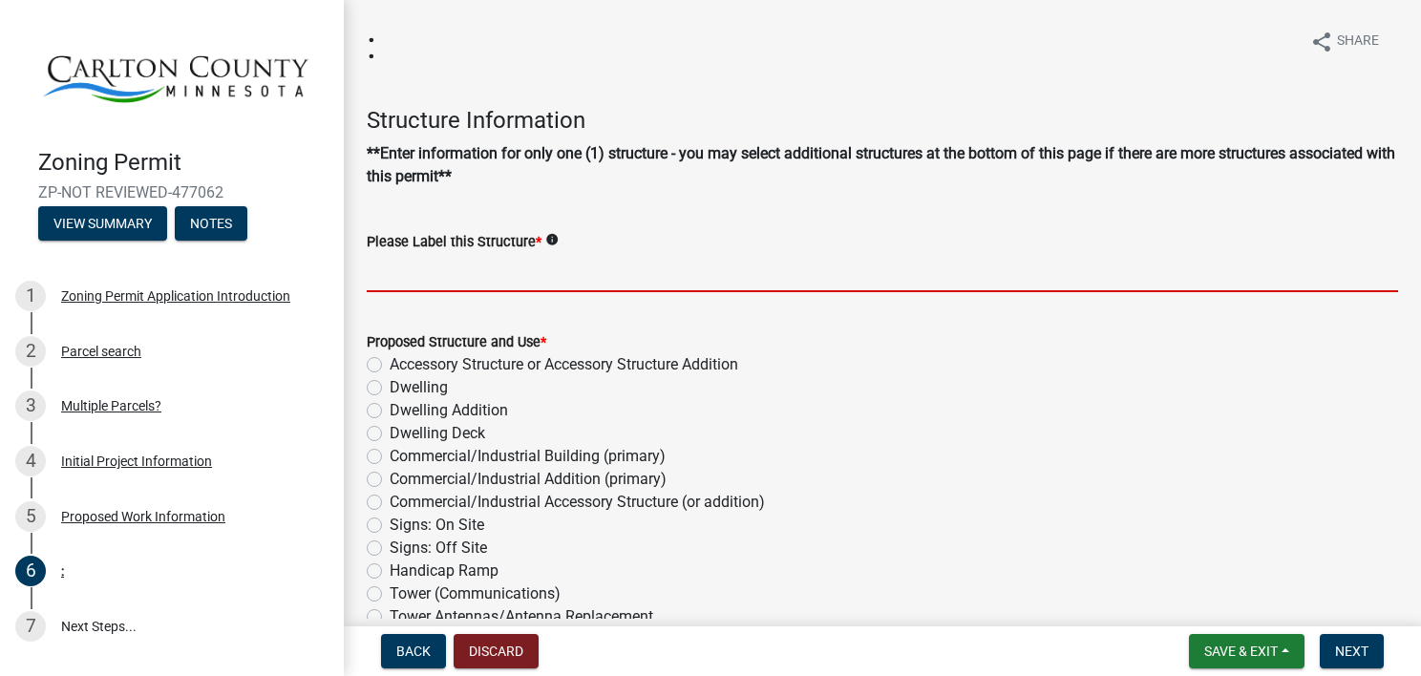
click at [444, 283] on input "Please Label this Structure *" at bounding box center [882, 272] width 1031 height 39
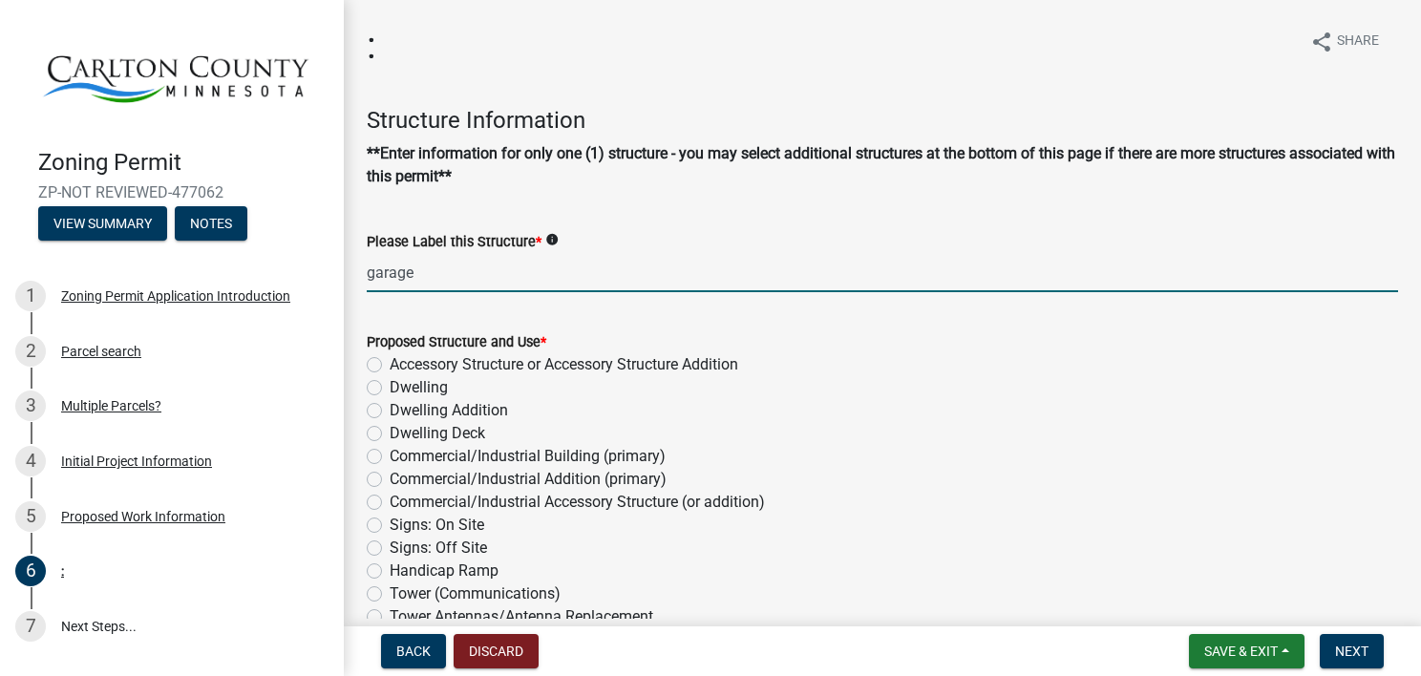
type input "garage"
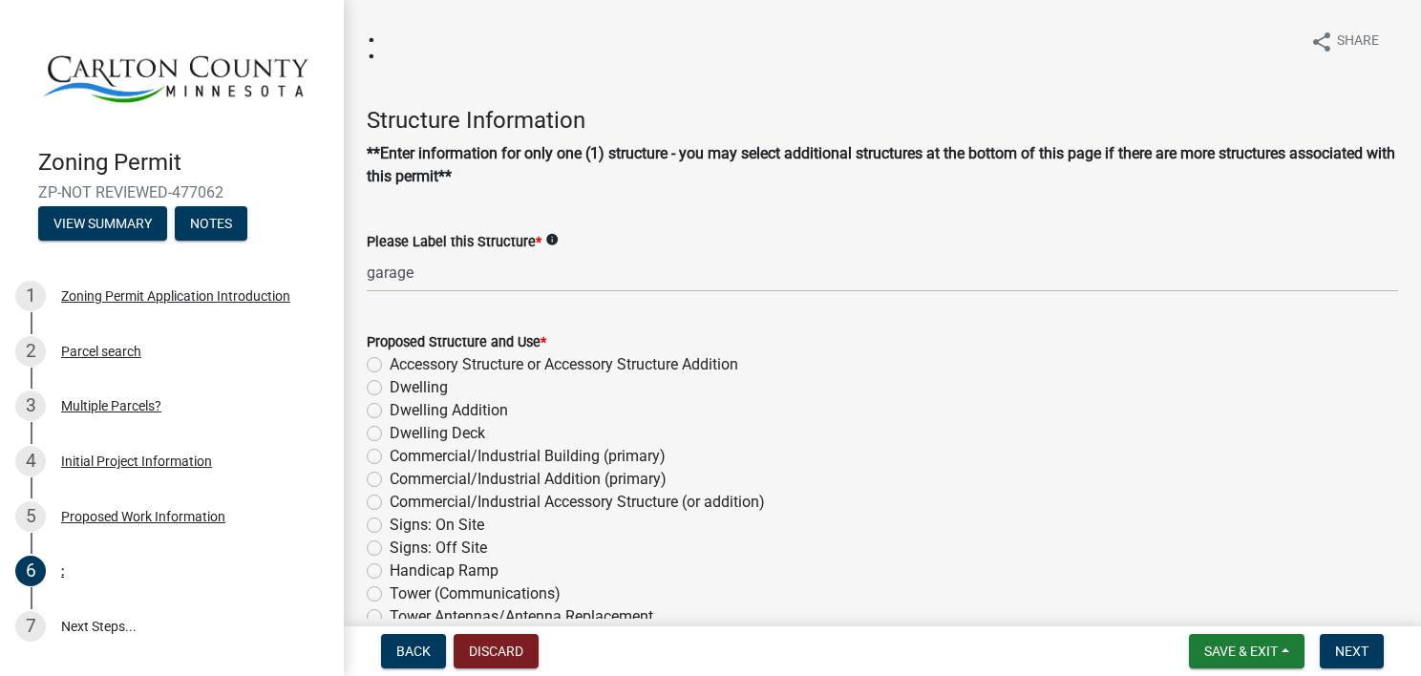
click at [390, 364] on label "Accessory Structure or Accessory Structure Addition" at bounding box center [564, 364] width 348 height 23
click at [390, 364] on input "Accessory Structure or Accessory Structure Addition" at bounding box center [396, 359] width 12 height 12
radio input "true"
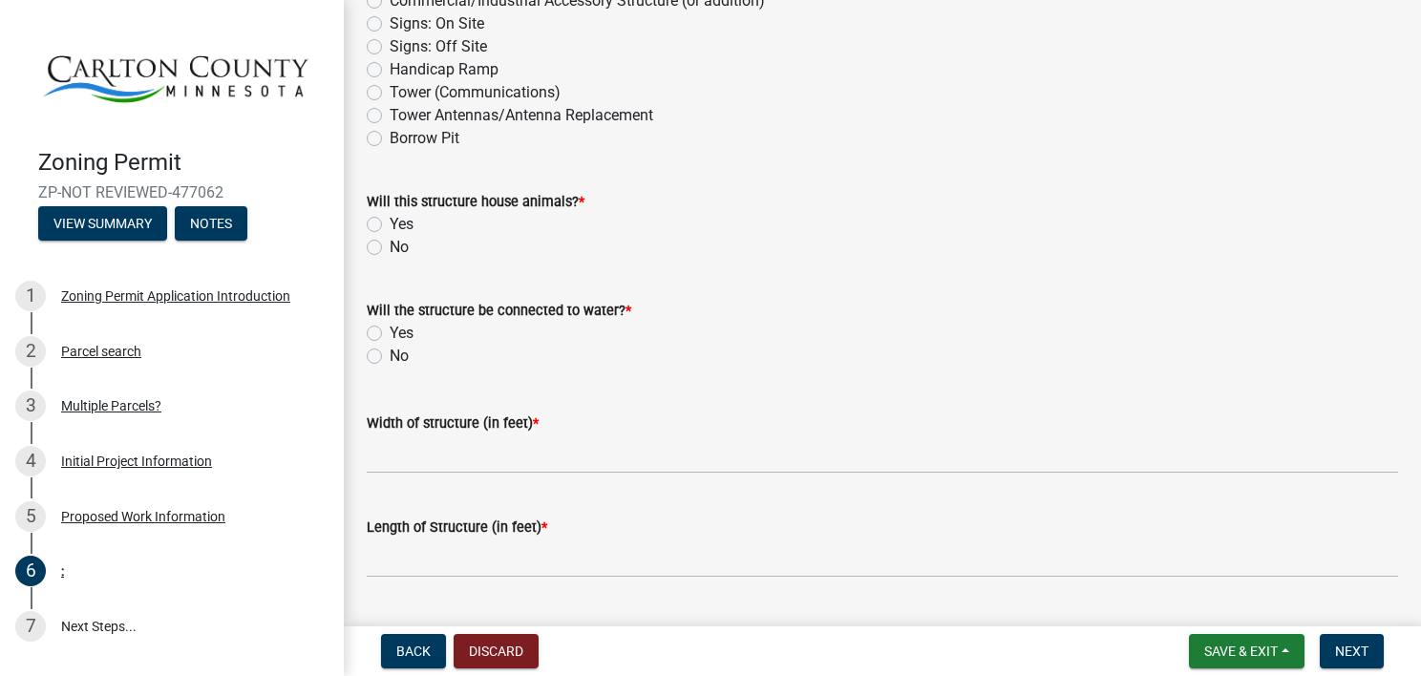
scroll to position [535, 0]
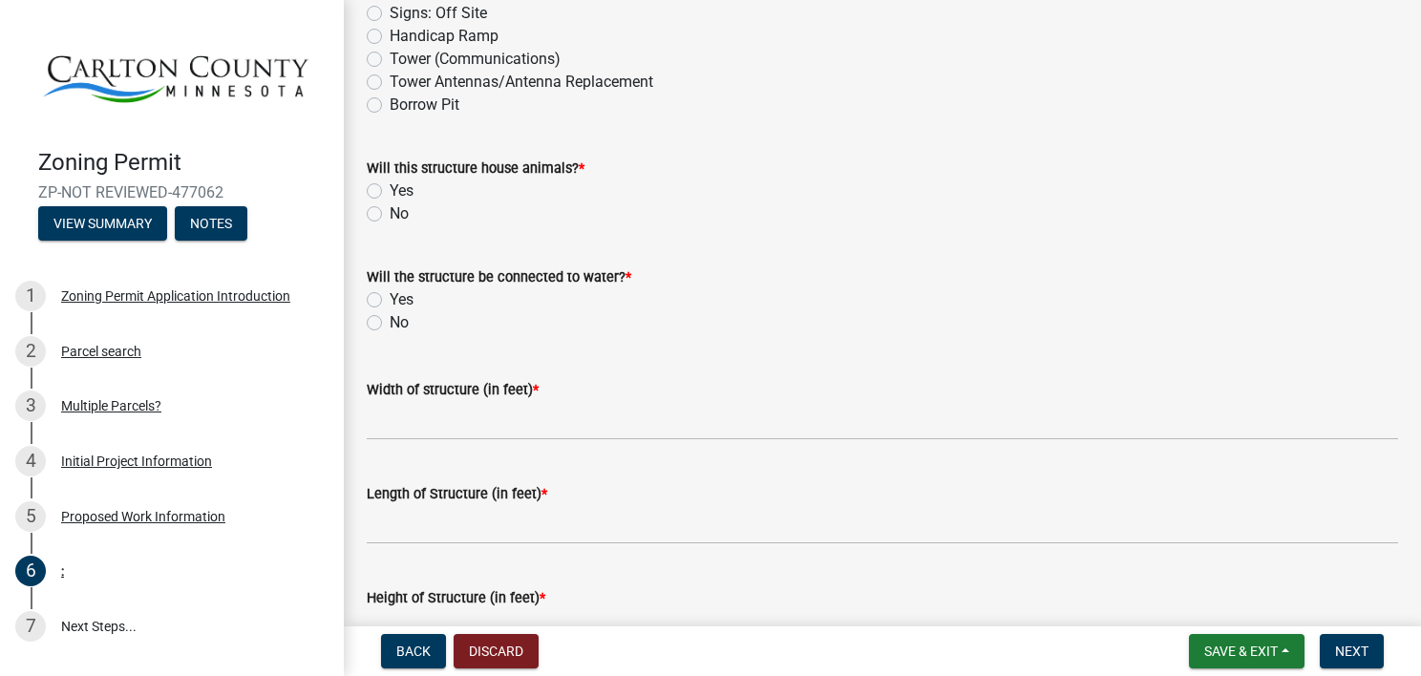
click at [390, 210] on label "No" at bounding box center [399, 213] width 19 height 23
click at [390, 210] on input "No" at bounding box center [396, 208] width 12 height 12
radio input "true"
click at [390, 321] on label "No" at bounding box center [399, 322] width 19 height 23
click at [390, 321] on input "No" at bounding box center [396, 317] width 12 height 12
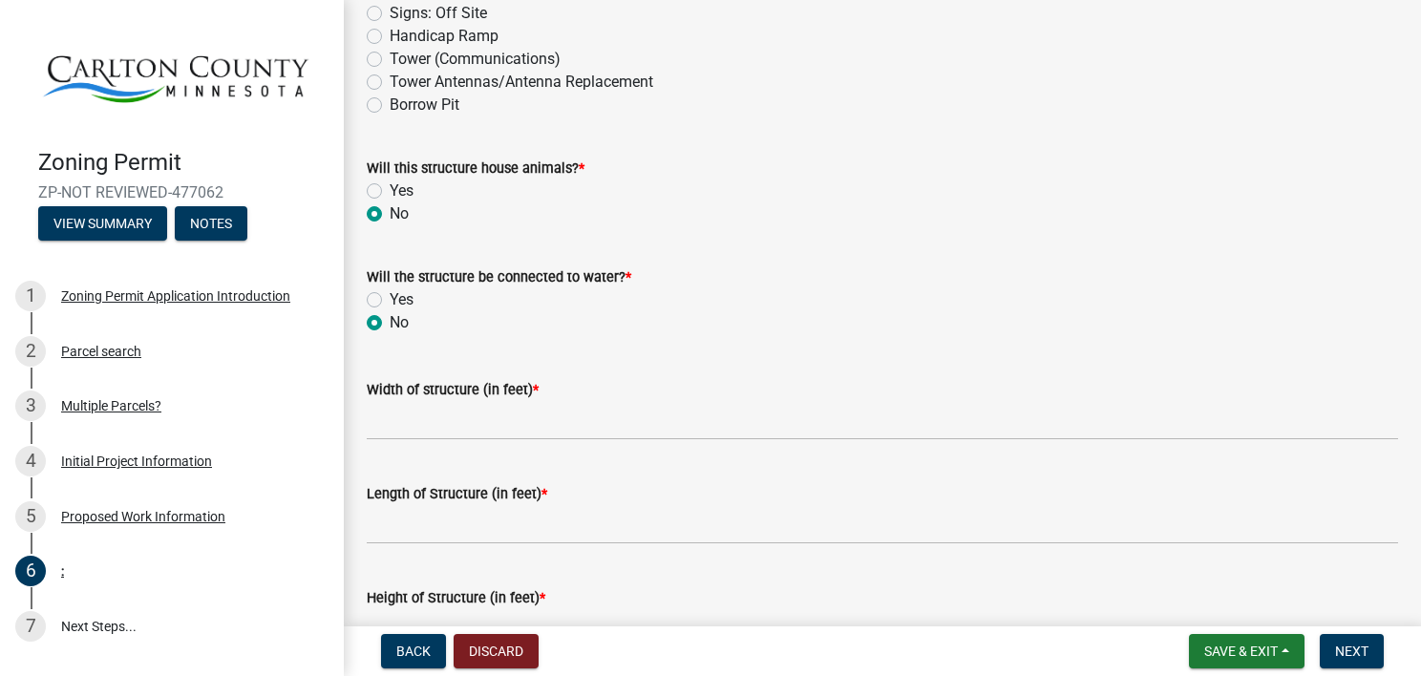
radio input "true"
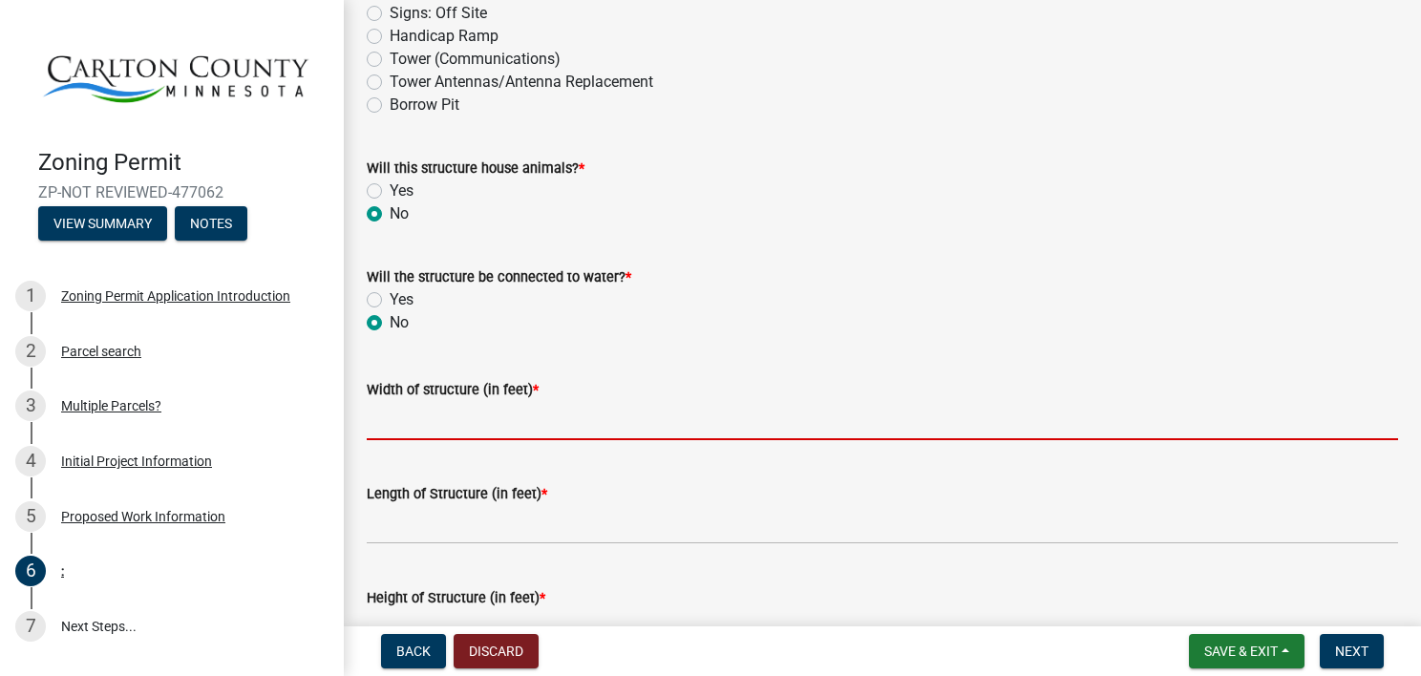
click at [405, 416] on input "Width of structure (in feet) *" at bounding box center [882, 420] width 1031 height 39
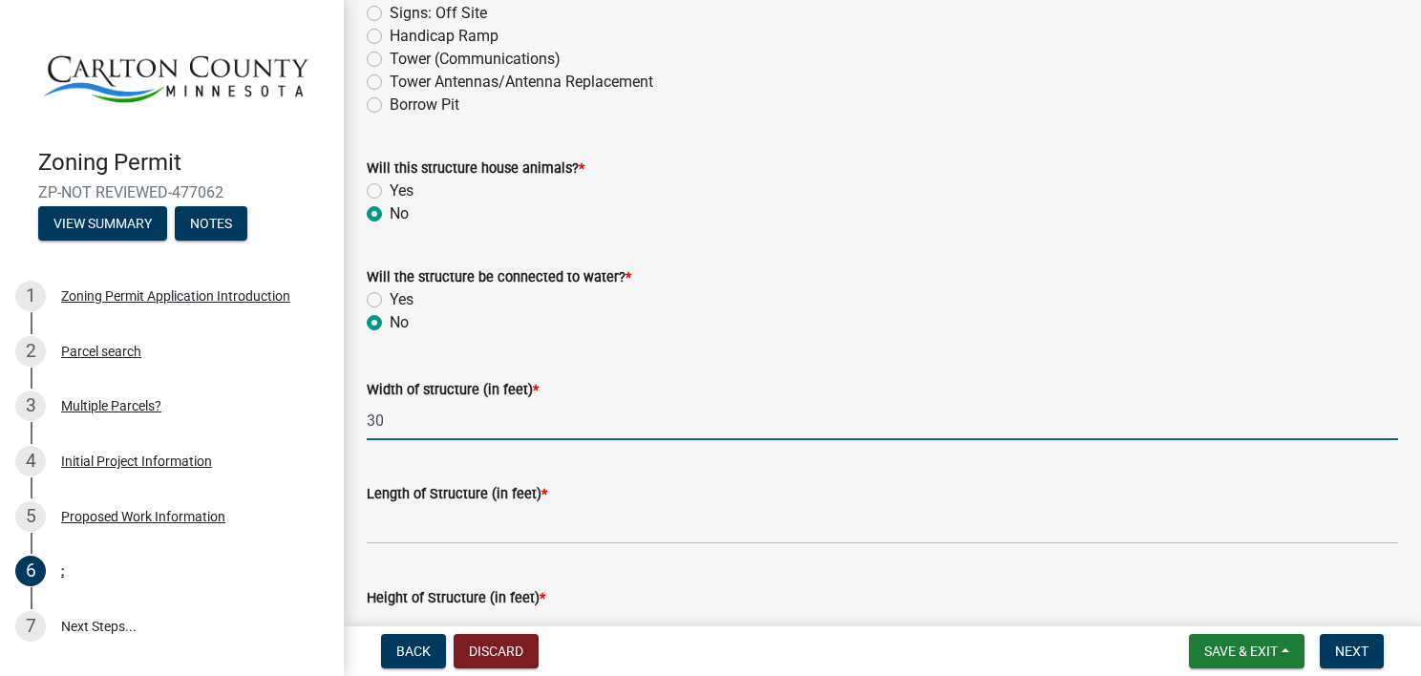
type input "30"
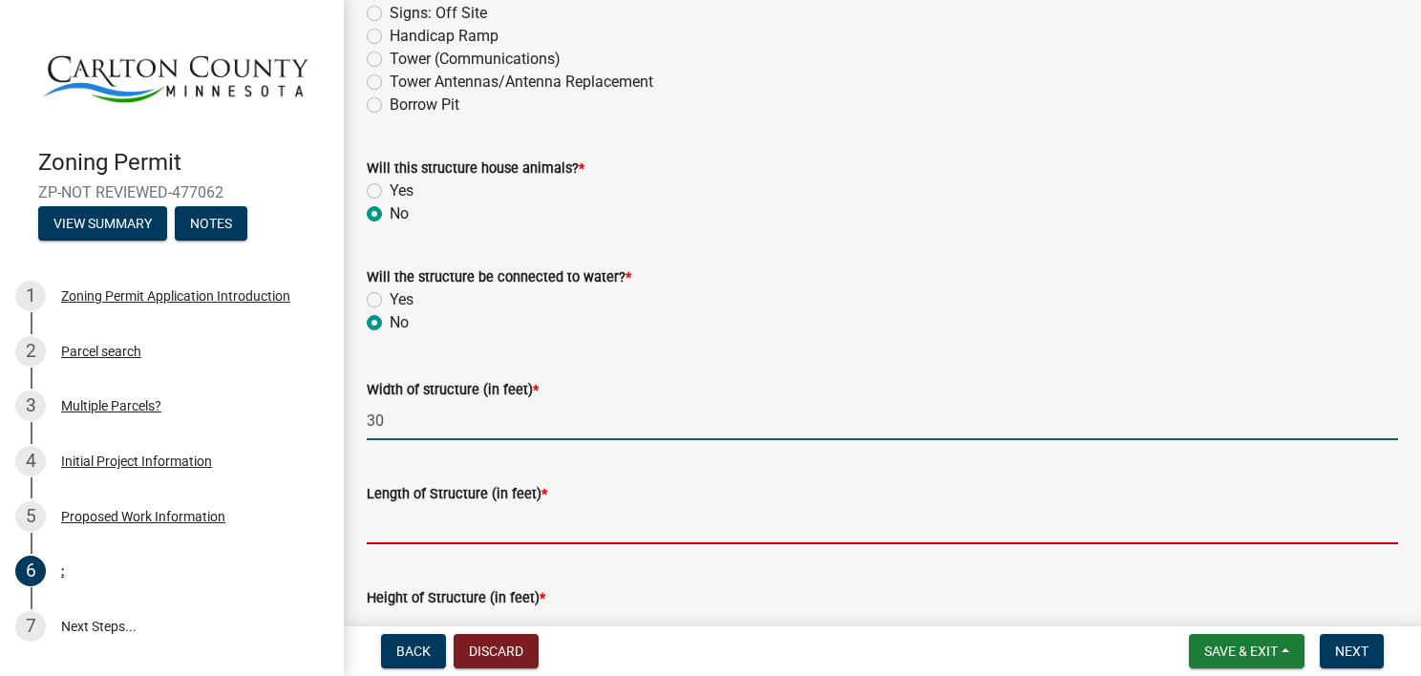
click at [412, 531] on input "Length of Structure (in feet) *" at bounding box center [882, 524] width 1031 height 39
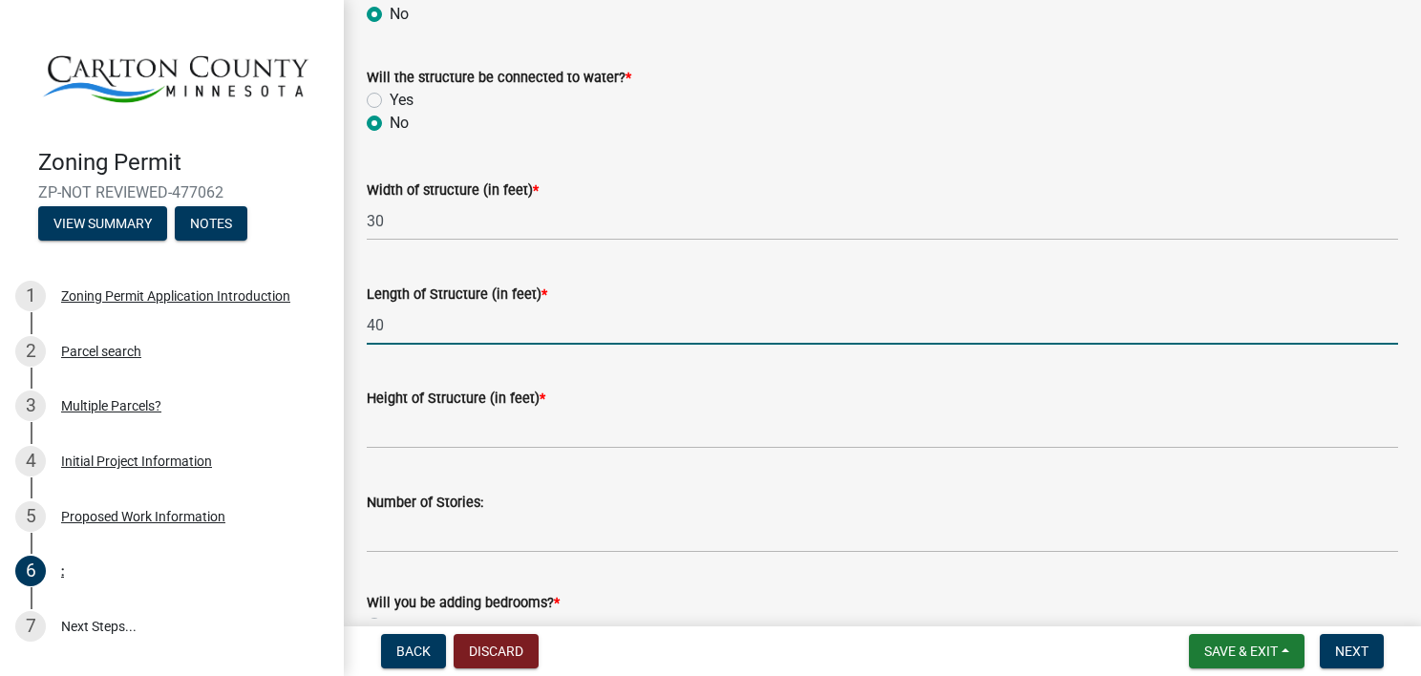
scroll to position [764, 0]
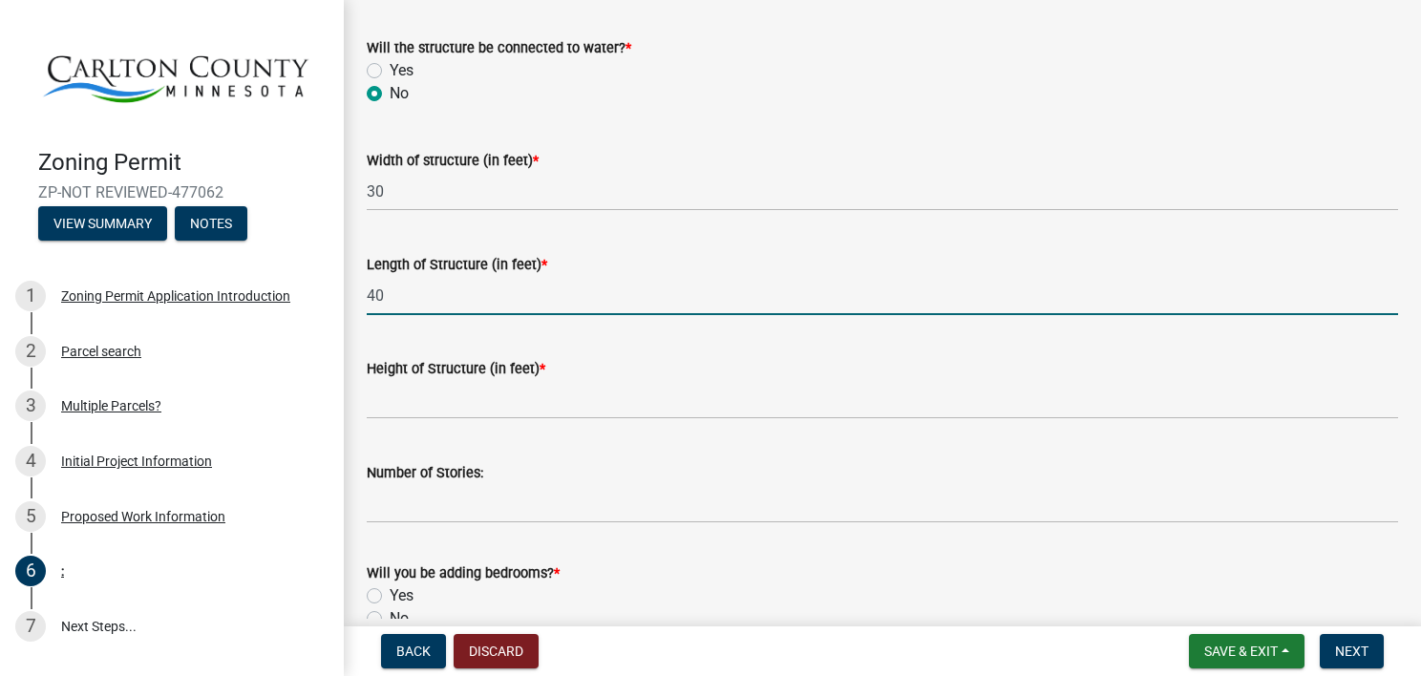
type input "40"
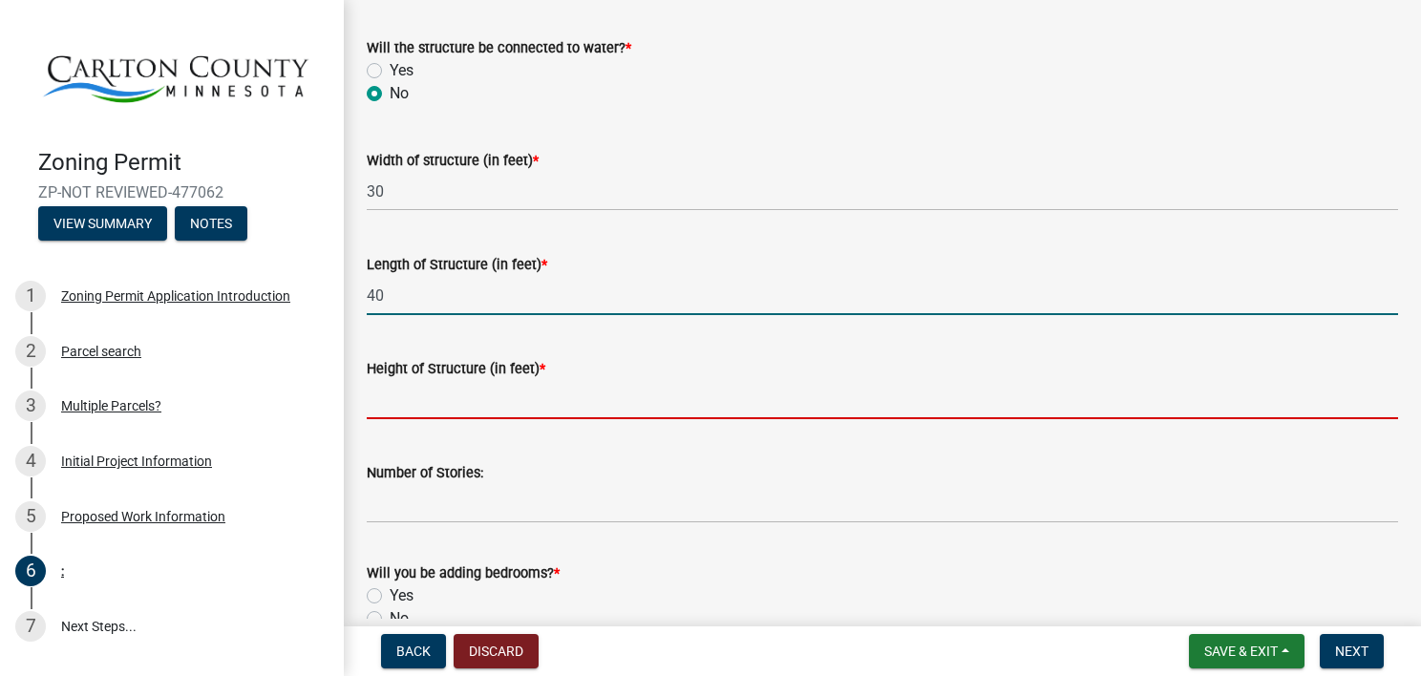
click at [387, 405] on input "Height of Structure (in feet) *" at bounding box center [882, 399] width 1031 height 39
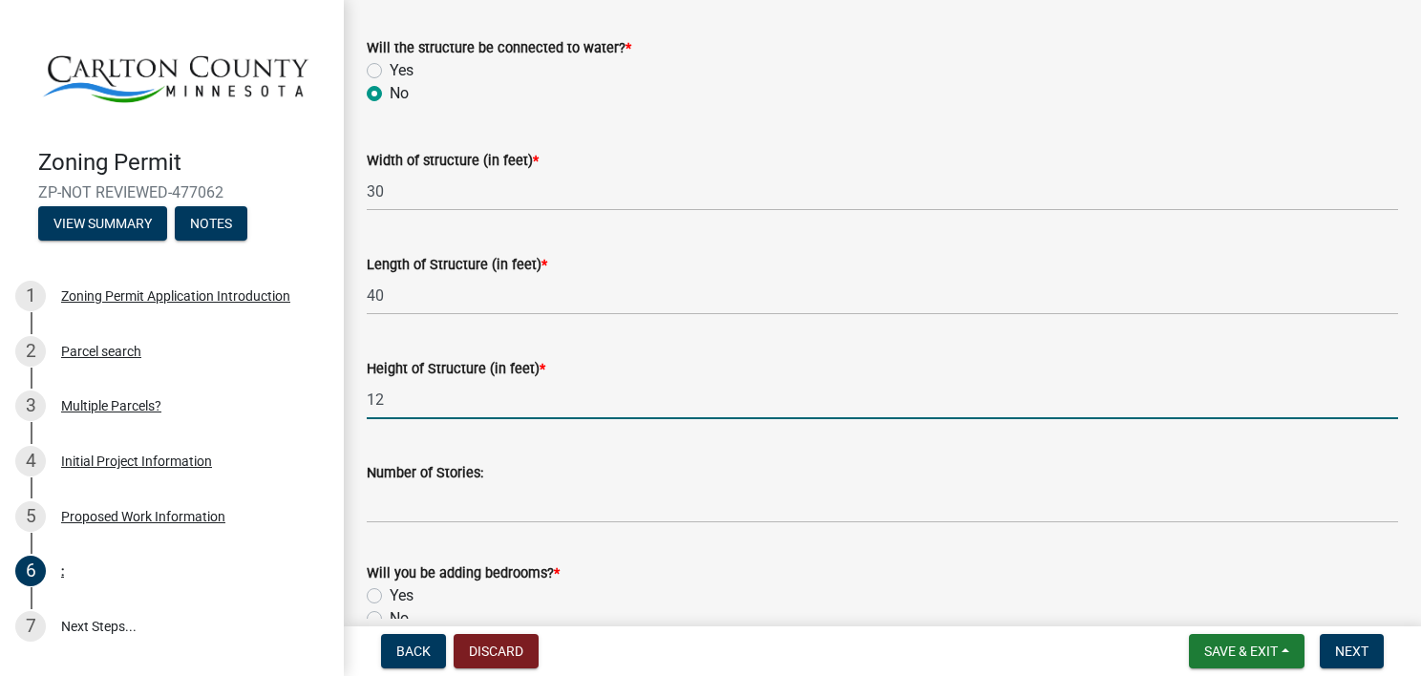
type input "12"
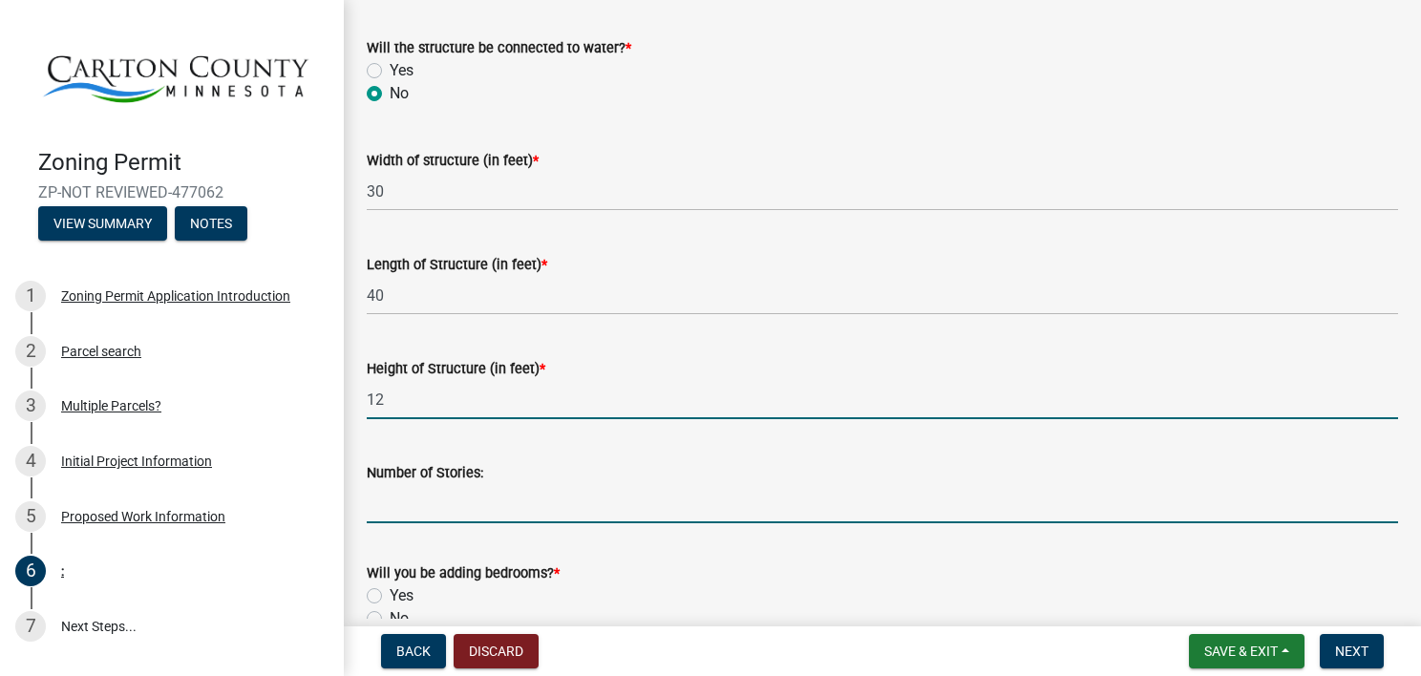
click at [407, 508] on input "Number of Stories:" at bounding box center [882, 503] width 1031 height 39
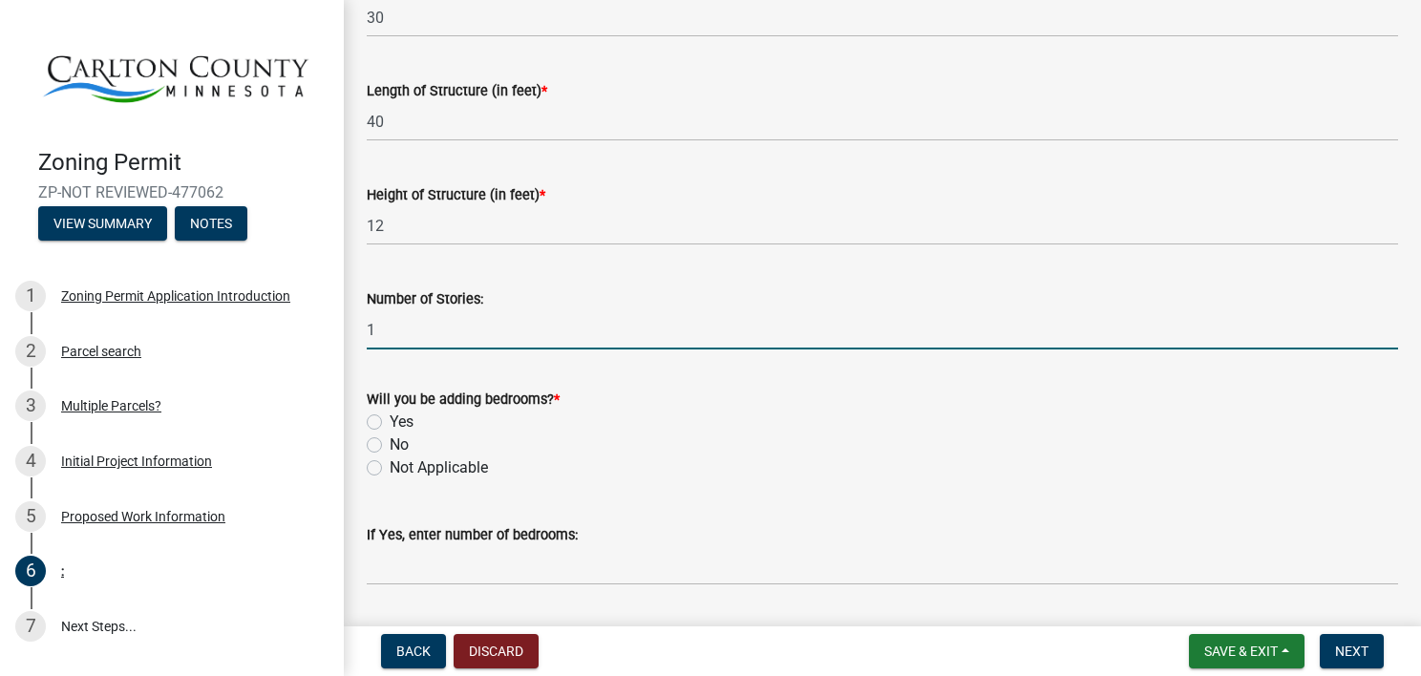
scroll to position [955, 0]
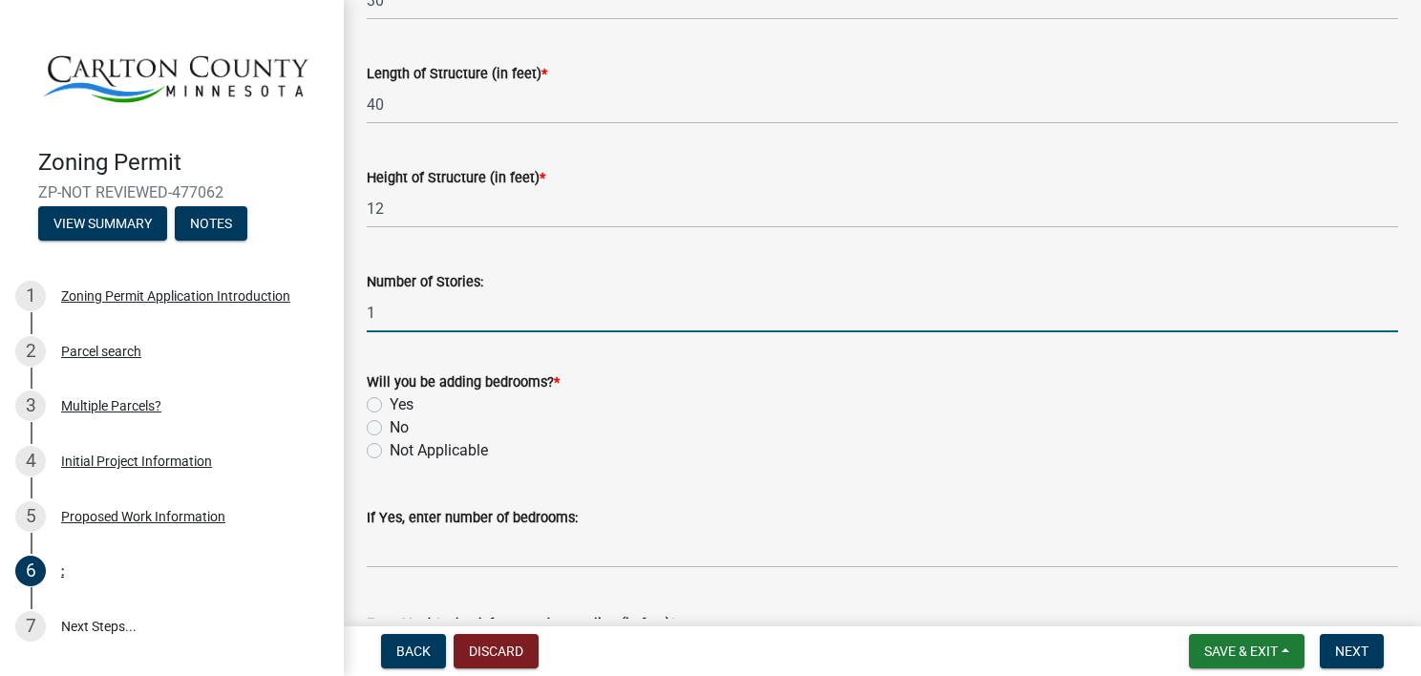
type input "1"
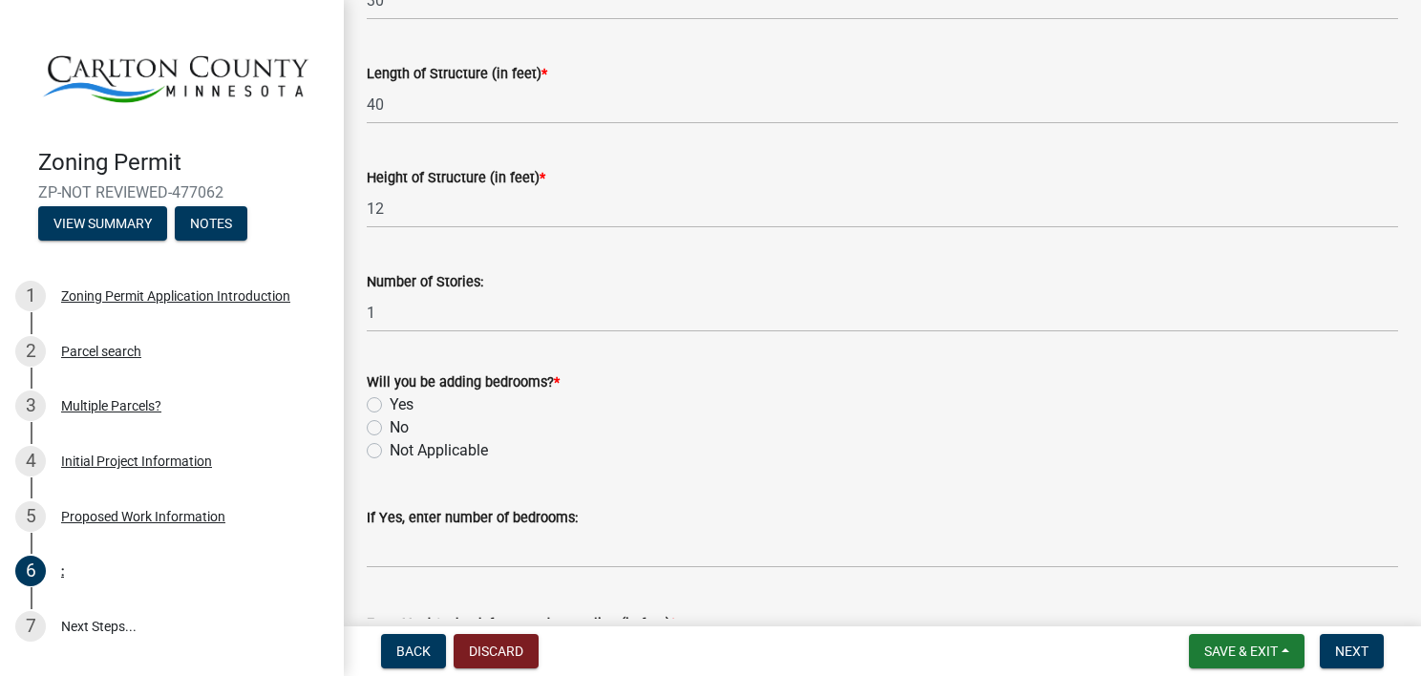
click at [390, 430] on label "No" at bounding box center [399, 427] width 19 height 23
click at [390, 429] on input "No" at bounding box center [396, 422] width 12 height 12
radio input "true"
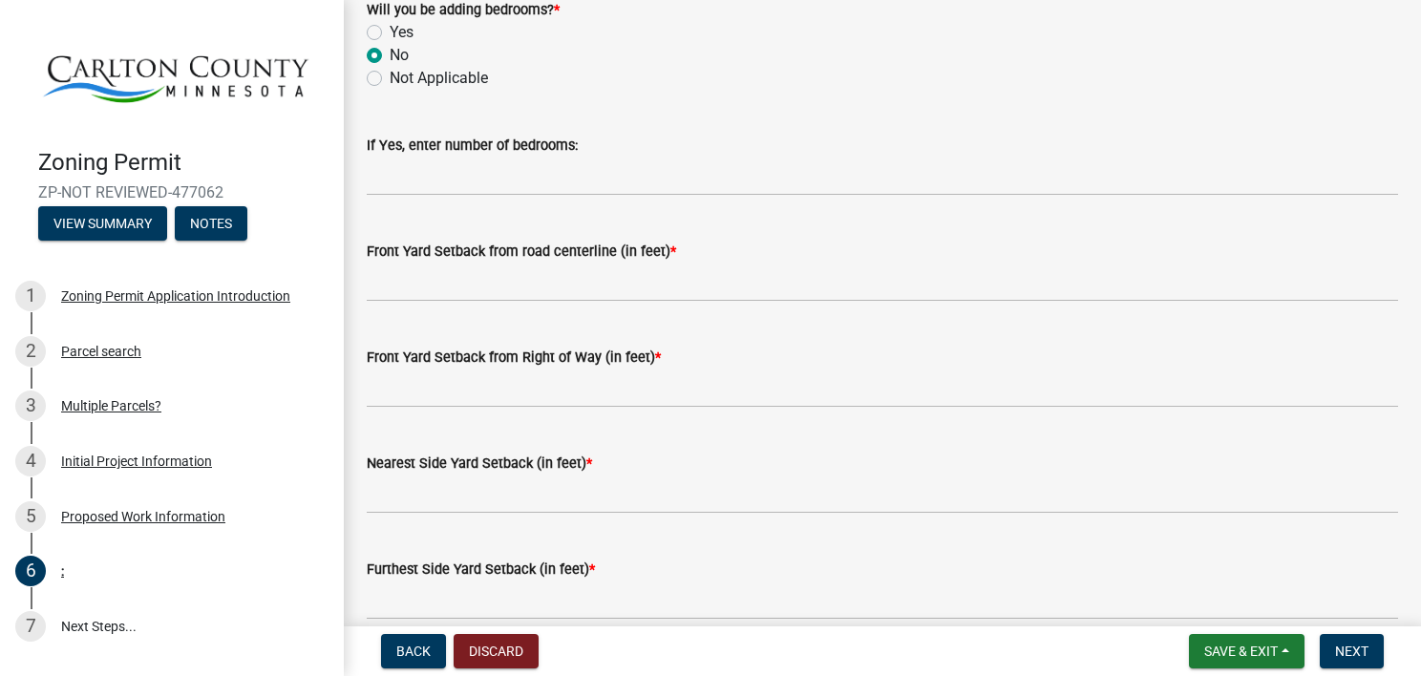
scroll to position [1337, 0]
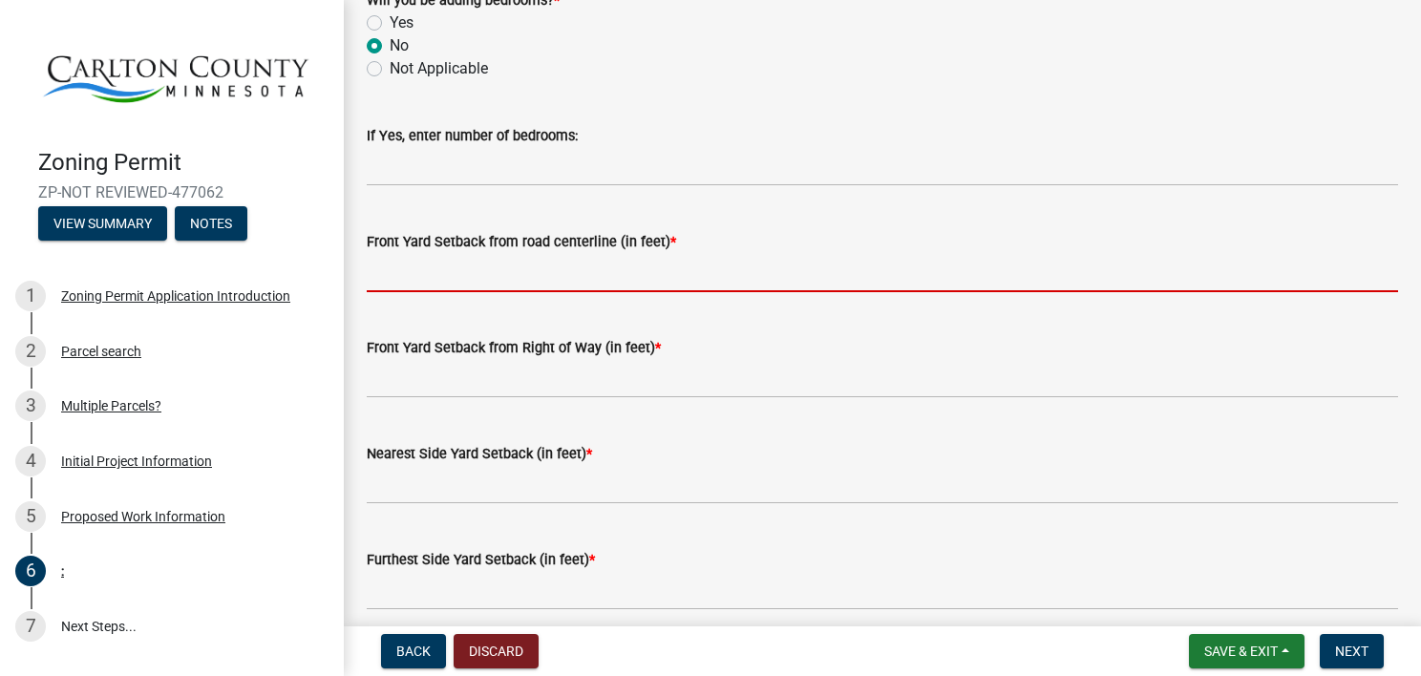
click at [393, 273] on input "text" at bounding box center [882, 272] width 1031 height 39
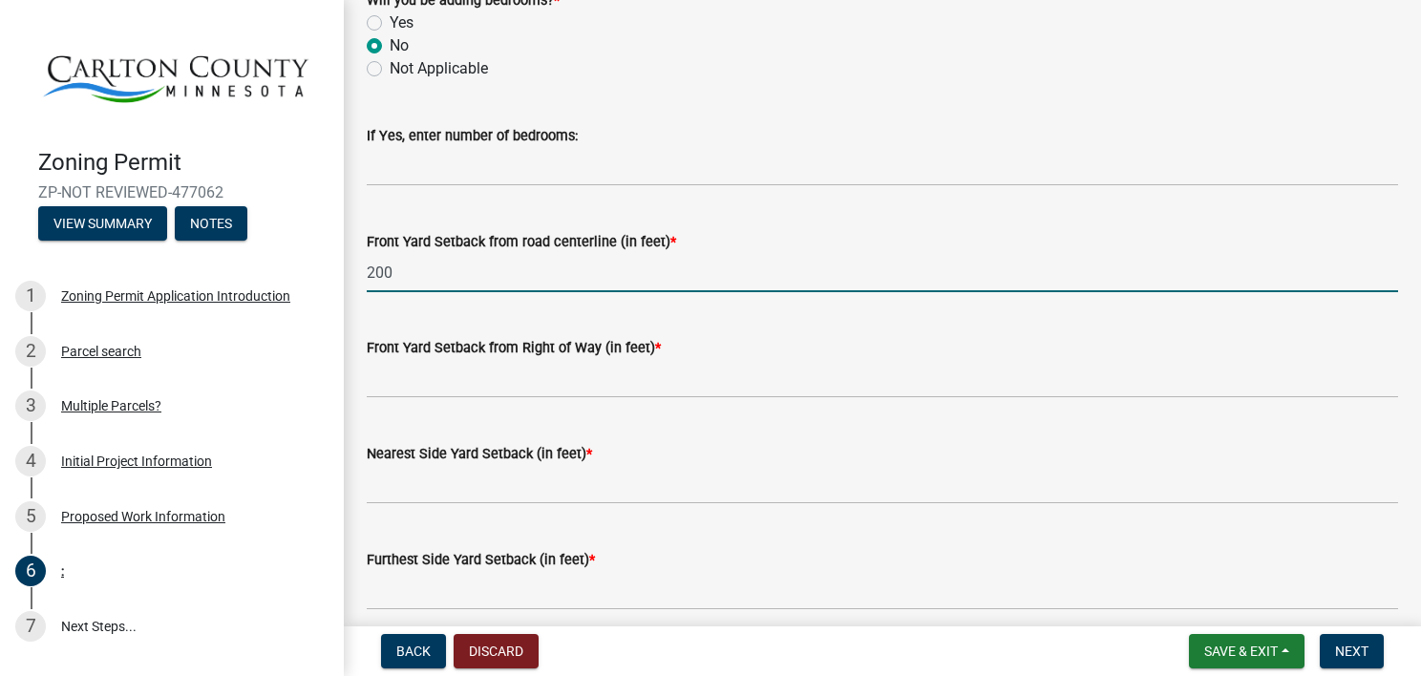
type input "200"
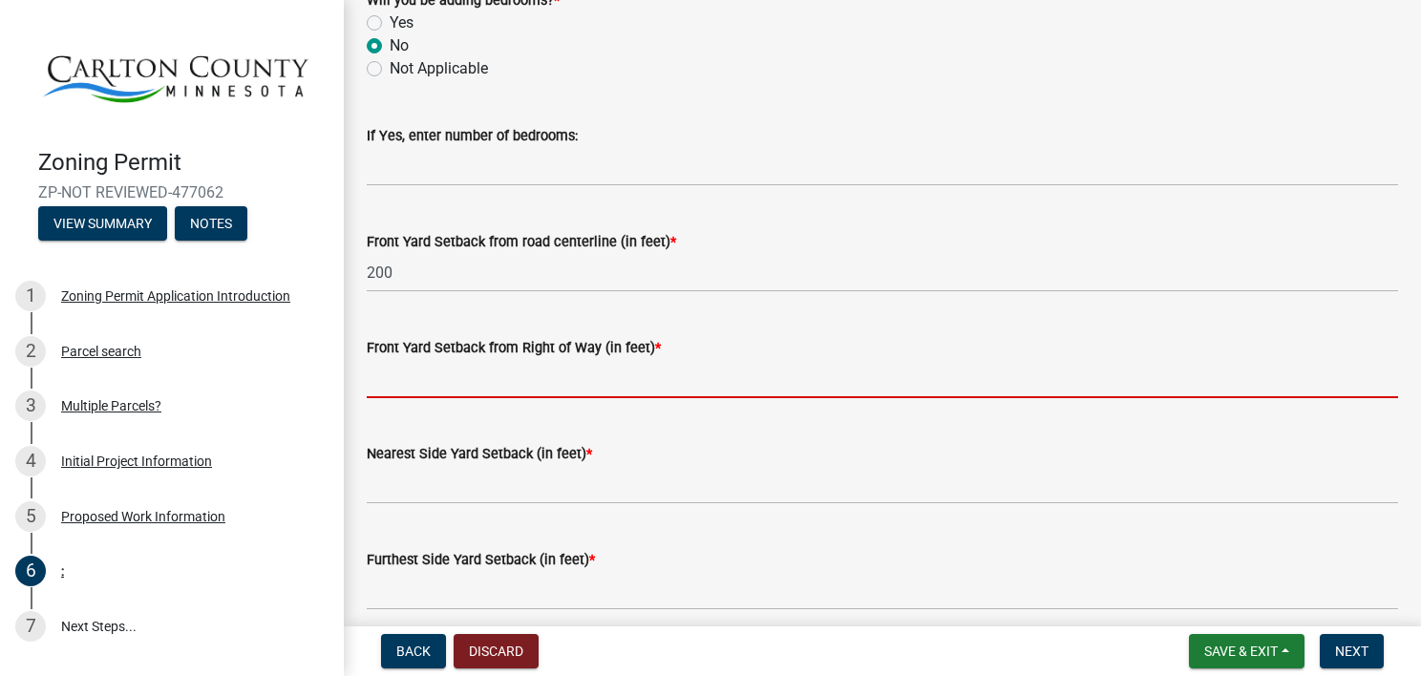
click at [419, 371] on input "text" at bounding box center [882, 378] width 1031 height 39
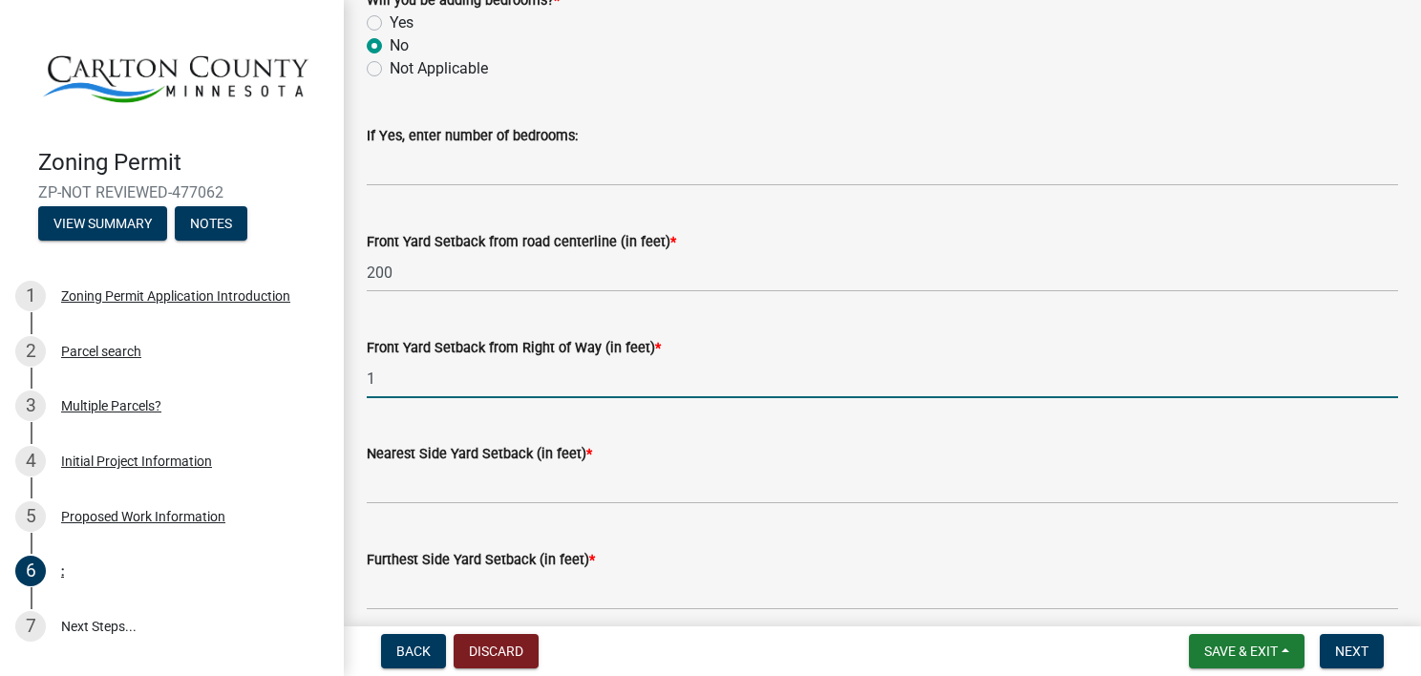
type input "1"
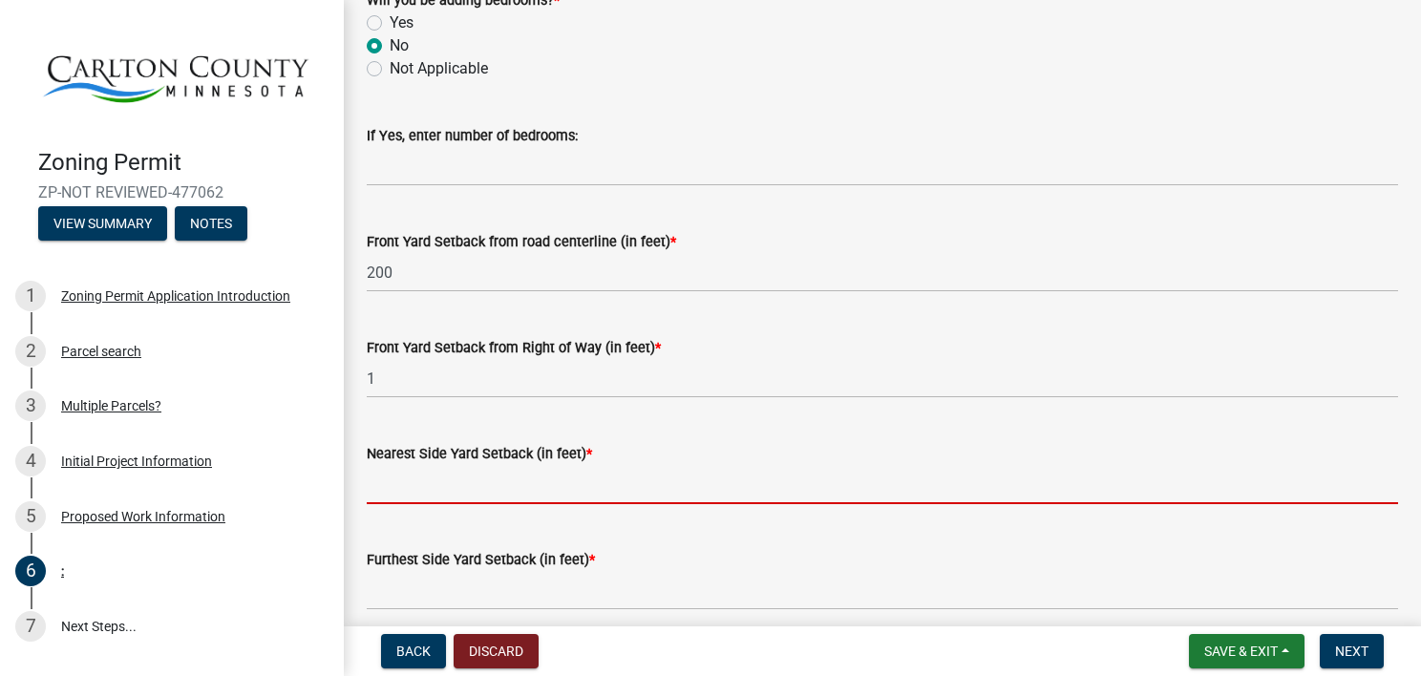
click at [504, 493] on input "text" at bounding box center [882, 484] width 1031 height 39
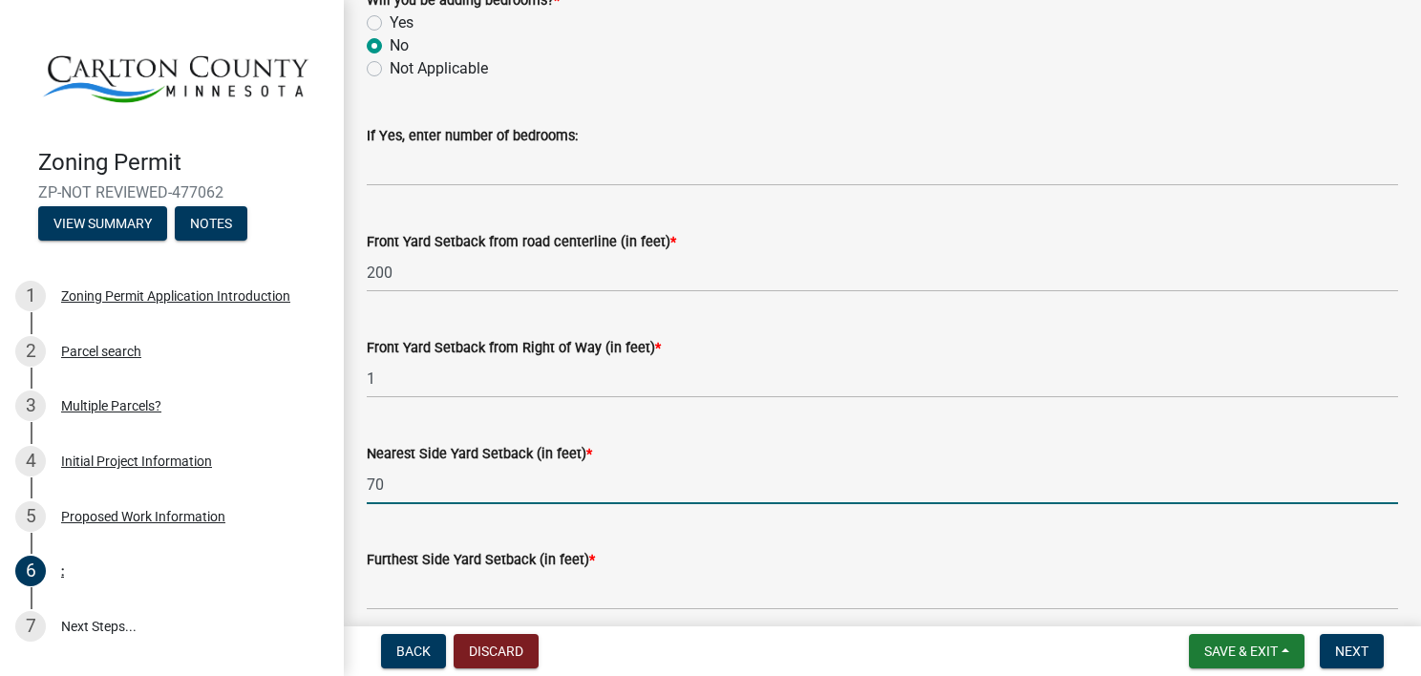
type input "70"
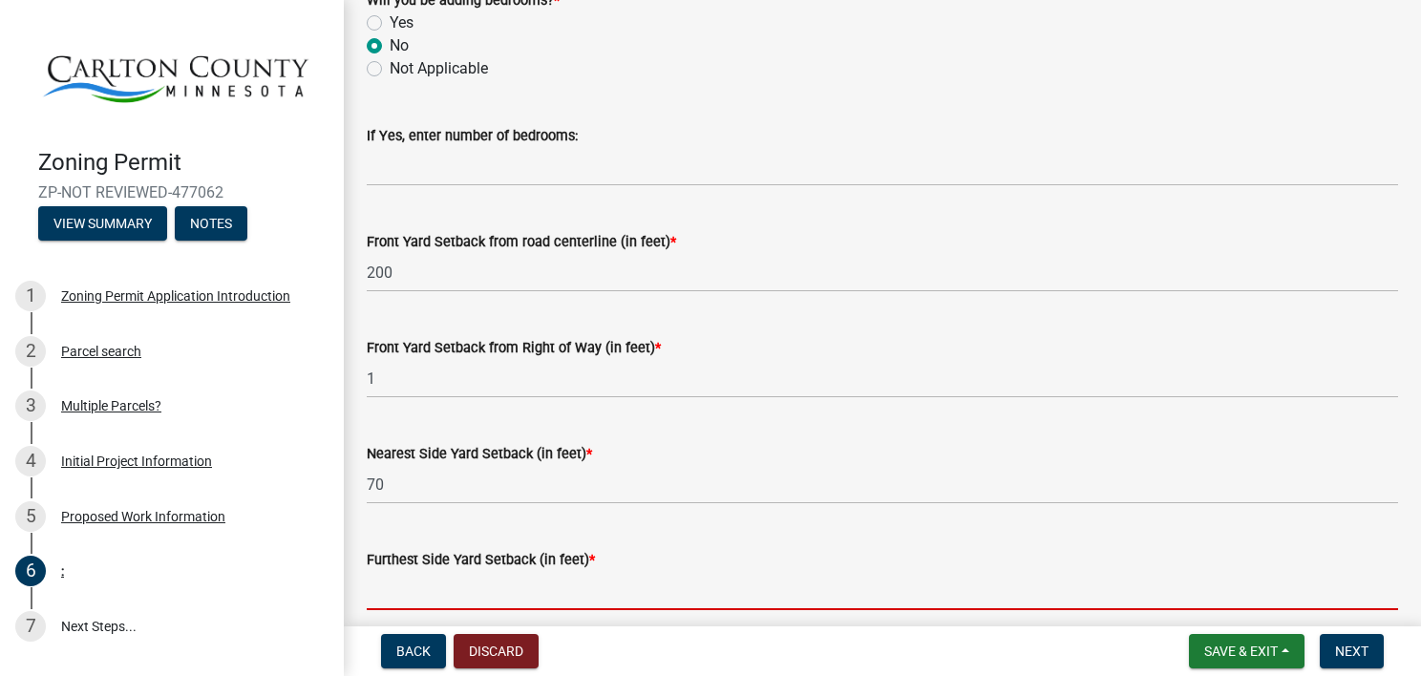
click at [407, 589] on input "text" at bounding box center [882, 590] width 1031 height 39
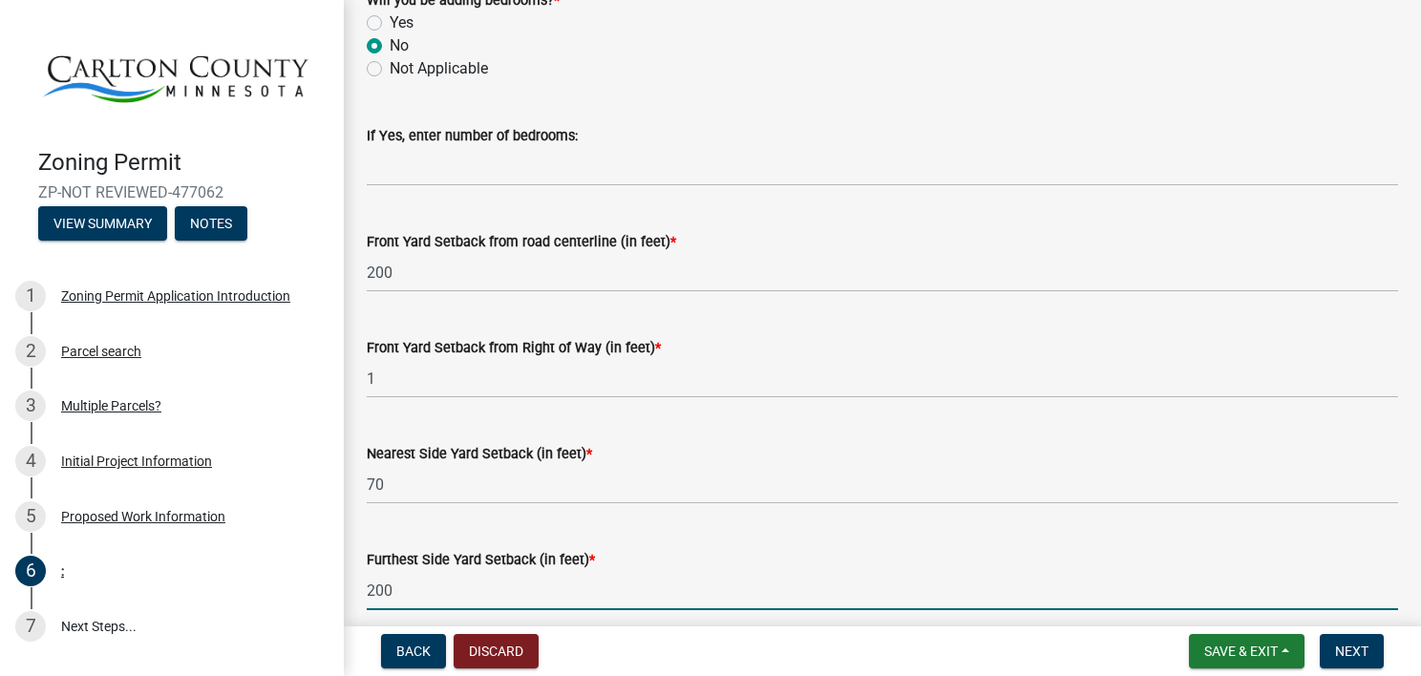
type input "200"
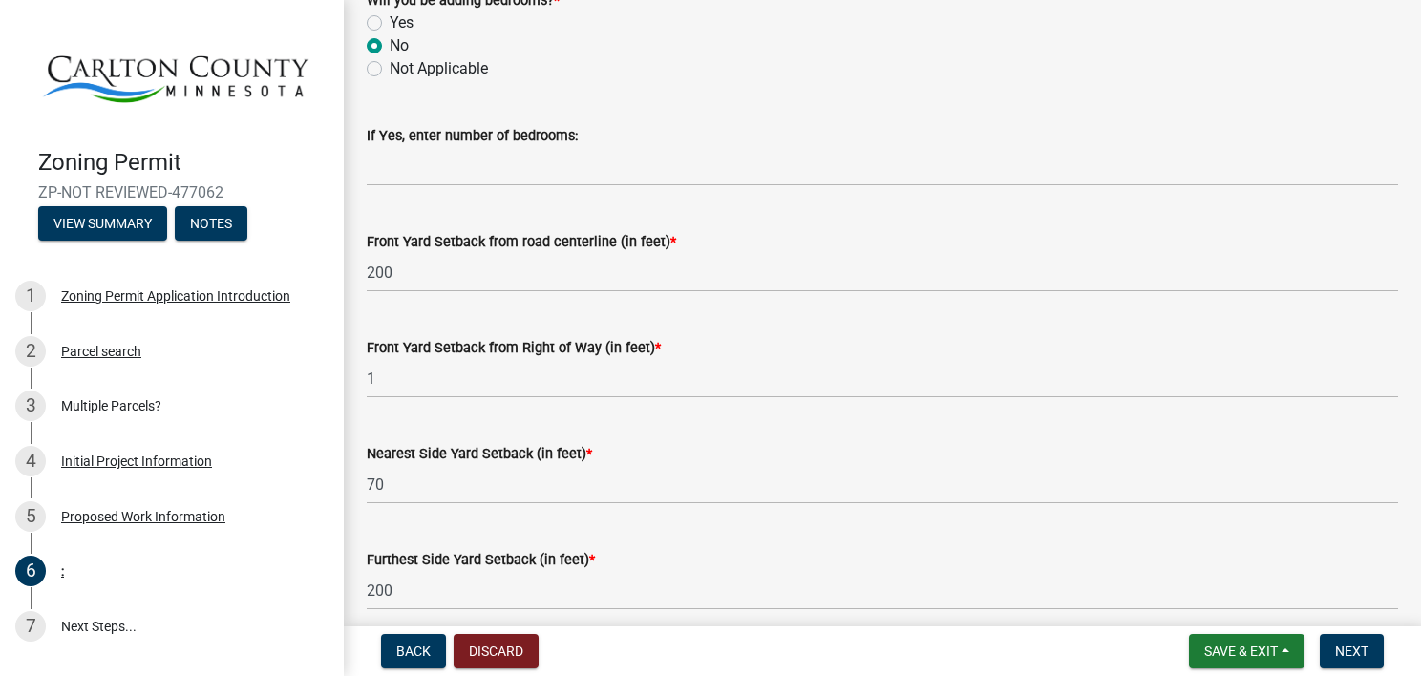
click at [1414, 619] on div "Zoning Permit ZP-NOT REVIEWED-477062 View Summary Notes 1 Zoning Permit Applica…" at bounding box center [710, 338] width 1421 height 676
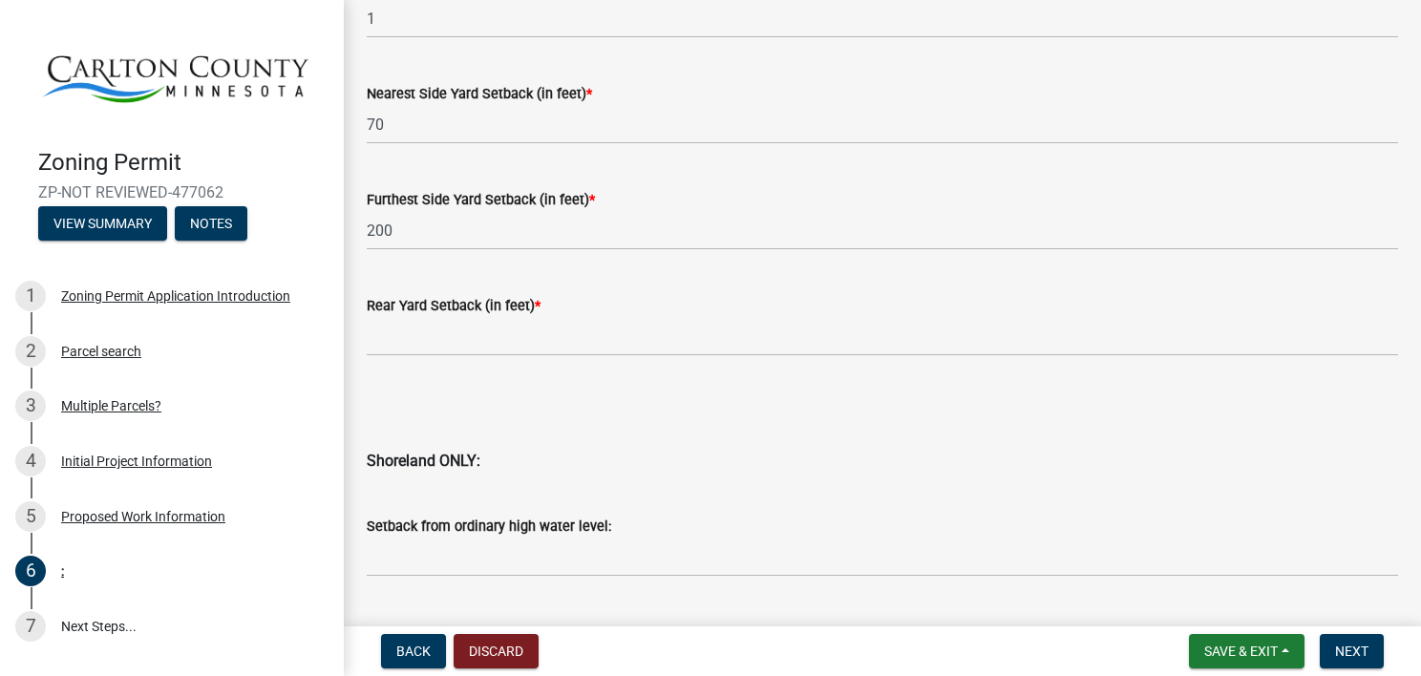
scroll to position [1719, 0]
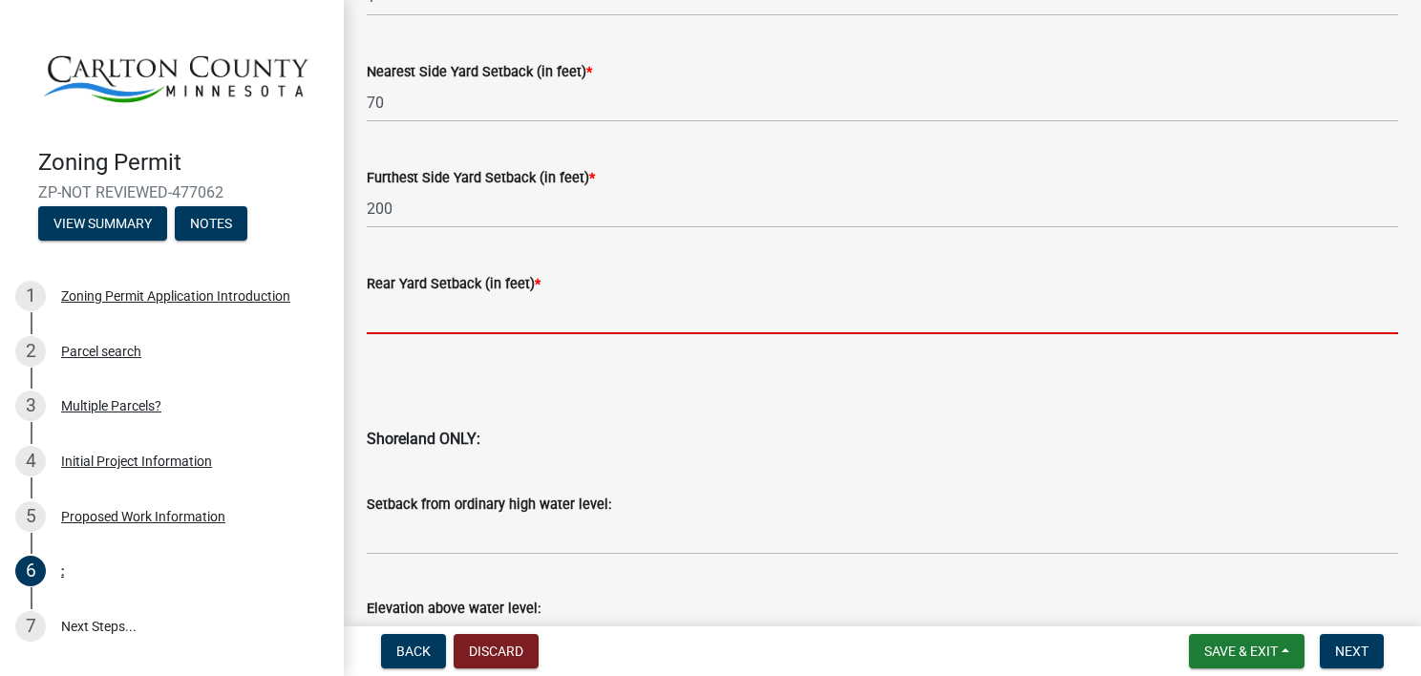
click at [384, 316] on input "text" at bounding box center [882, 314] width 1031 height 39
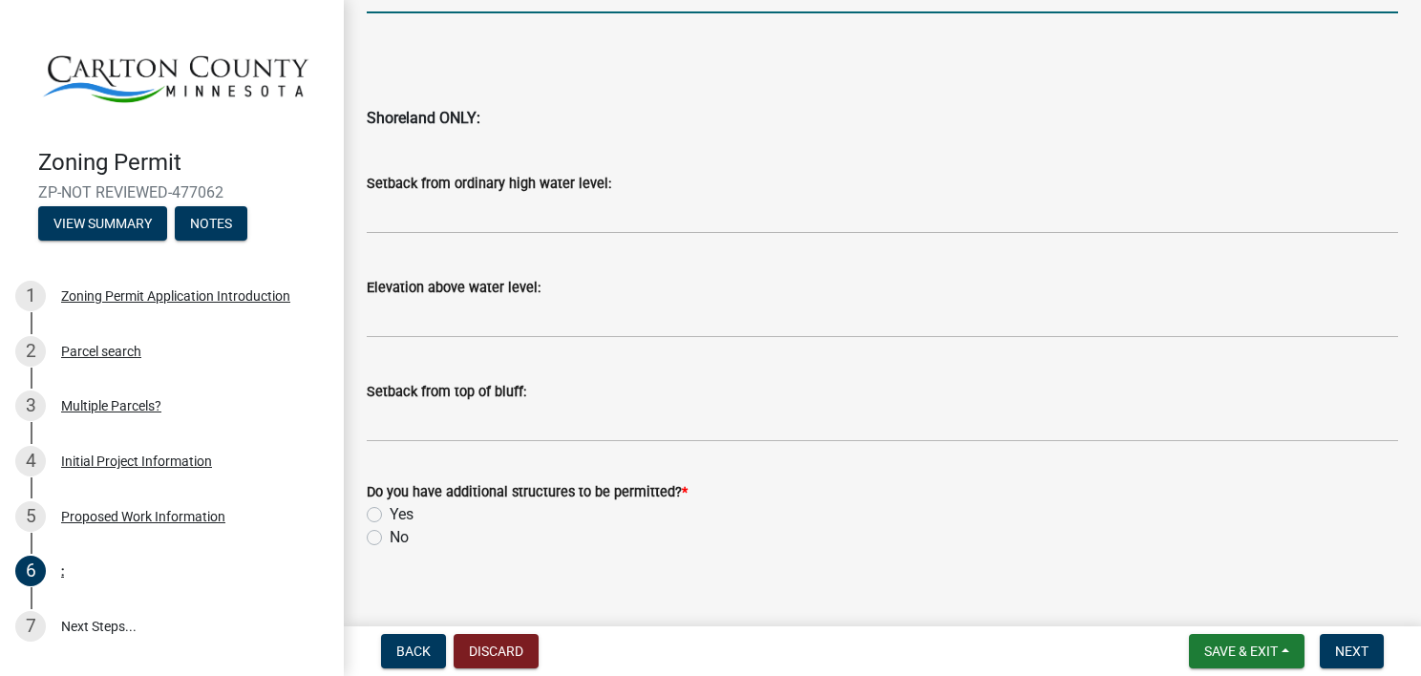
scroll to position [2061, 0]
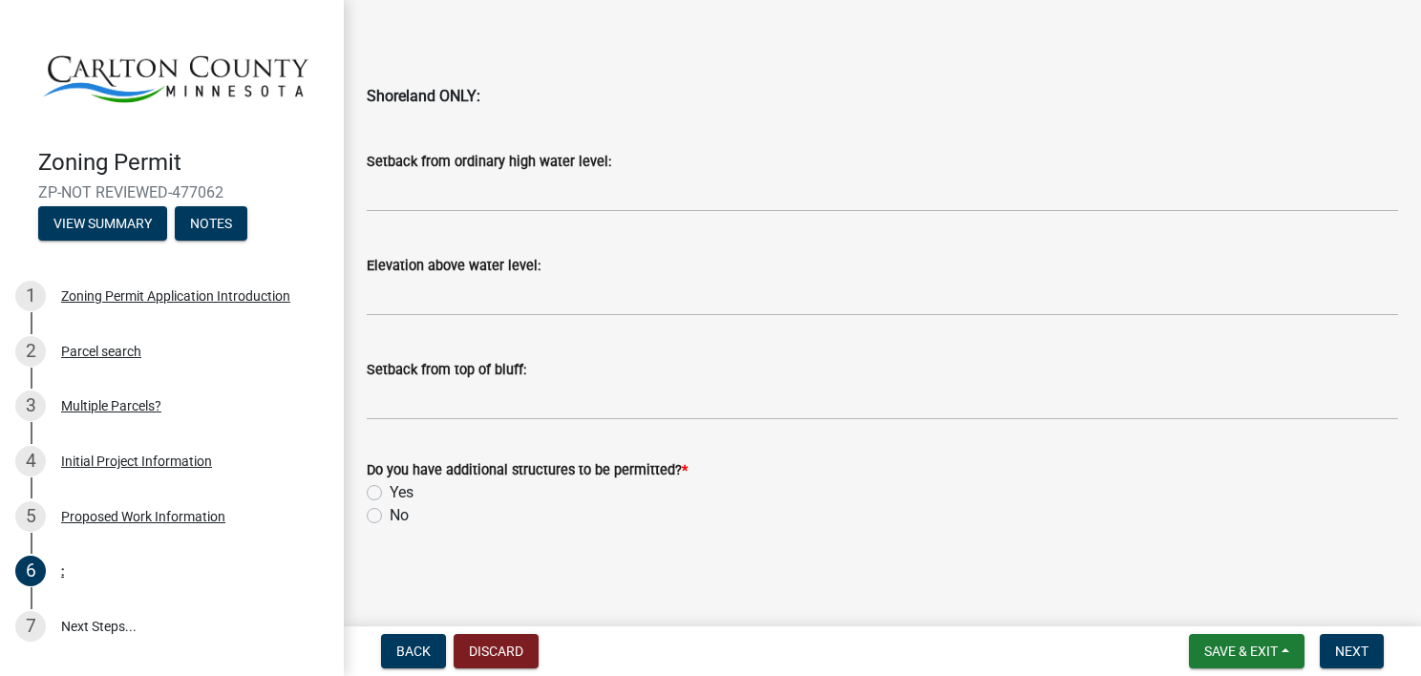
type input "43"
click at [390, 519] on label "No" at bounding box center [399, 515] width 19 height 23
click at [390, 517] on input "No" at bounding box center [396, 510] width 12 height 12
radio input "true"
click at [1345, 671] on nav "Back Discard Save & Exit Save Save & Exit Next" at bounding box center [882, 651] width 1077 height 50
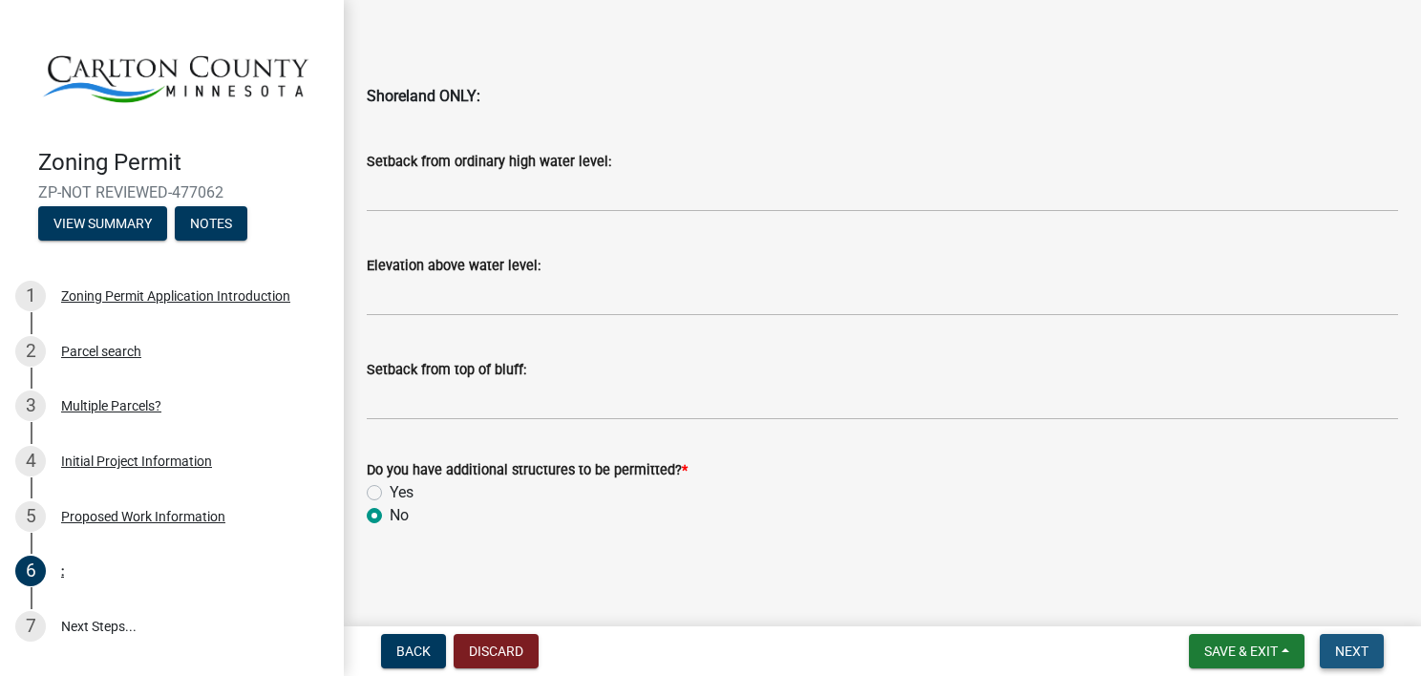
click at [1343, 651] on span "Next" at bounding box center [1351, 651] width 33 height 15
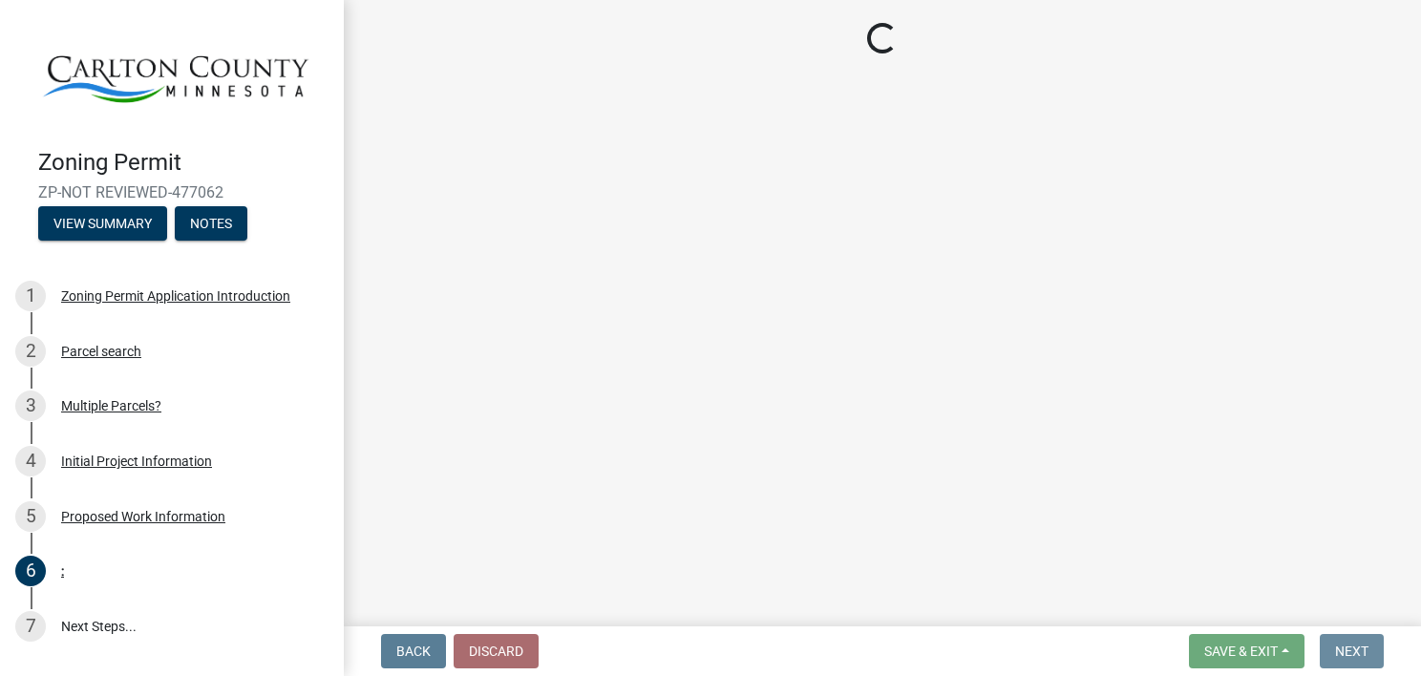
scroll to position [0, 0]
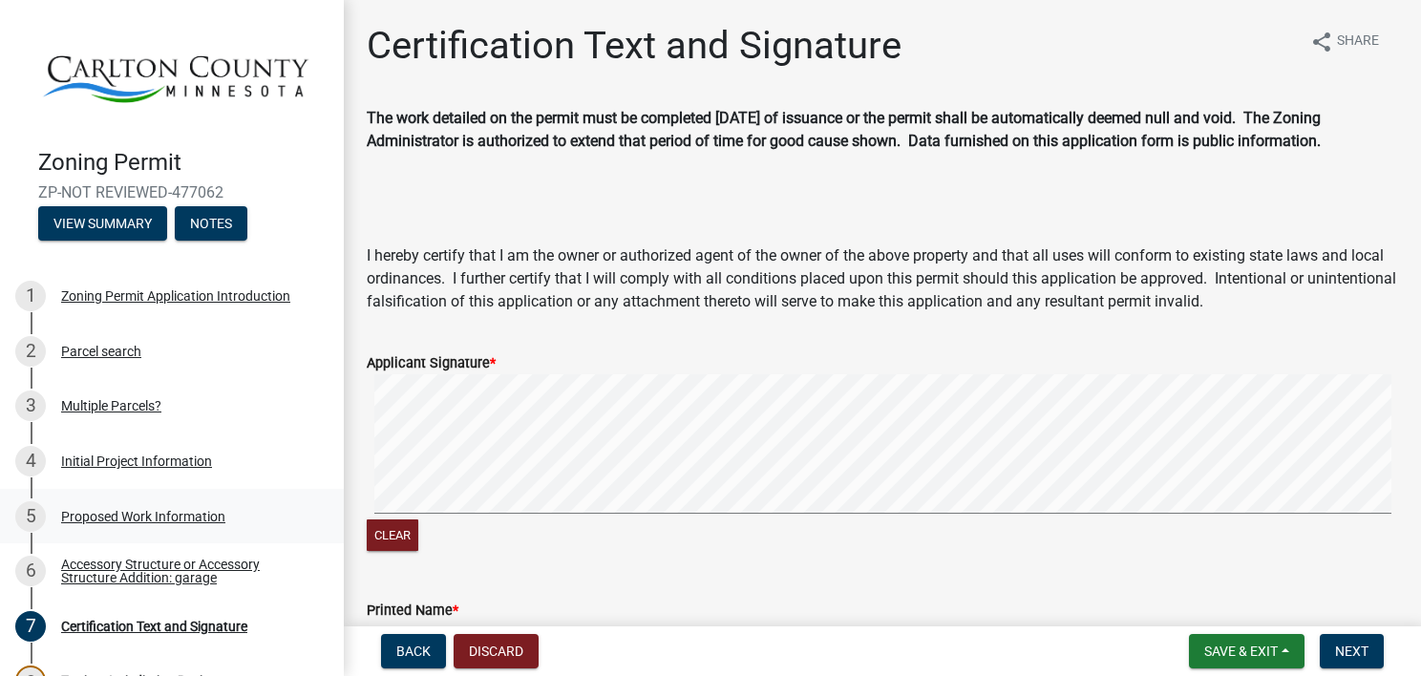
click at [565, 541] on div "Clear" at bounding box center [882, 464] width 1031 height 180
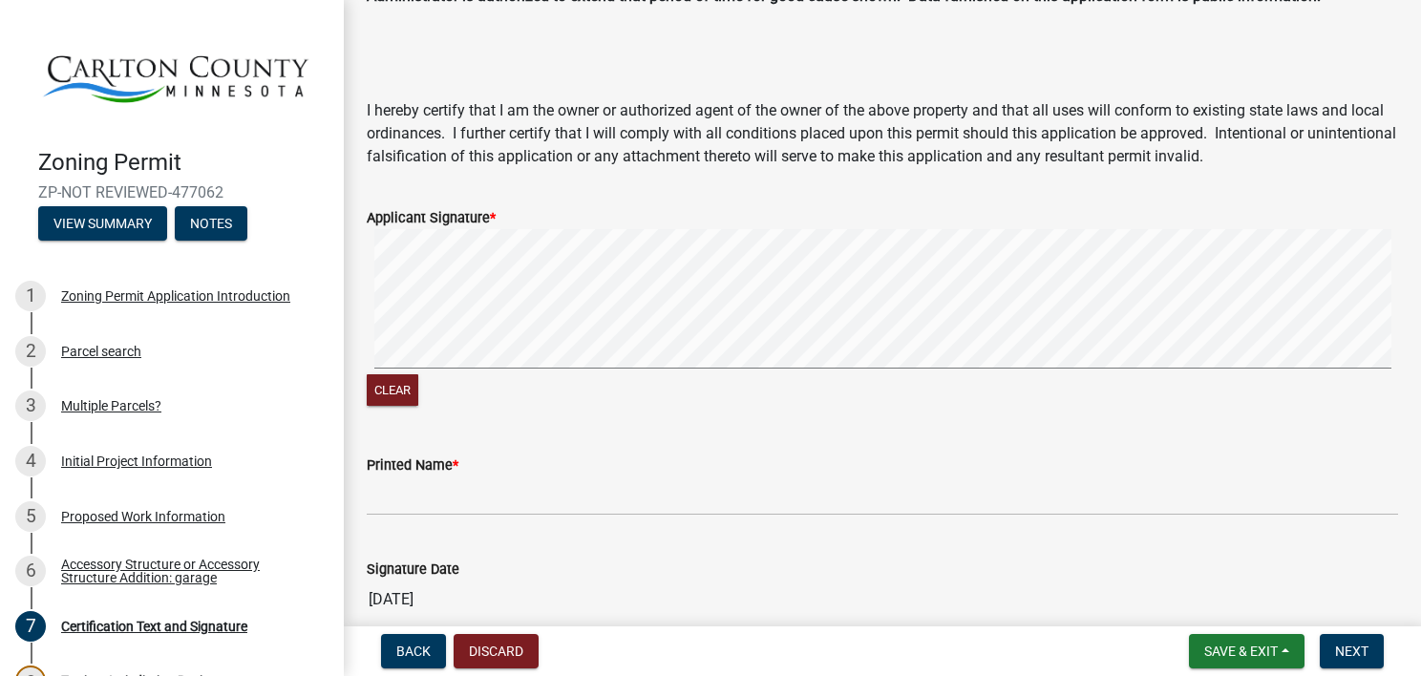
scroll to position [229, 0]
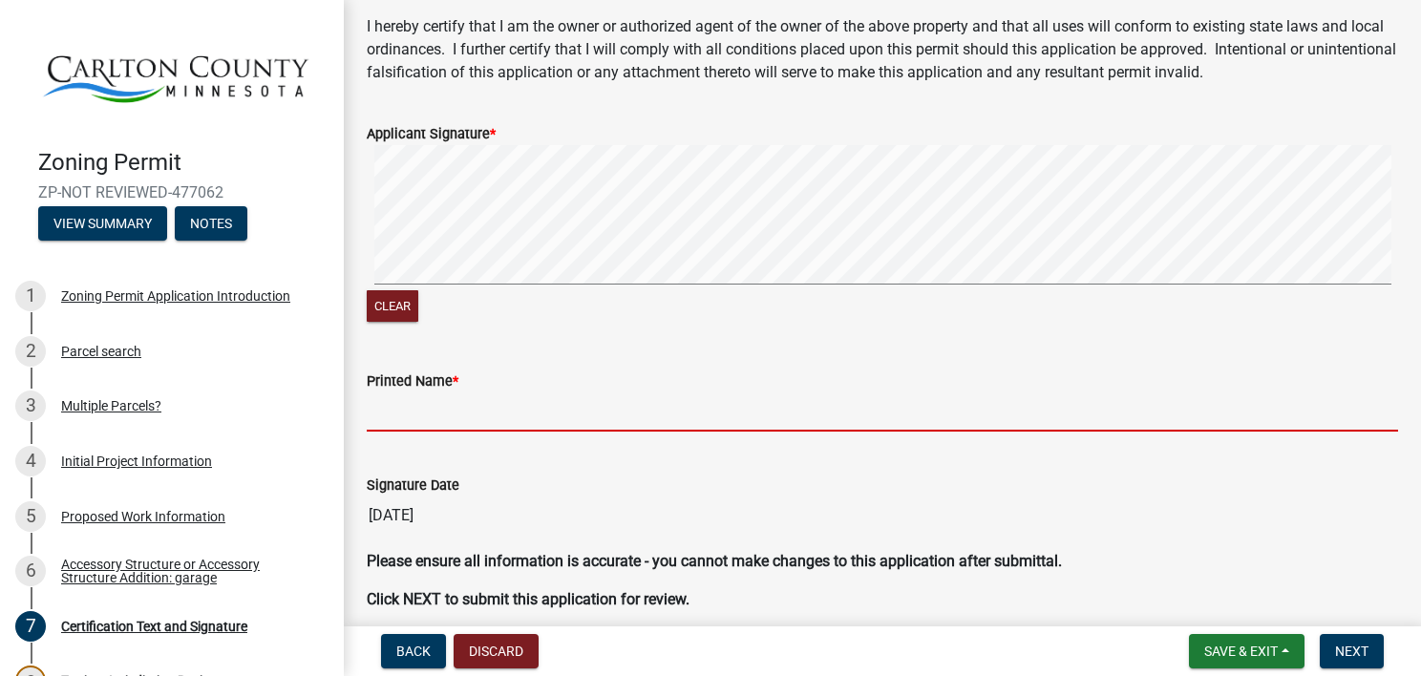
click at [393, 412] on input "Printed Name *" at bounding box center [882, 411] width 1031 height 39
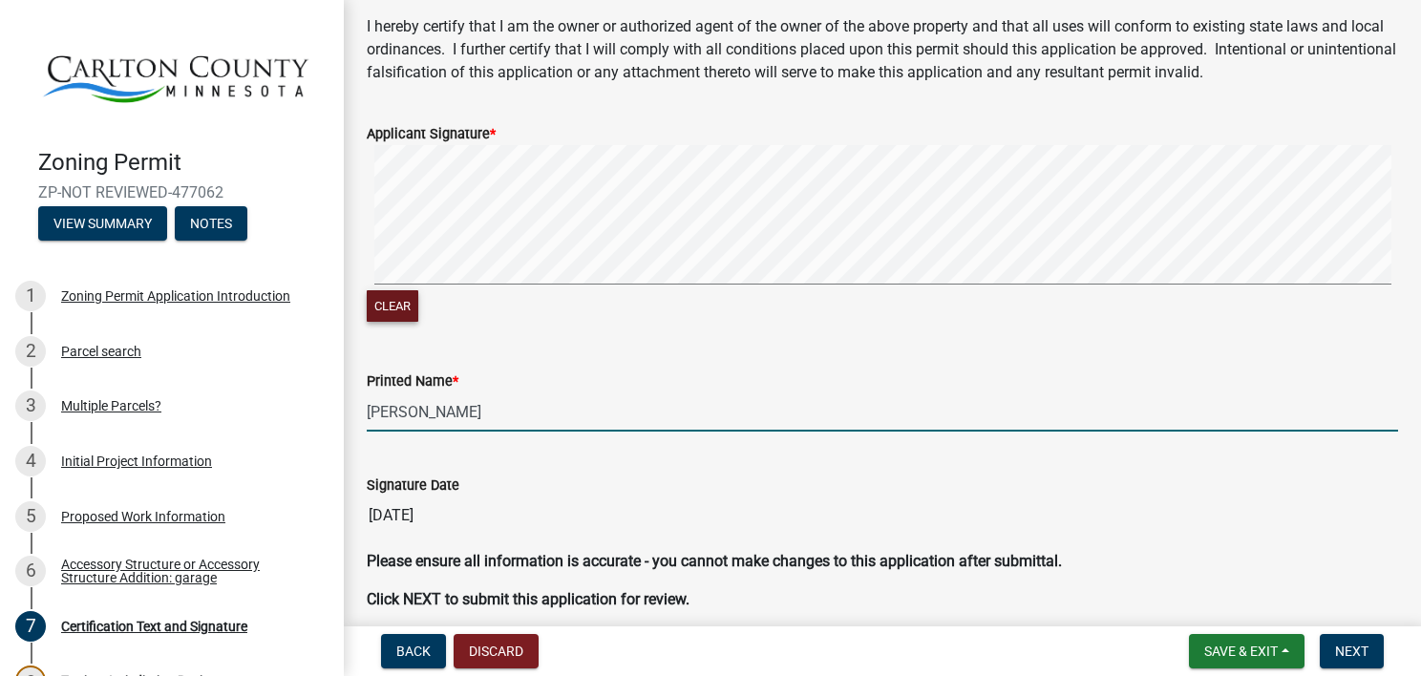
type input "[PERSON_NAME]"
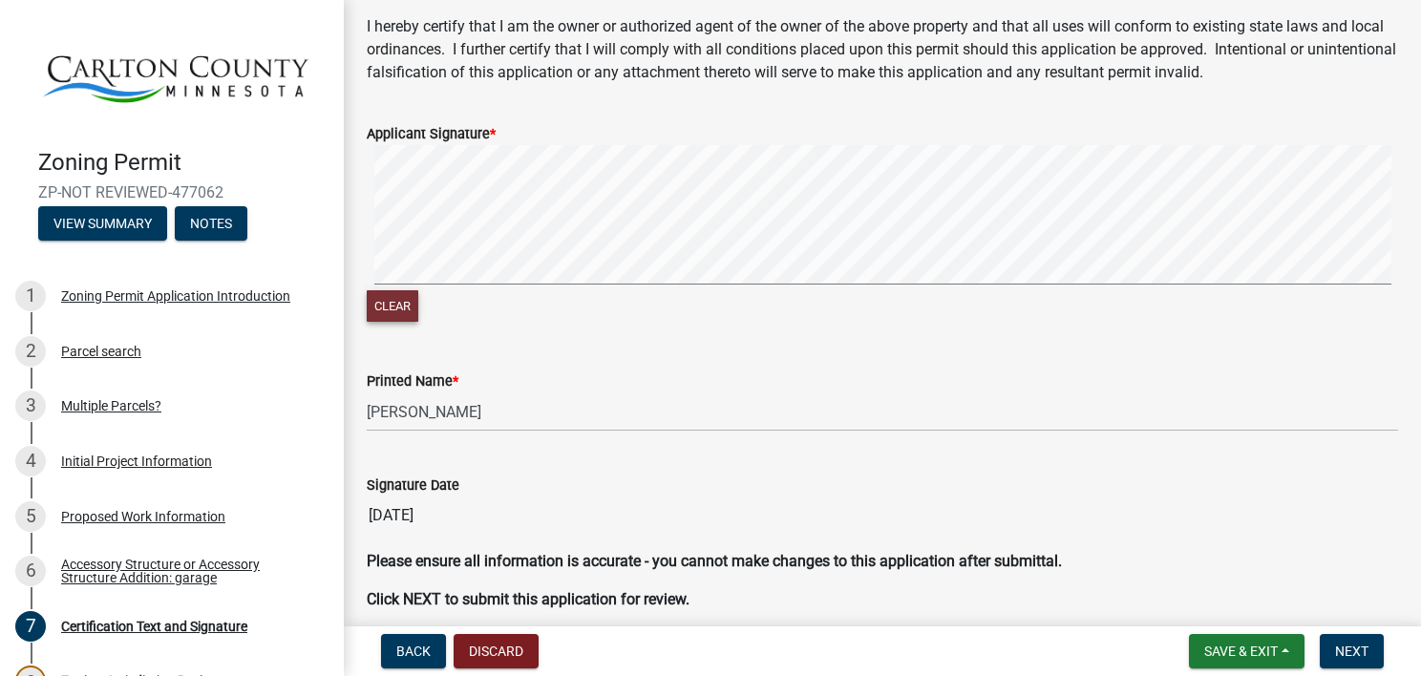
click at [414, 306] on button "Clear" at bounding box center [393, 306] width 52 height 32
click at [367, 290] on button "Clear" at bounding box center [393, 306] width 52 height 32
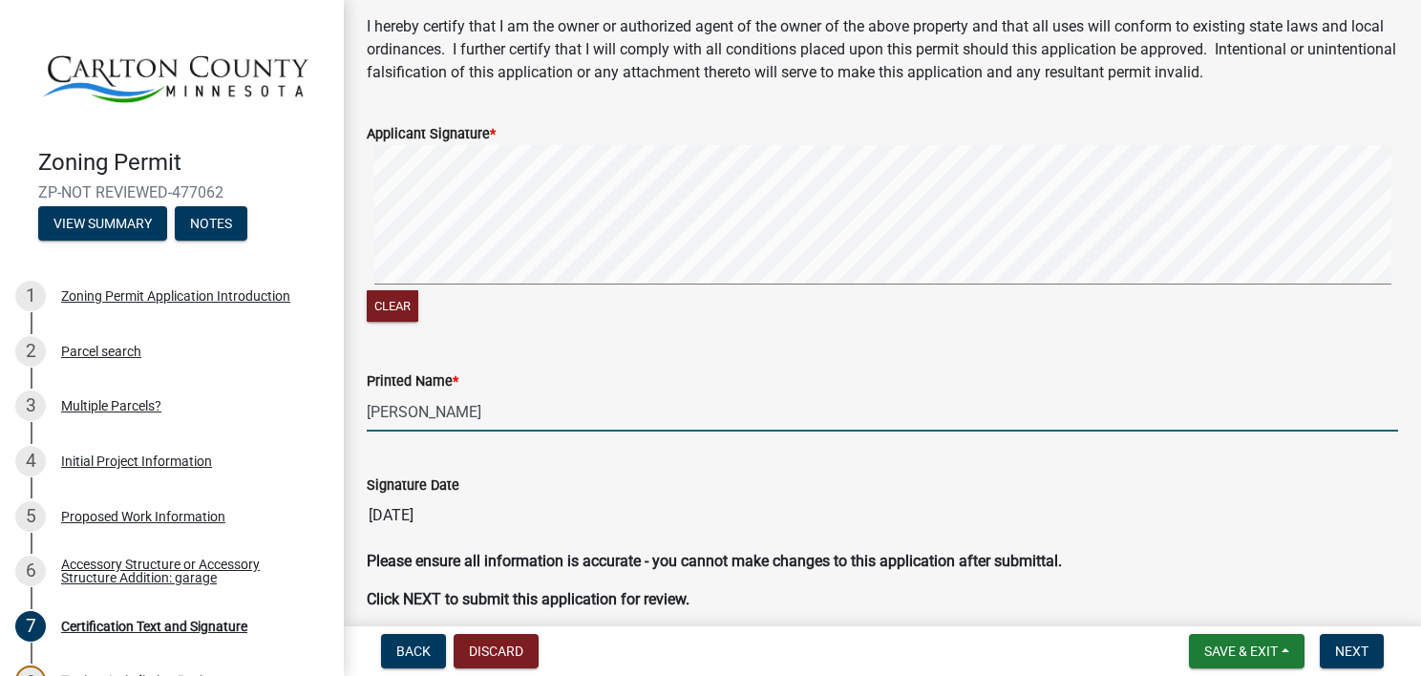
click at [424, 412] on input "[PERSON_NAME]" at bounding box center [882, 411] width 1031 height 39
click at [491, 316] on div "Clear" at bounding box center [882, 235] width 1031 height 180
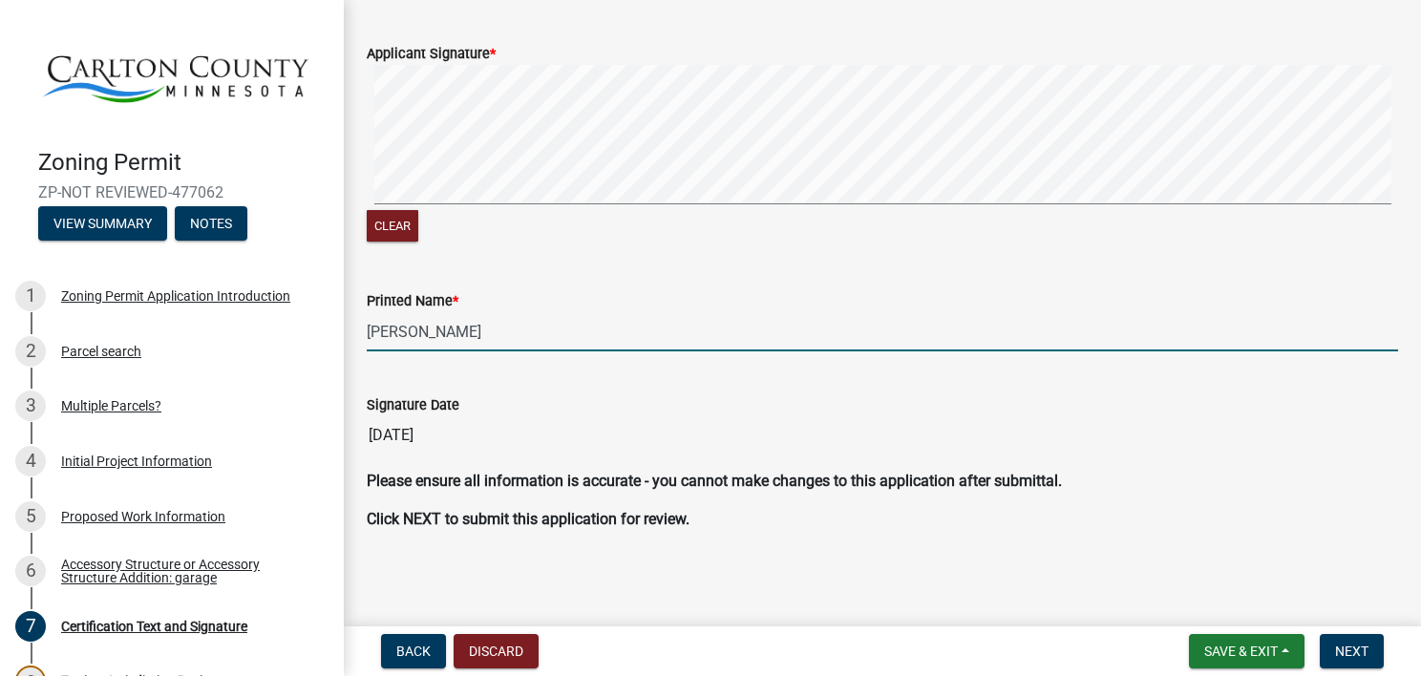
scroll to position [310, 0]
type input "[PERSON_NAME]"
click at [1369, 651] on button "Next" at bounding box center [1351, 651] width 64 height 34
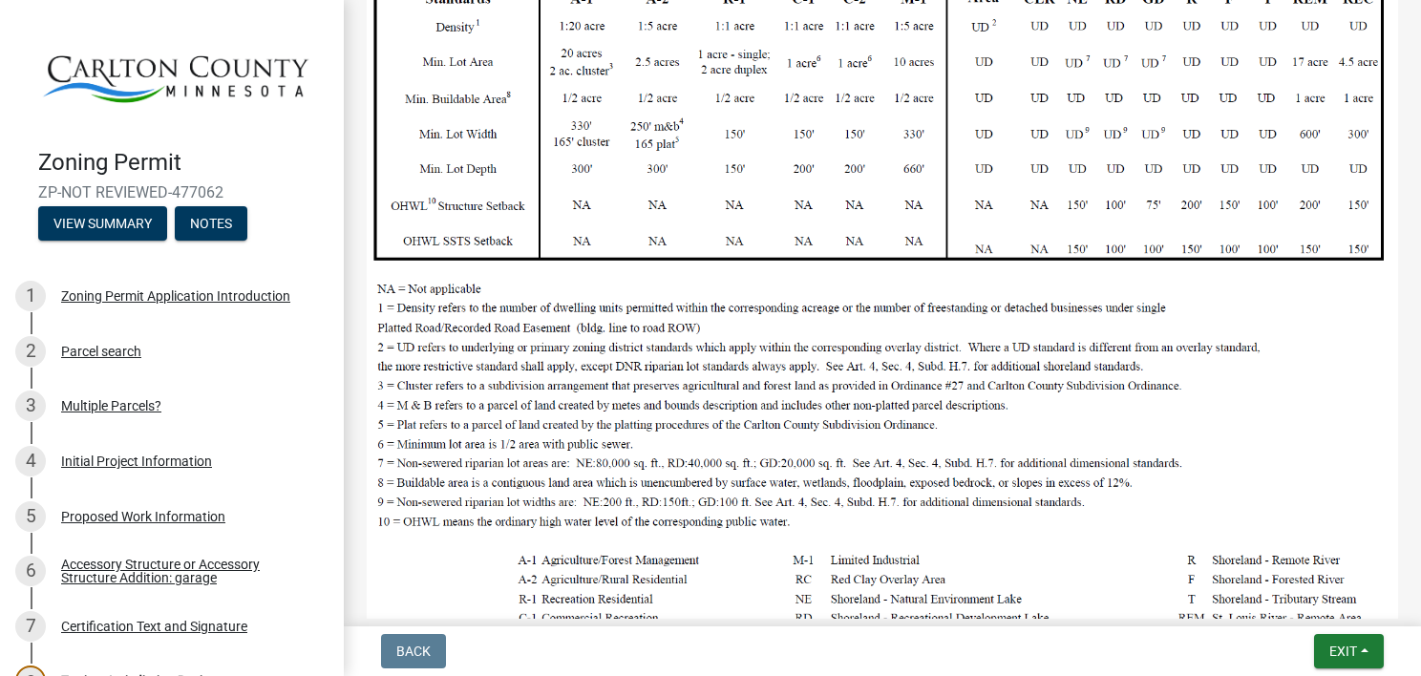
scroll to position [802, 0]
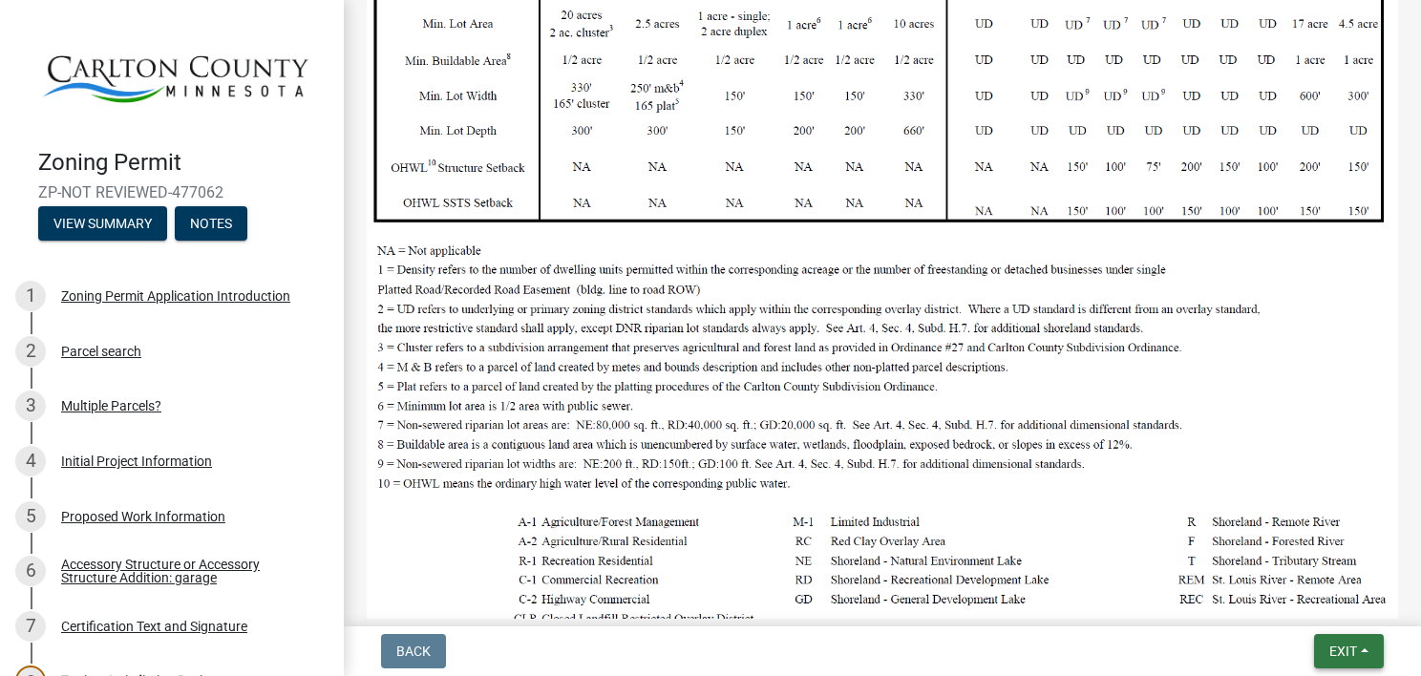
click at [1357, 648] on button "Exit" at bounding box center [1349, 651] width 70 height 34
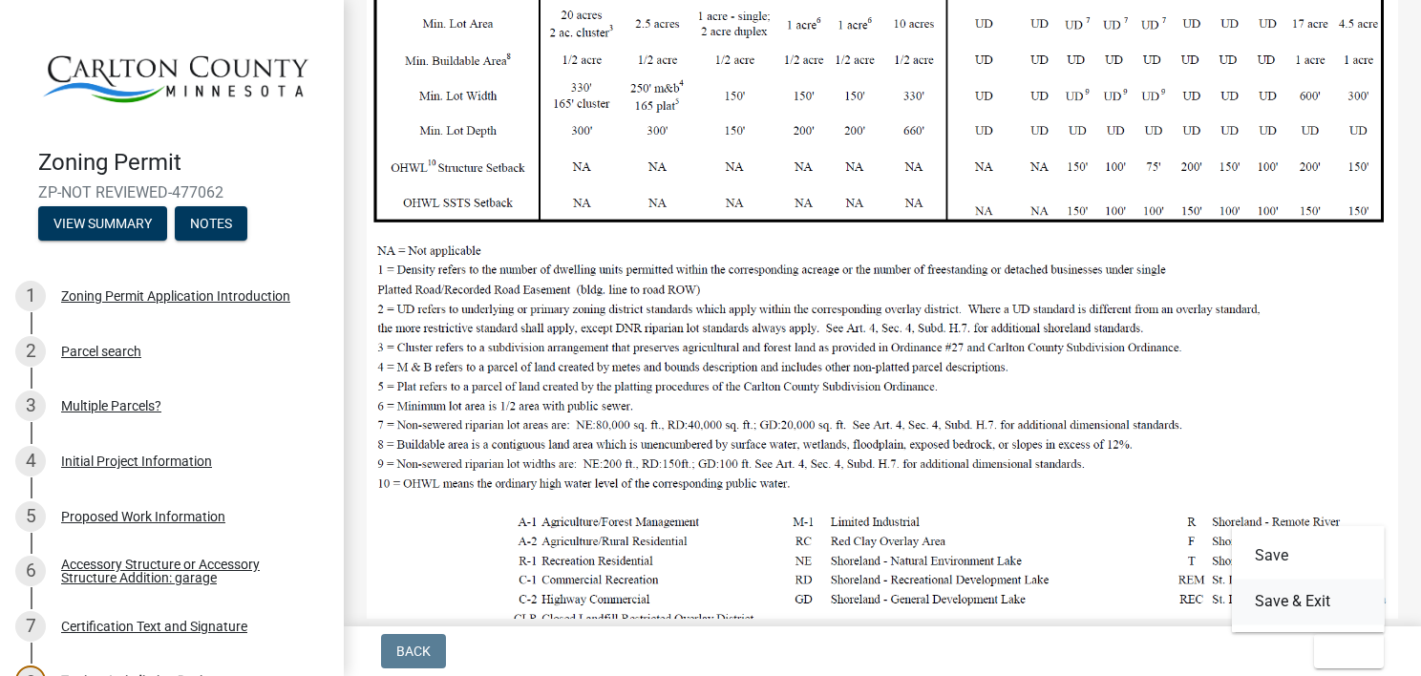
click at [1271, 600] on button "Save & Exit" at bounding box center [1308, 602] width 153 height 46
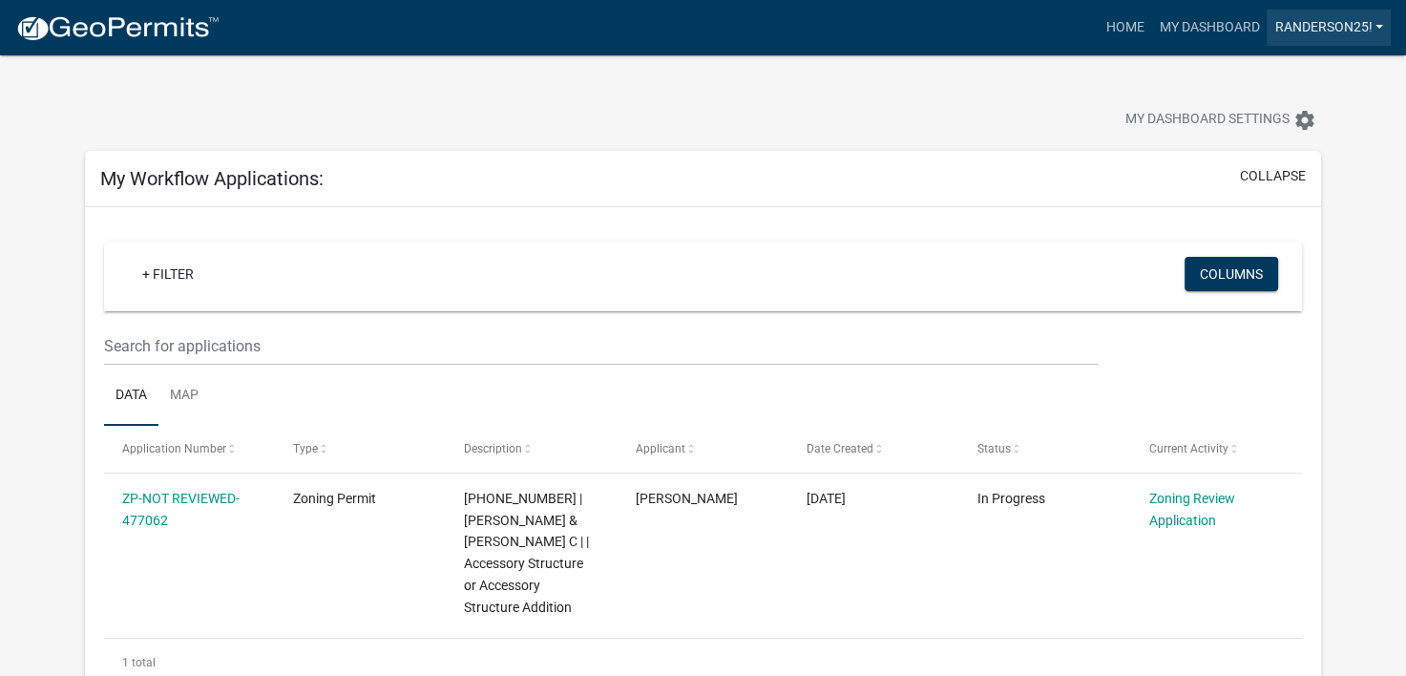
click at [1298, 27] on link "Randerson25!" at bounding box center [1329, 28] width 124 height 36
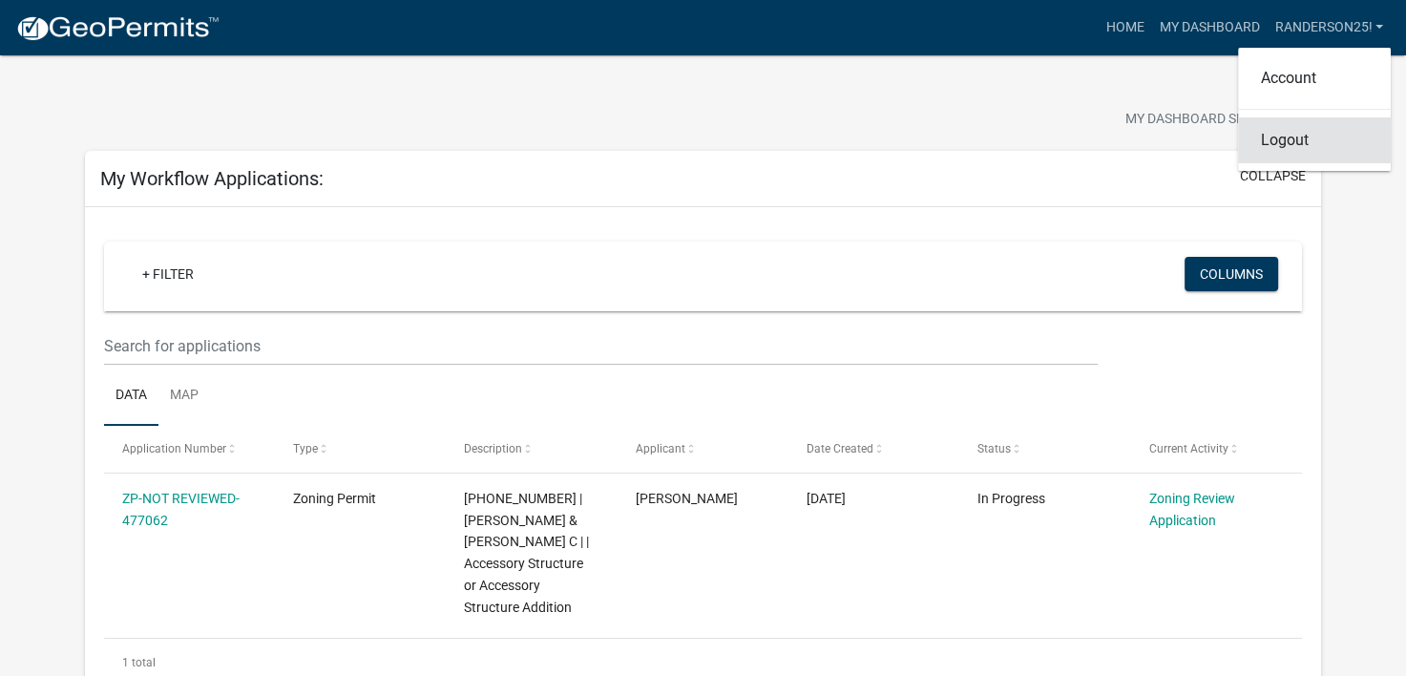
click at [1301, 145] on link "Logout" at bounding box center [1314, 140] width 153 height 46
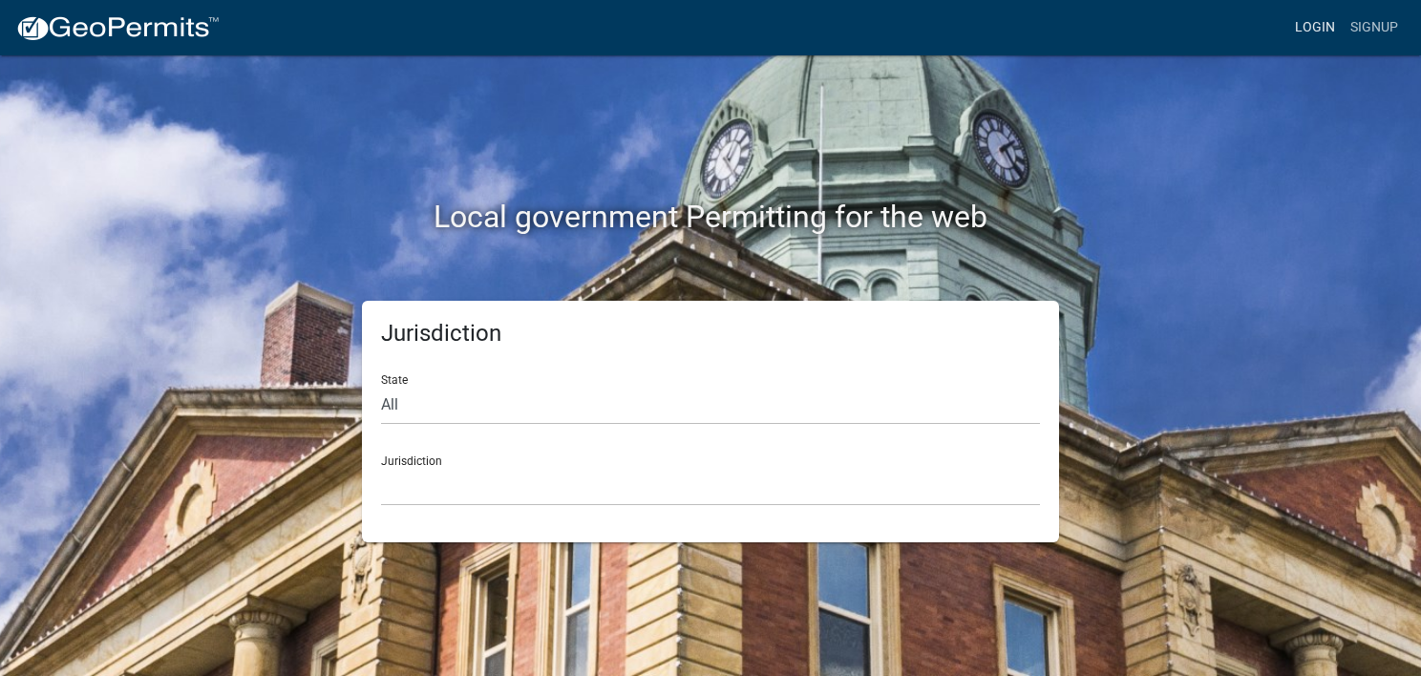
click at [1311, 27] on link "Login" at bounding box center [1314, 28] width 55 height 36
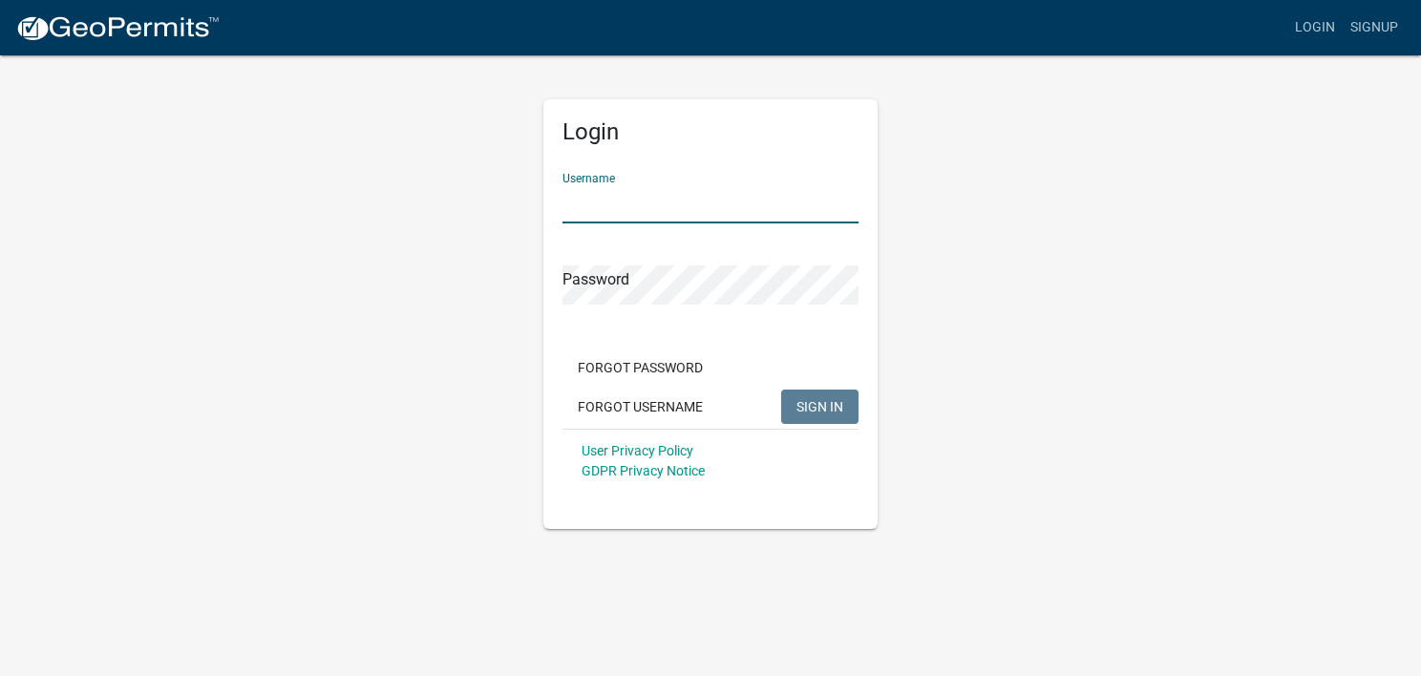
click at [623, 217] on input "Username" at bounding box center [710, 203] width 296 height 39
type input "Randerson25!"
click at [560, 277] on div "Login Username Randerson25! Password Forgot Password Forgot Username SIGN IN Us…" at bounding box center [710, 314] width 334 height 430
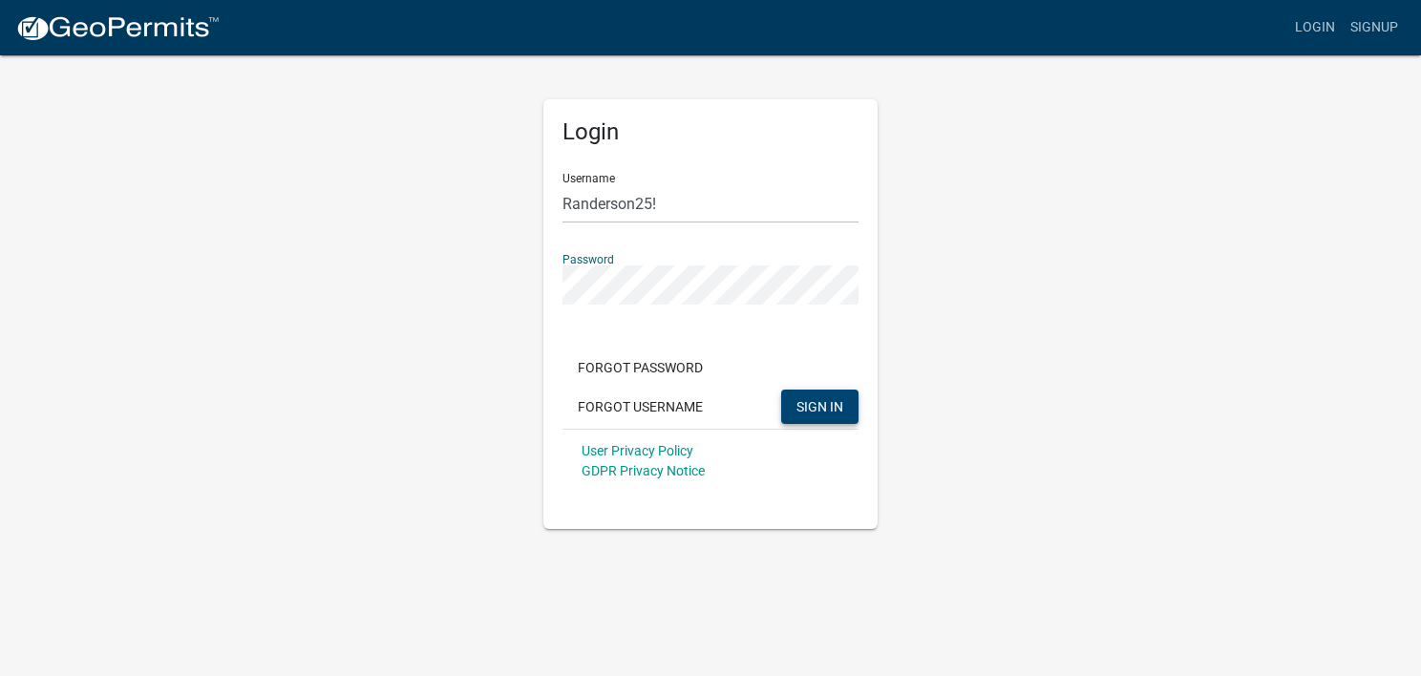
click at [806, 405] on span "SIGN IN" at bounding box center [819, 405] width 47 height 15
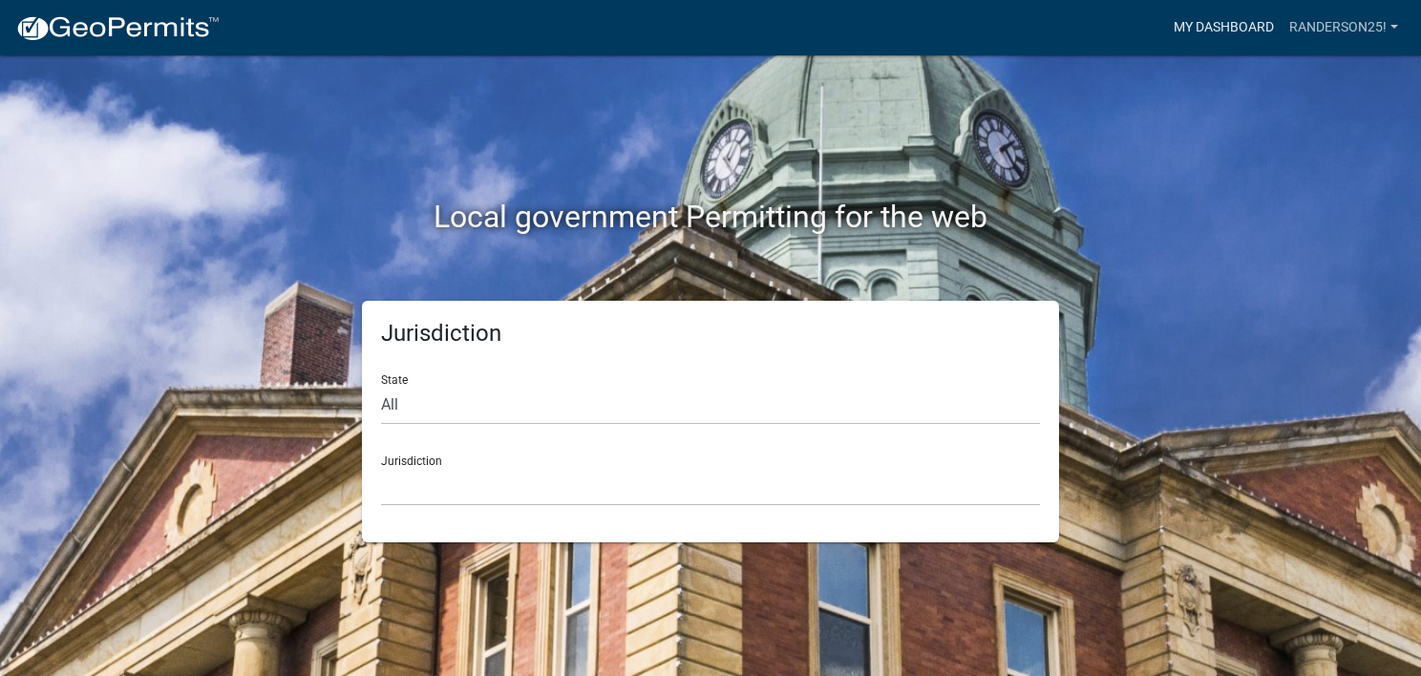
click at [1195, 28] on link "My Dashboard" at bounding box center [1224, 28] width 116 height 36
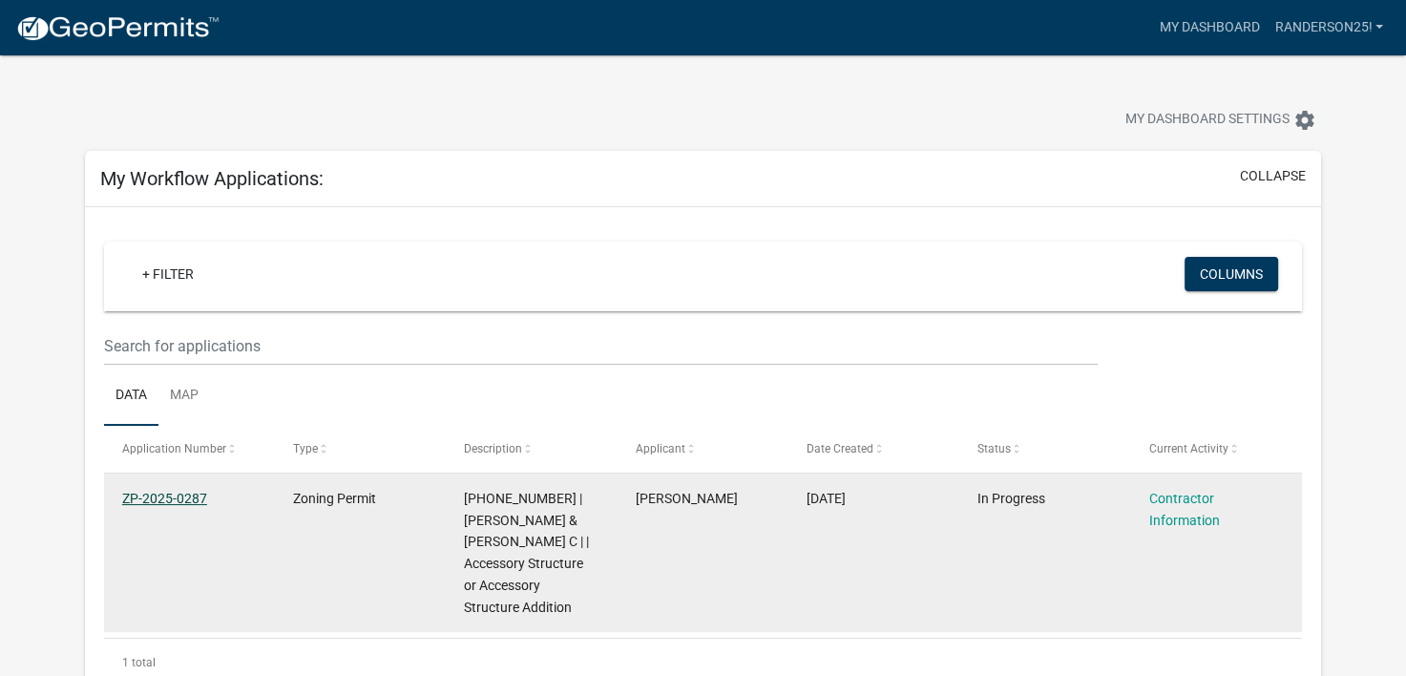
click at [135, 501] on link "ZP-2025-0287" at bounding box center [164, 498] width 85 height 15
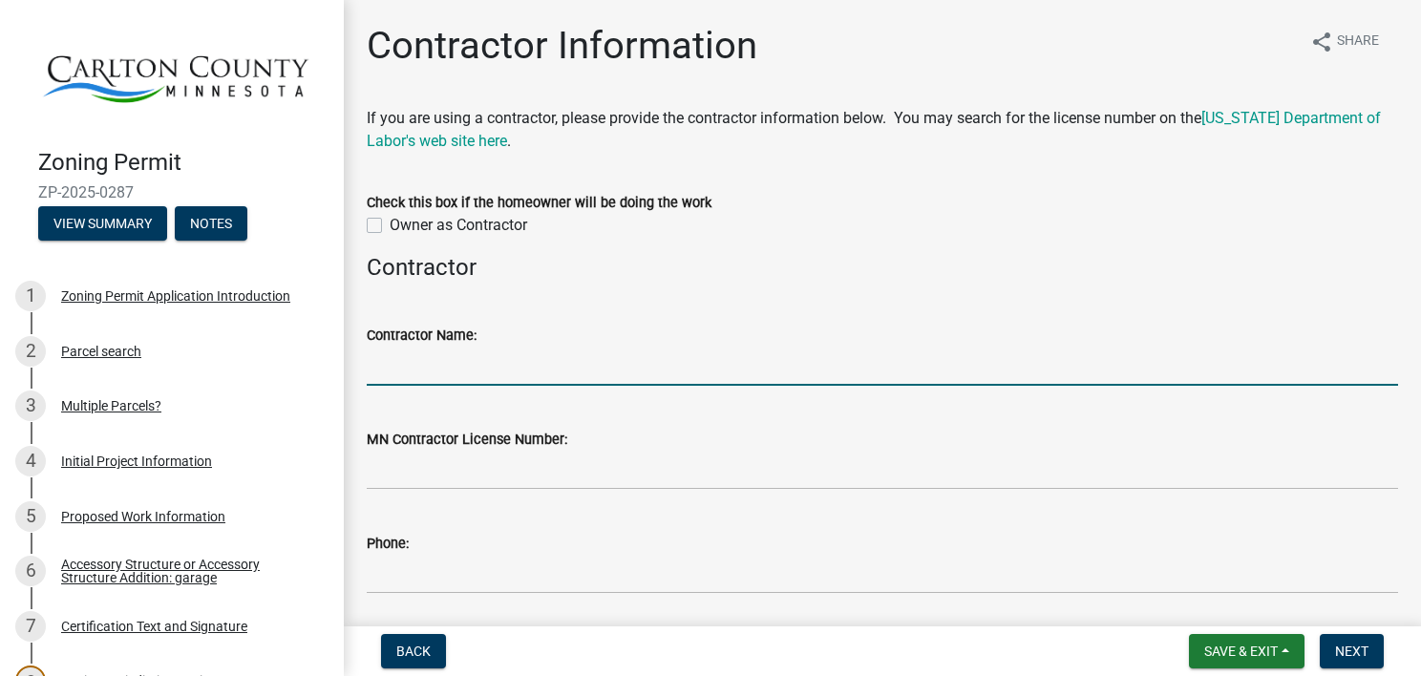
click at [402, 370] on input "Contractor Name:" at bounding box center [882, 366] width 1031 height 39
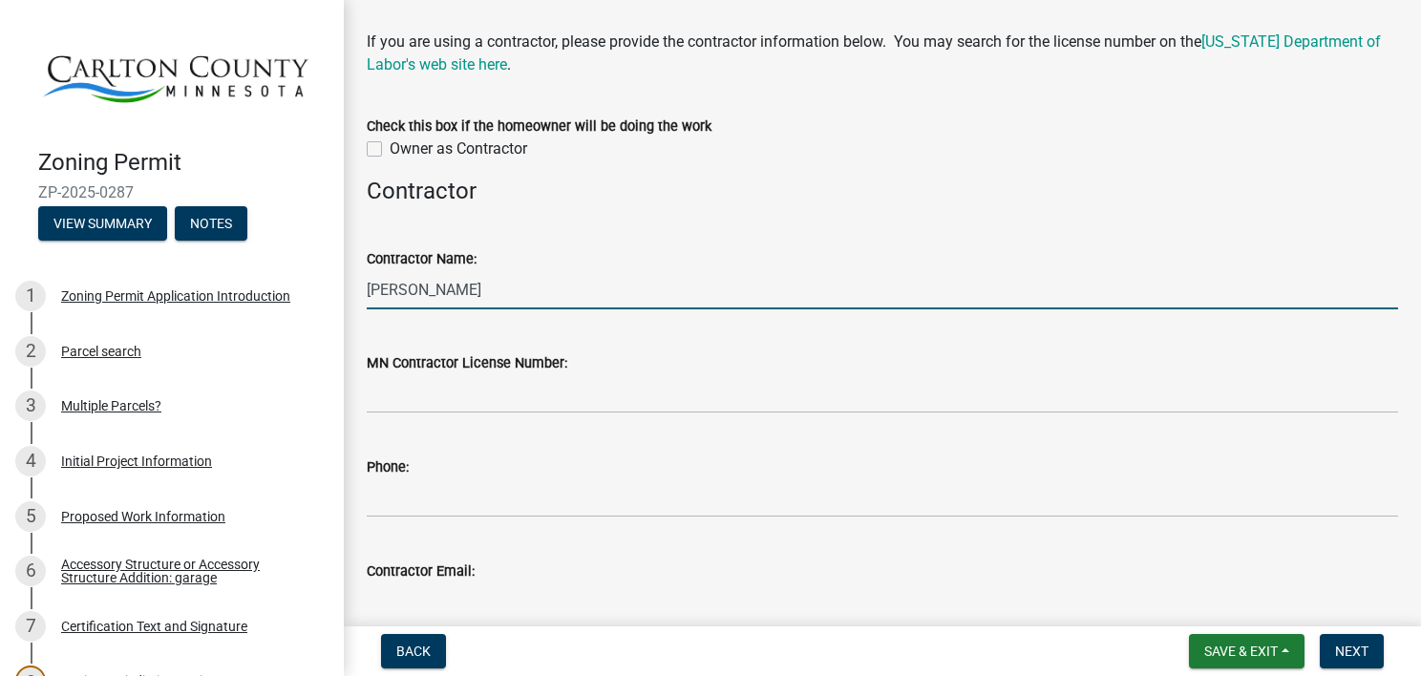
scroll to position [115, 0]
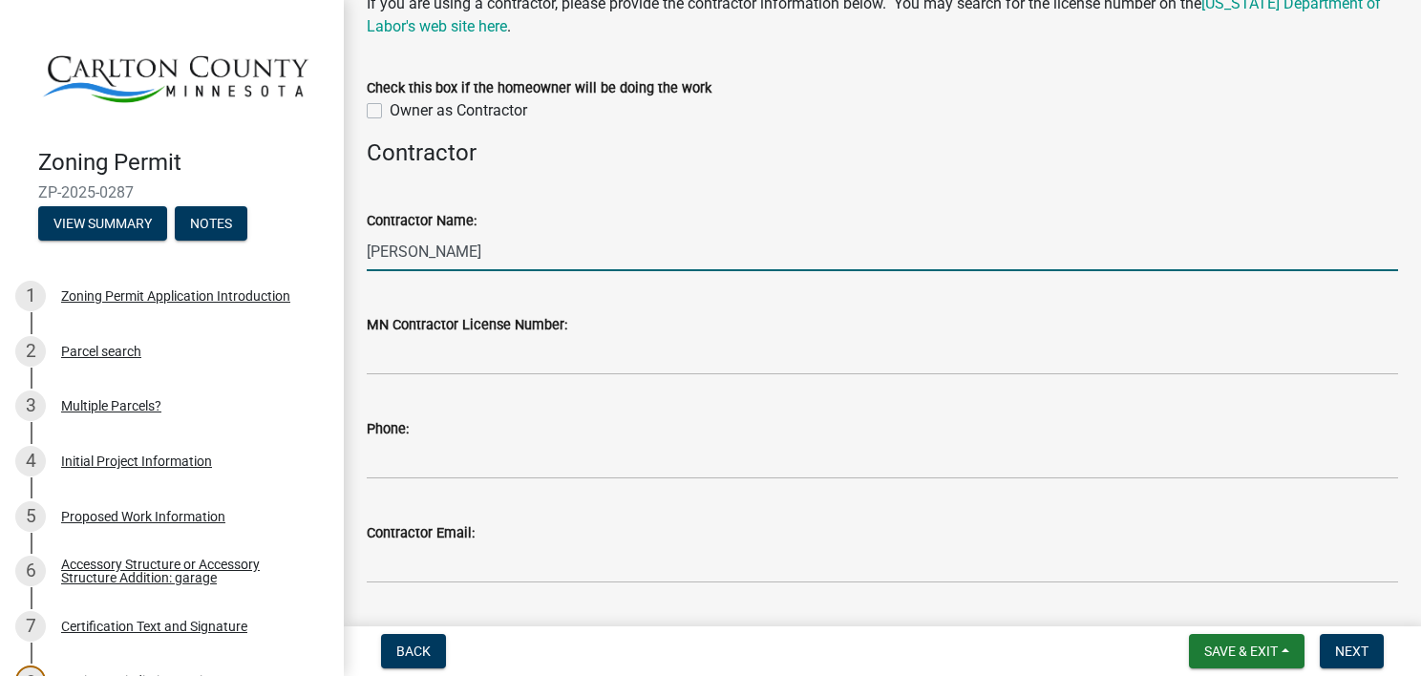
type input "[PERSON_NAME]"
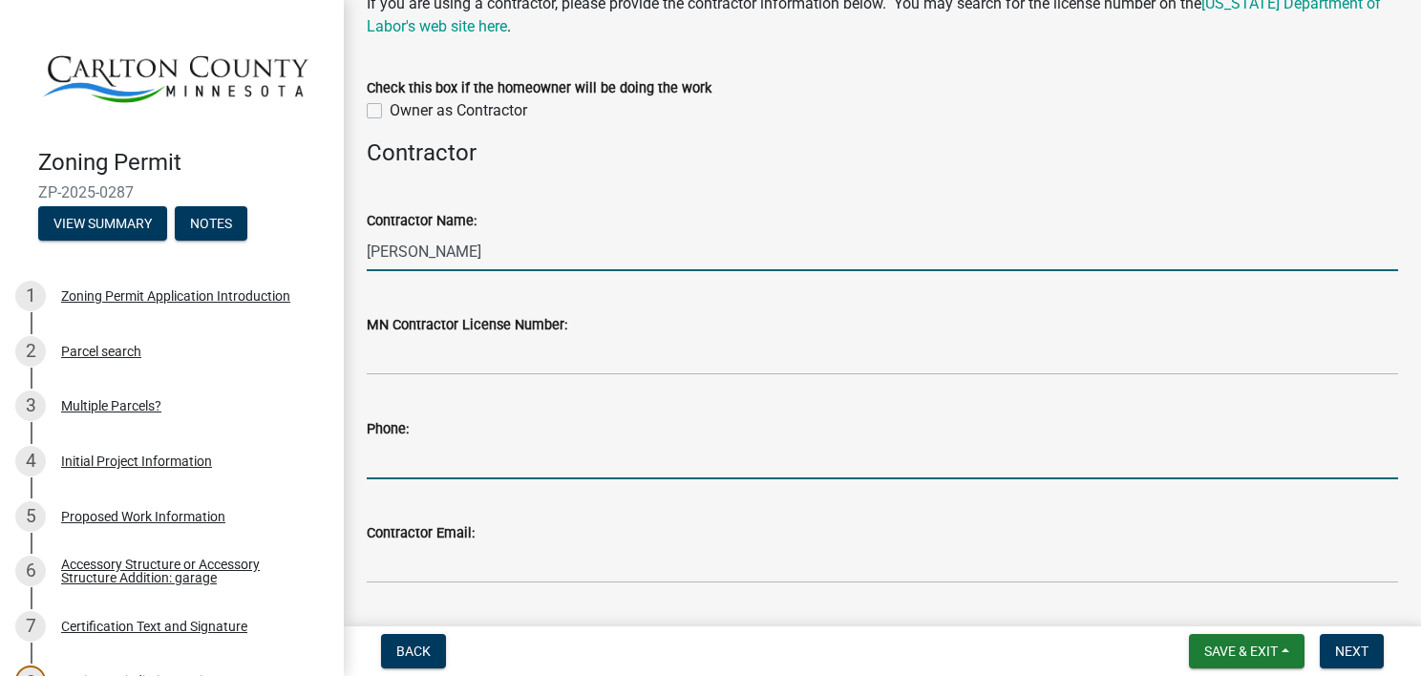
click at [426, 447] on input "Phone:" at bounding box center [882, 459] width 1031 height 39
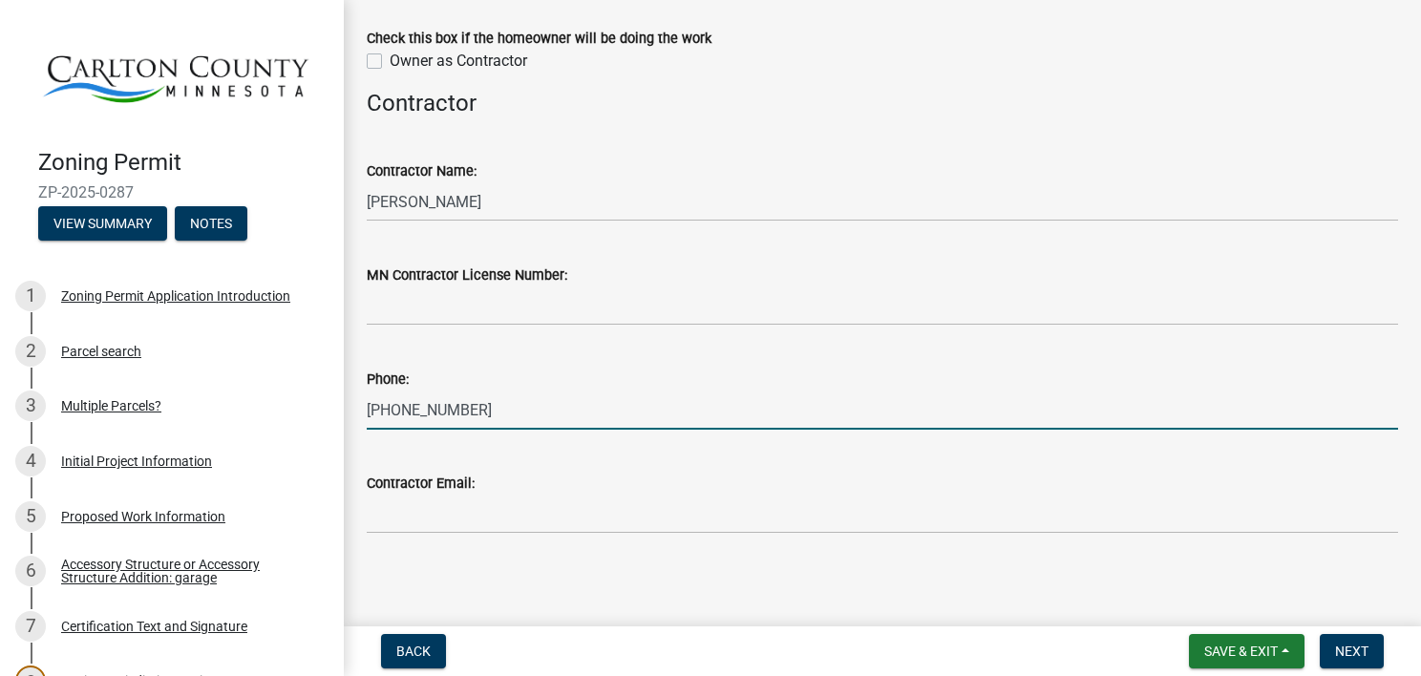
scroll to position [168, 0]
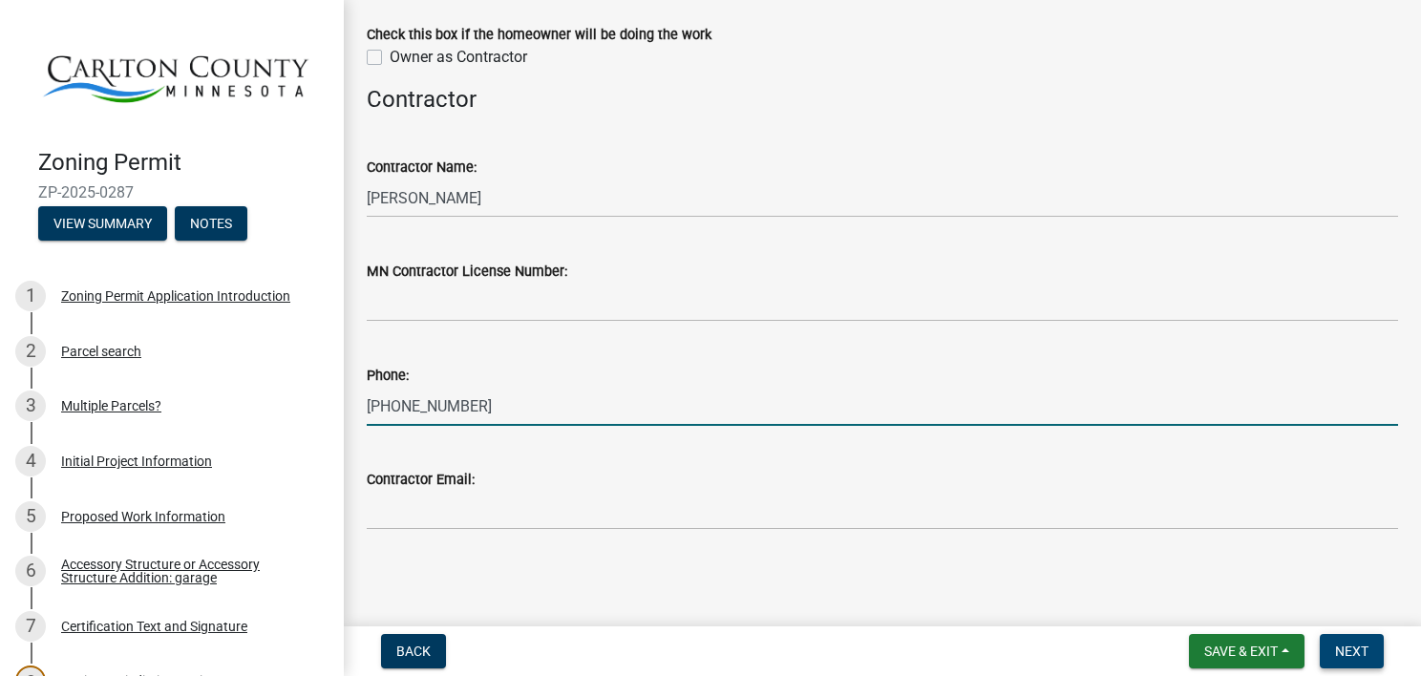
type input "[PHONE_NUMBER]"
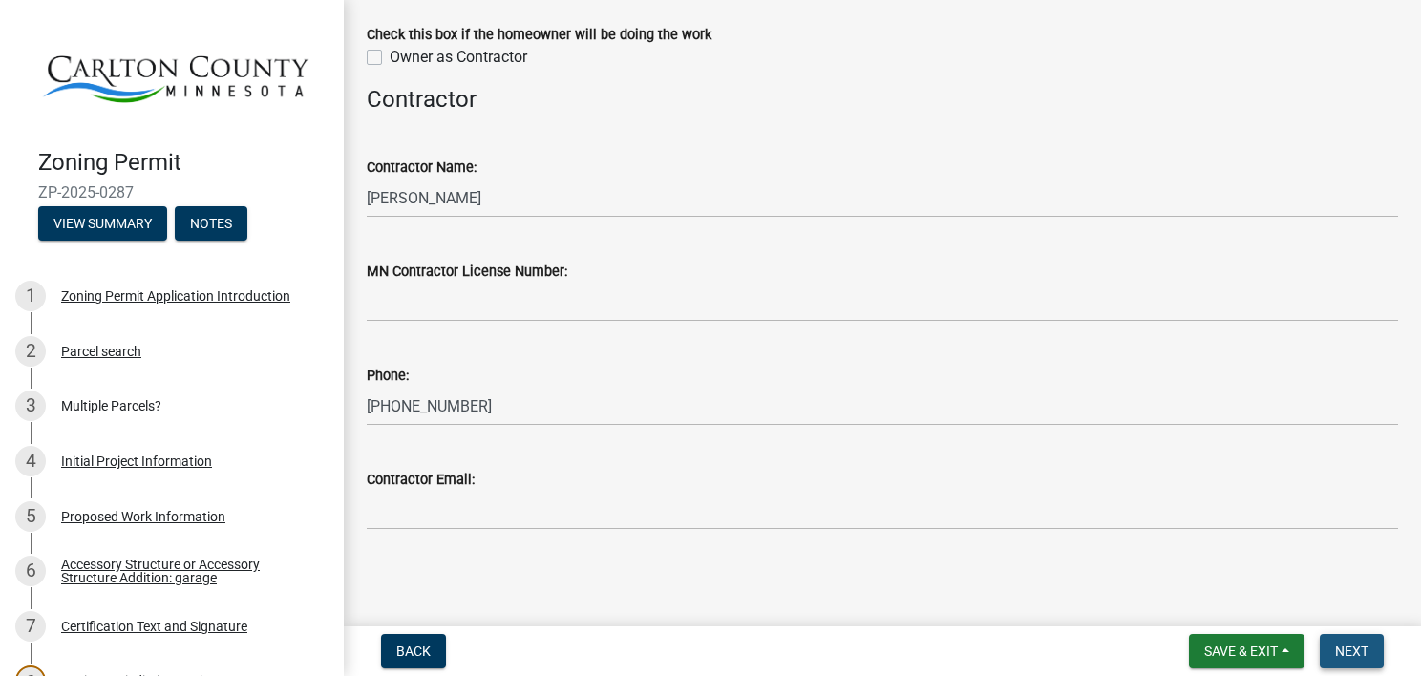
click at [1362, 657] on span "Next" at bounding box center [1351, 651] width 33 height 15
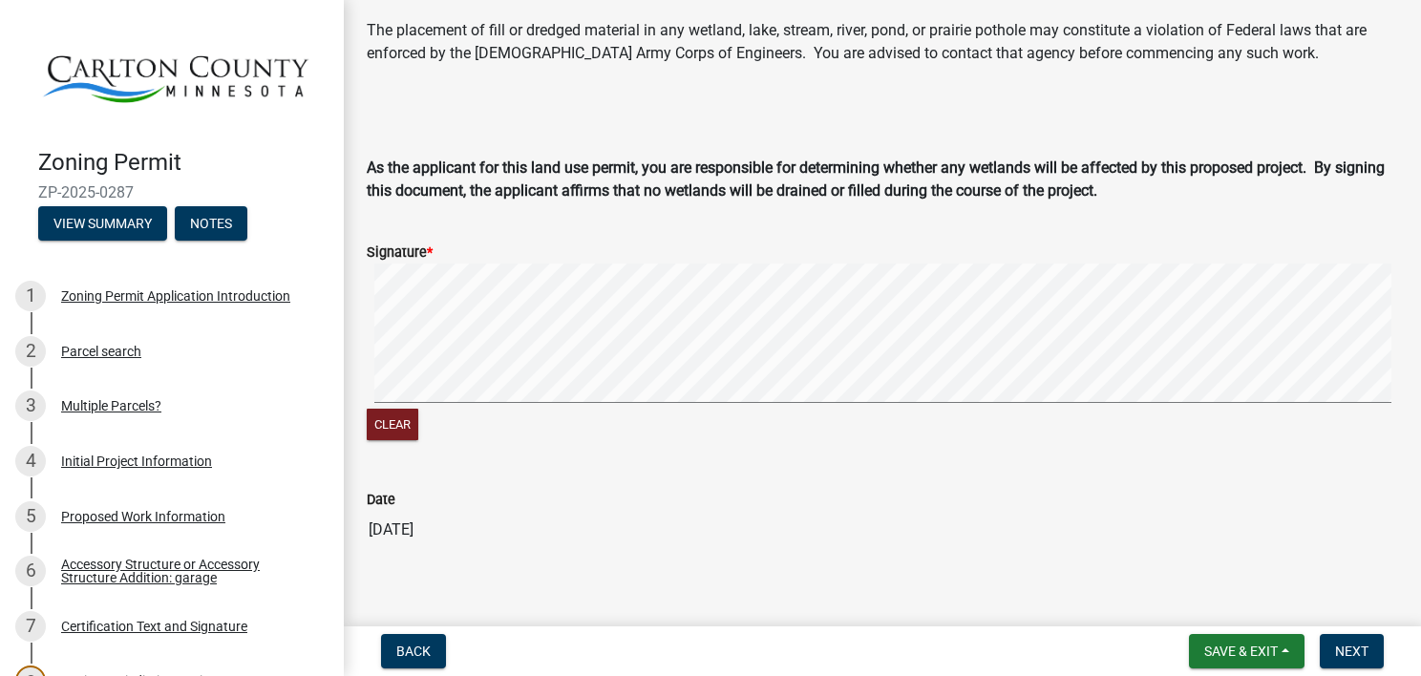
scroll to position [412, 0]
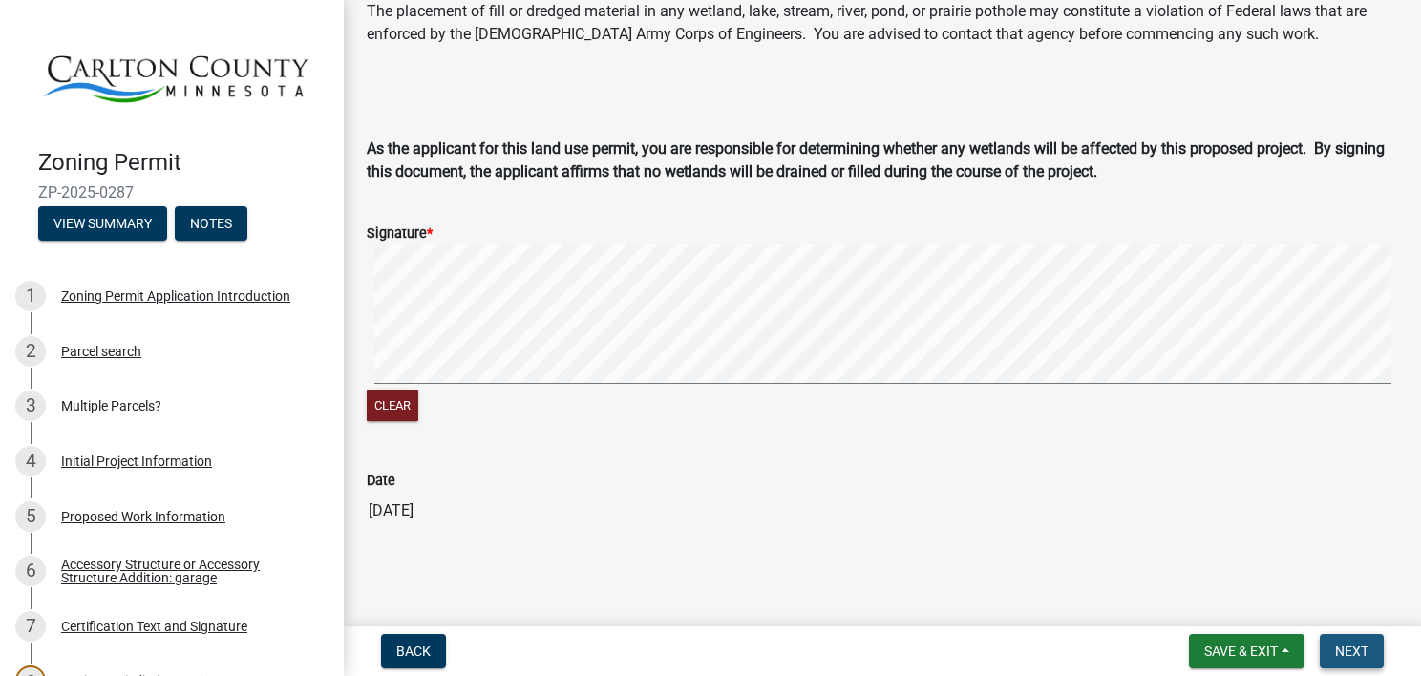
click at [1368, 656] on button "Next" at bounding box center [1351, 651] width 64 height 34
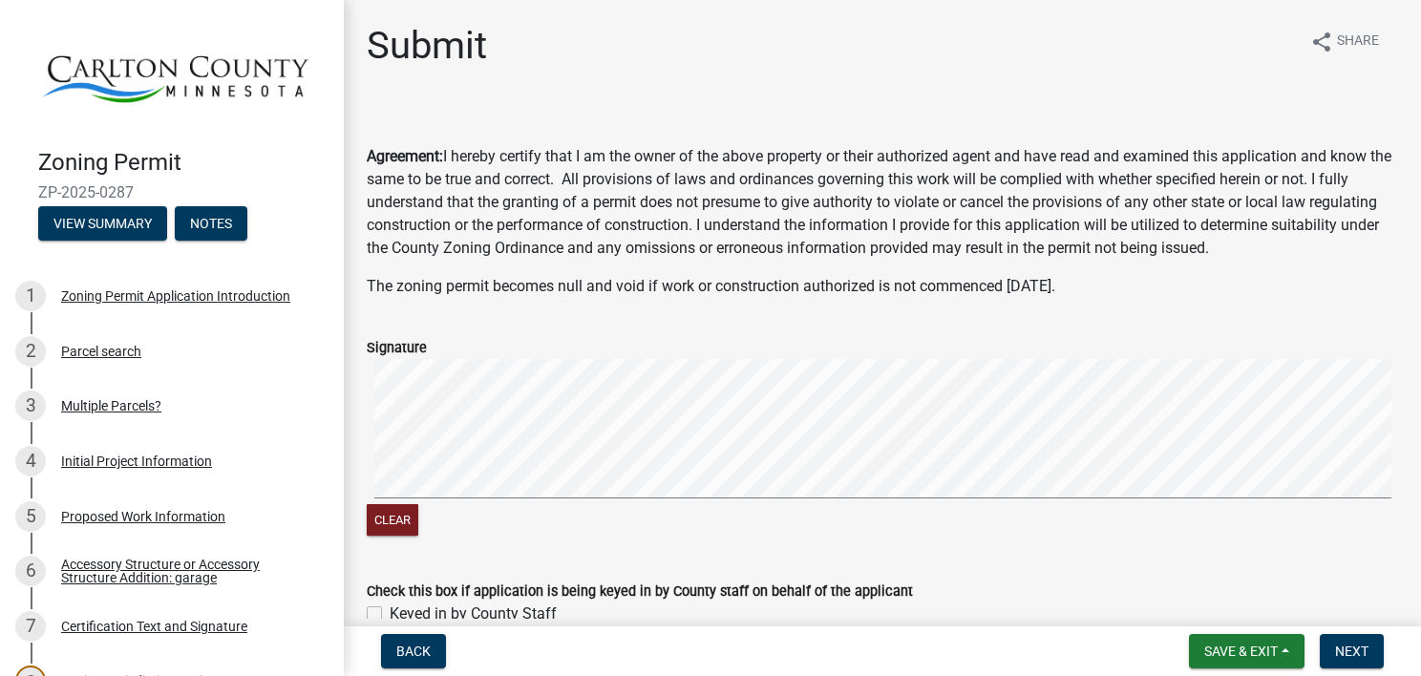
click at [626, 509] on div "Clear" at bounding box center [882, 449] width 1031 height 180
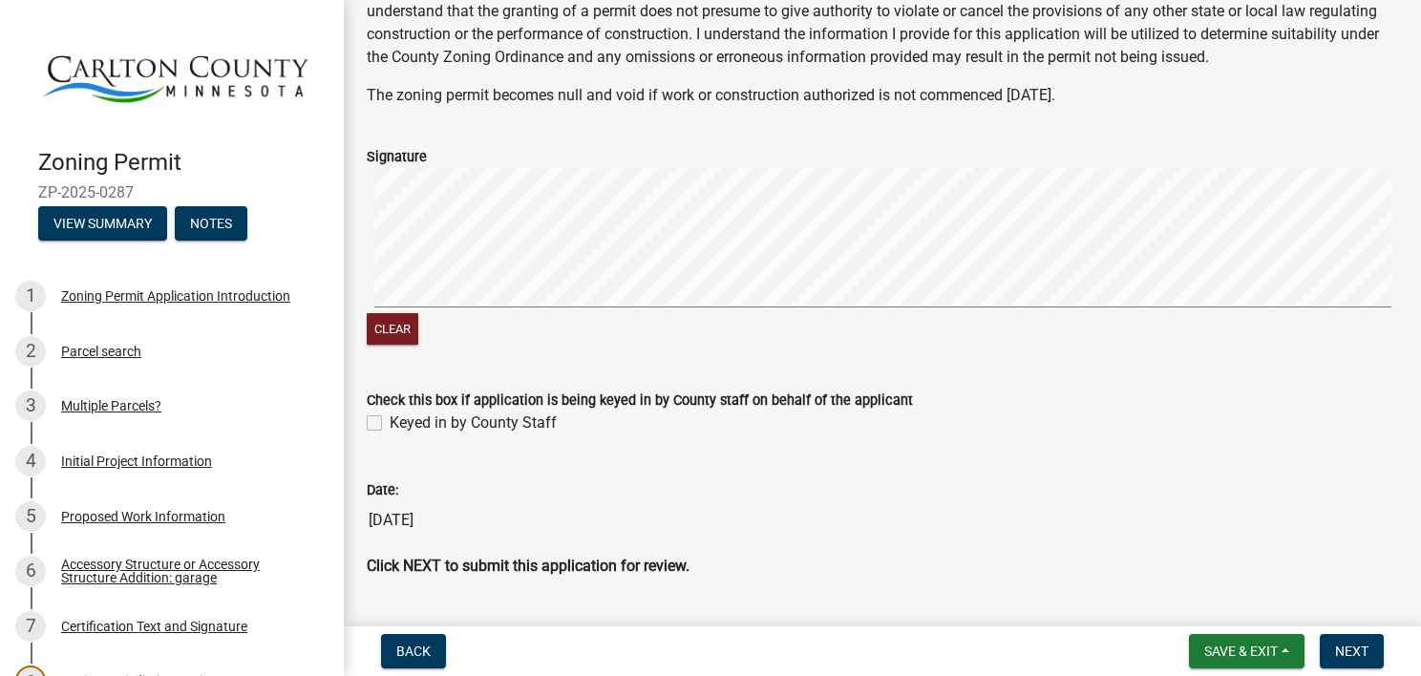
scroll to position [229, 0]
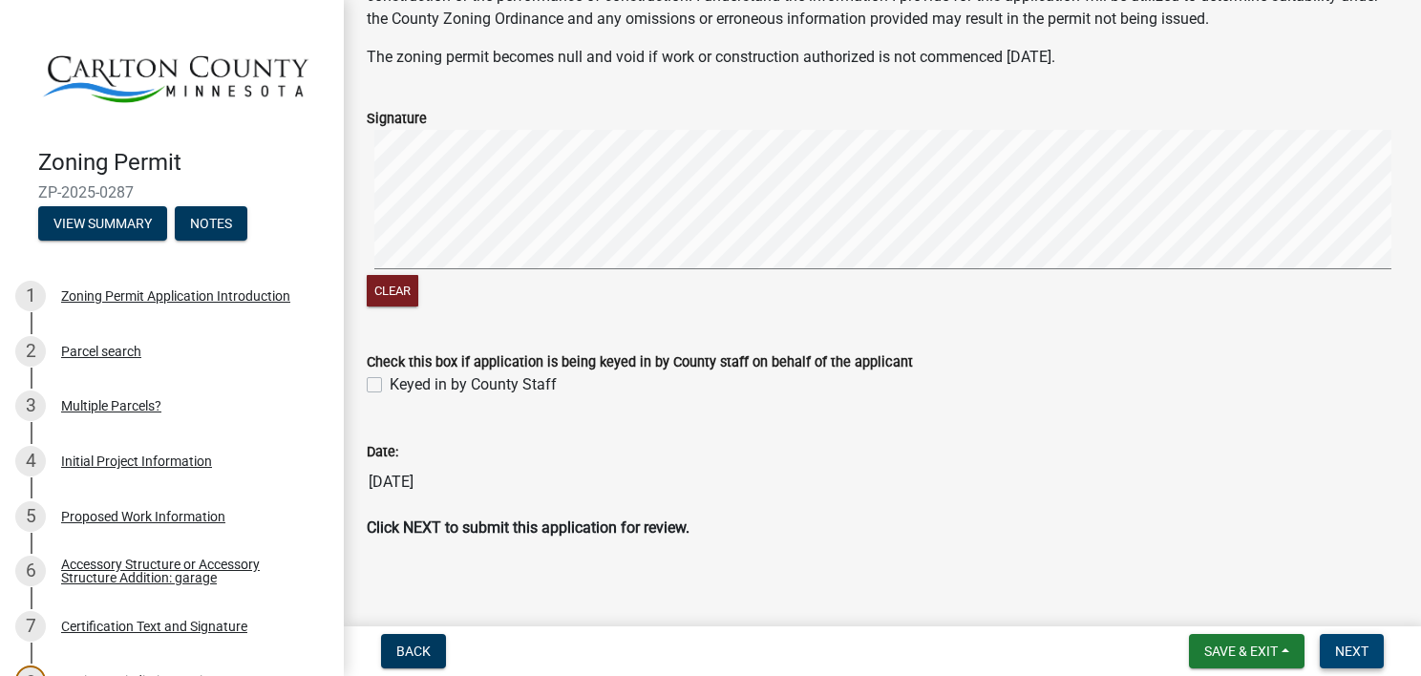
click at [1363, 644] on span "Next" at bounding box center [1351, 651] width 33 height 15
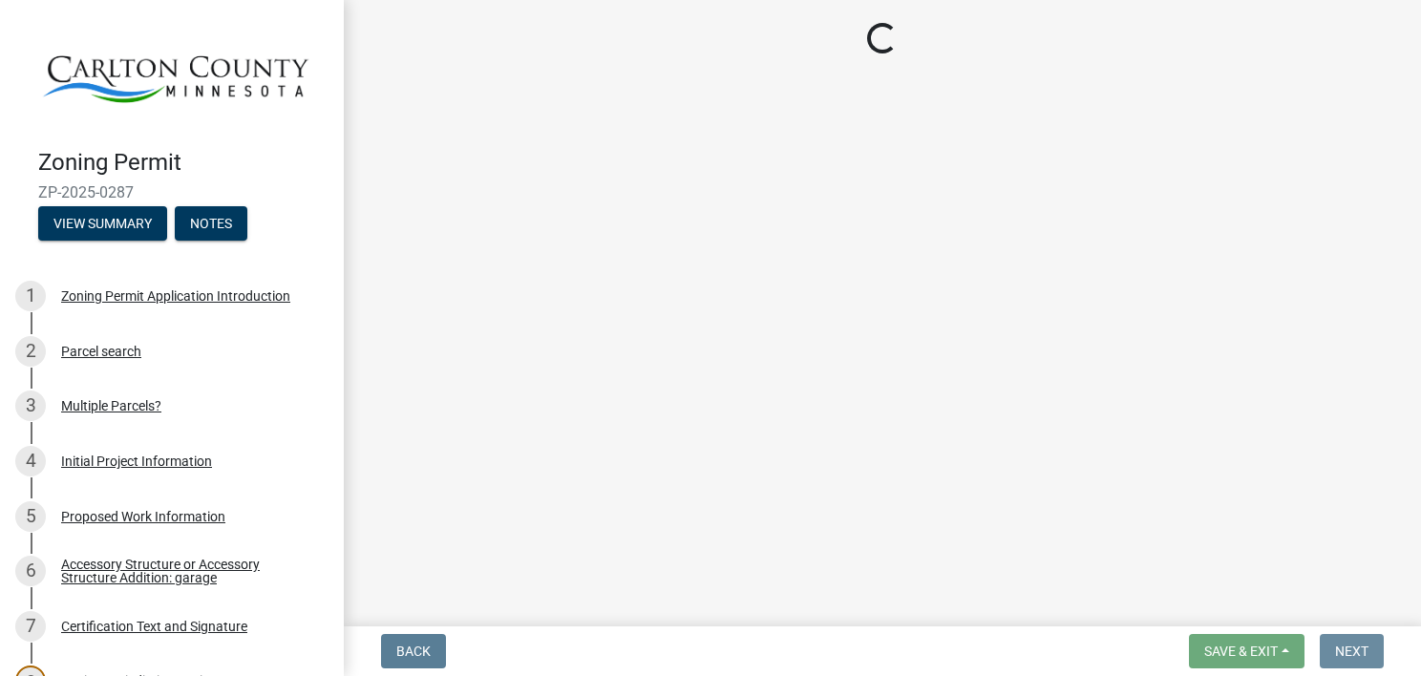
scroll to position [0, 0]
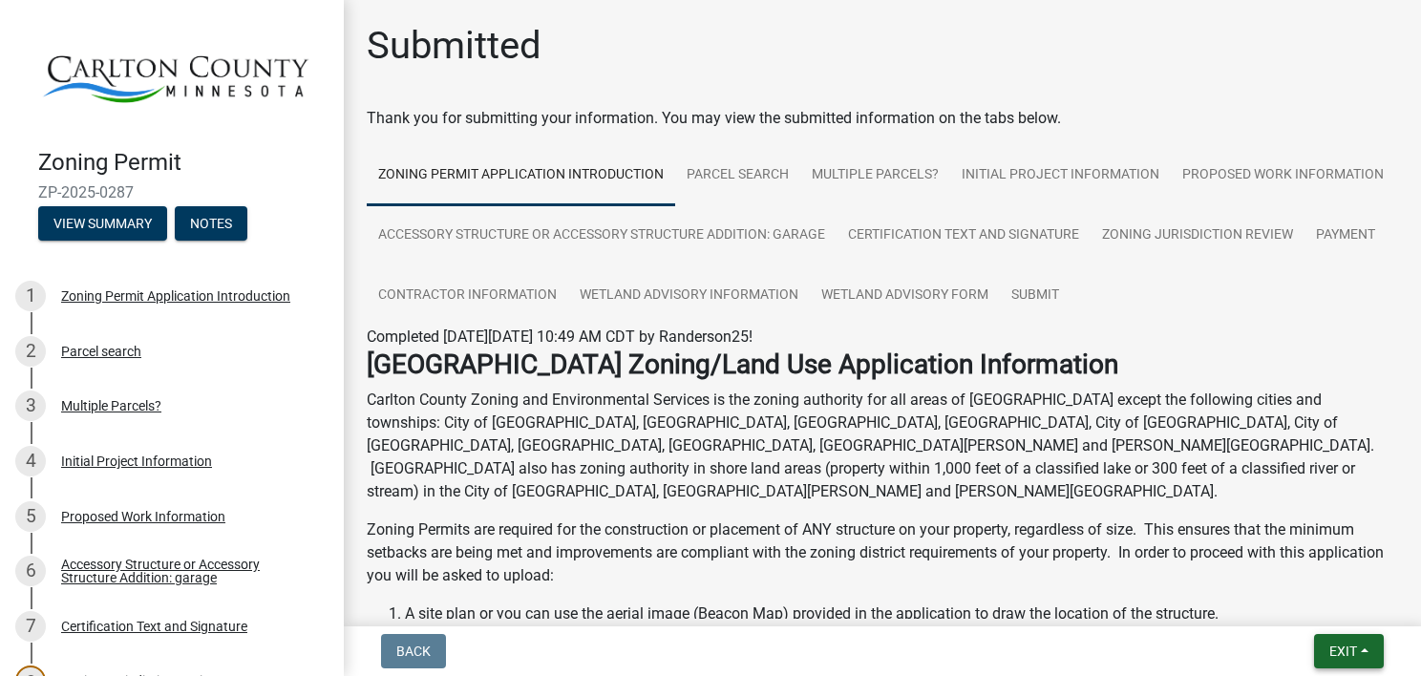
click at [1338, 645] on span "Exit" at bounding box center [1343, 651] width 28 height 15
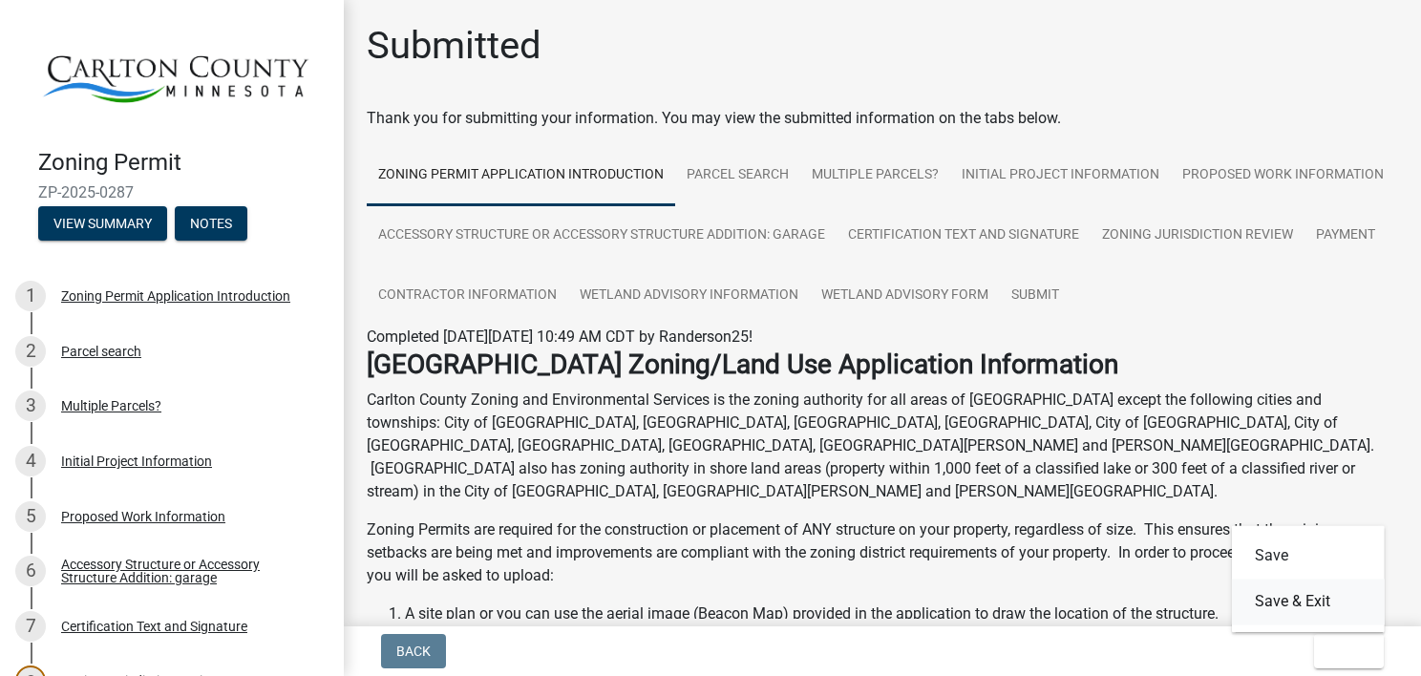
click at [1287, 602] on button "Save & Exit" at bounding box center [1308, 602] width 153 height 46
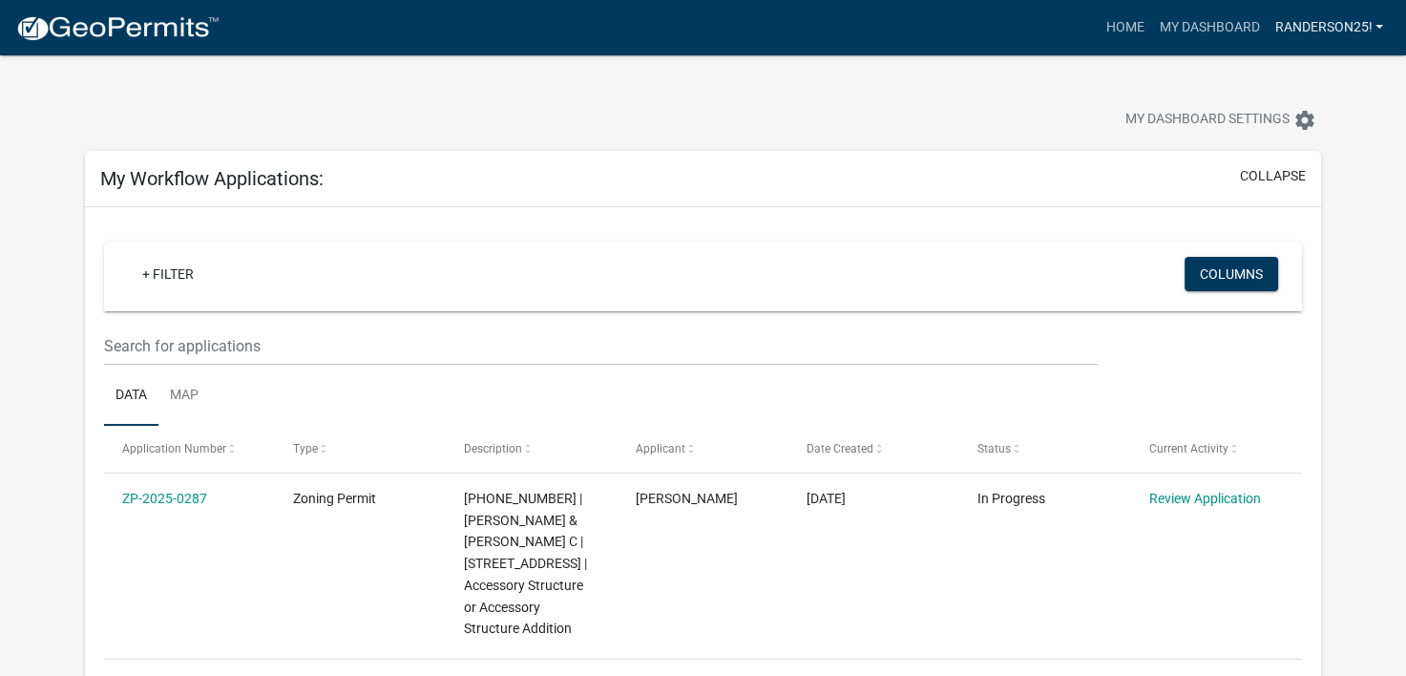
click at [1344, 27] on link "Randerson25!" at bounding box center [1329, 28] width 124 height 36
click at [1297, 149] on link "Logout" at bounding box center [1314, 140] width 153 height 46
